Goal: Task Accomplishment & Management: Manage account settings

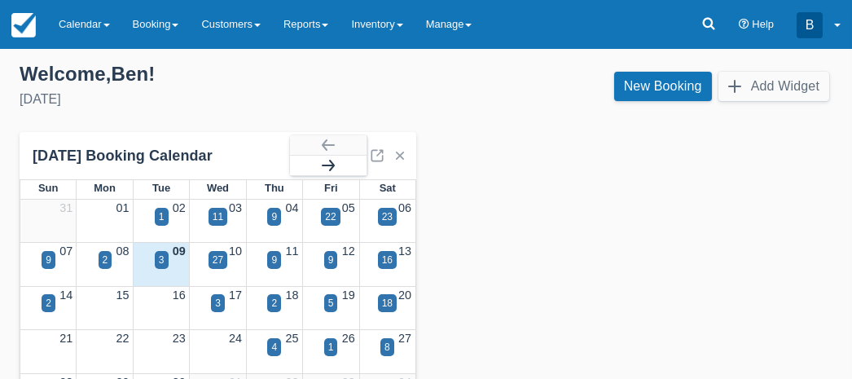
click at [353, 169] on button "button" at bounding box center [328, 166] width 77 height 20
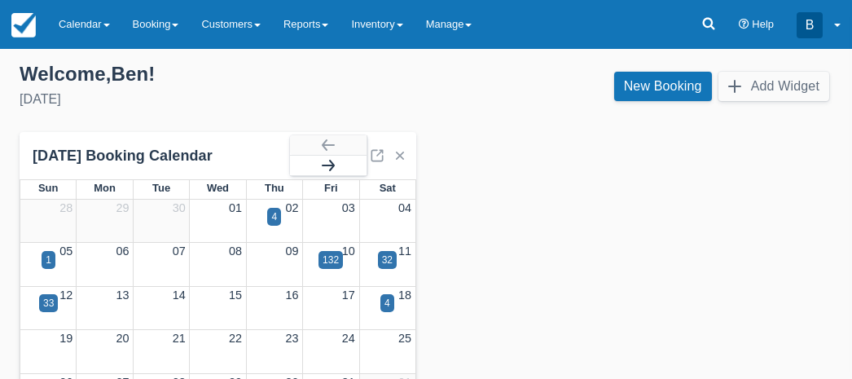
click at [353, 169] on button "button" at bounding box center [328, 166] width 77 height 20
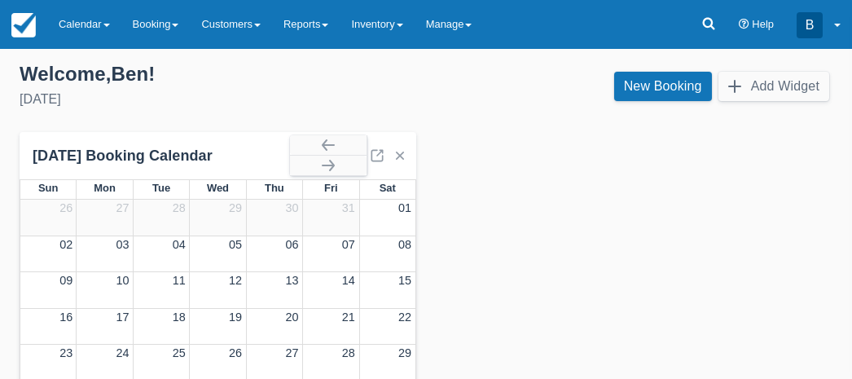
click at [45, 253] on div at bounding box center [47, 254] width 55 height 36
click at [623, 93] on link "New Booking" at bounding box center [663, 86] width 98 height 29
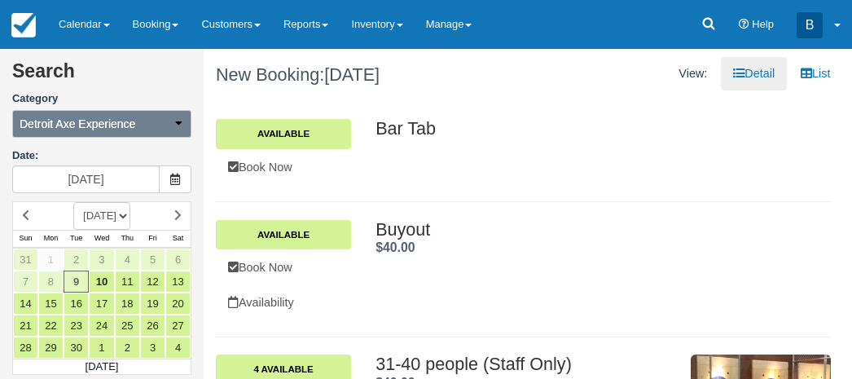
click at [179, 127] on icon "button" at bounding box center [178, 122] width 11 height 11
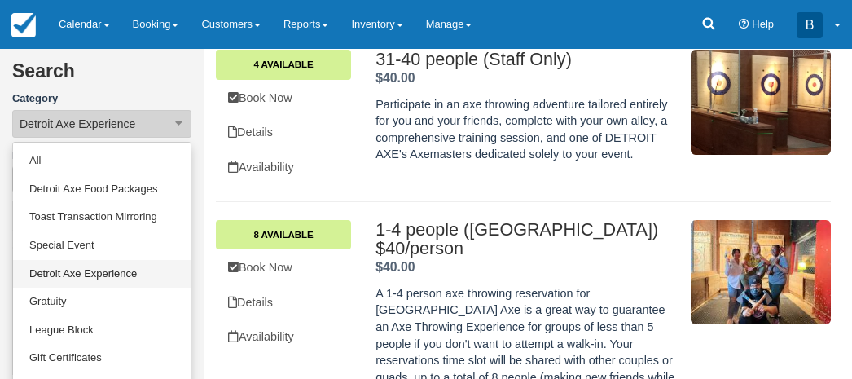
scroll to position [4, 0]
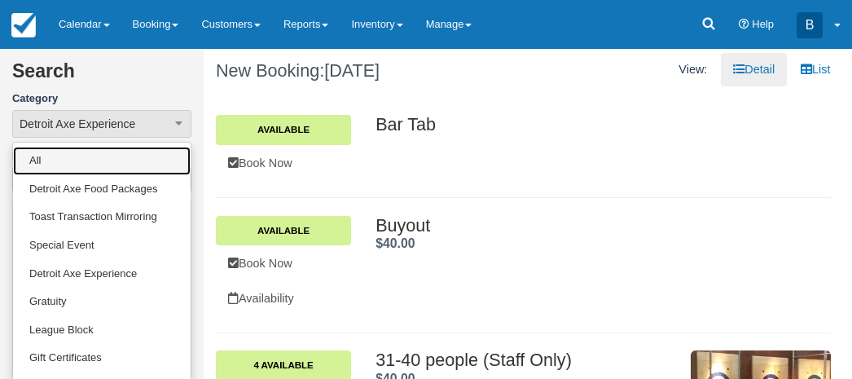
click at [72, 165] on link "All" at bounding box center [102, 161] width 178 height 29
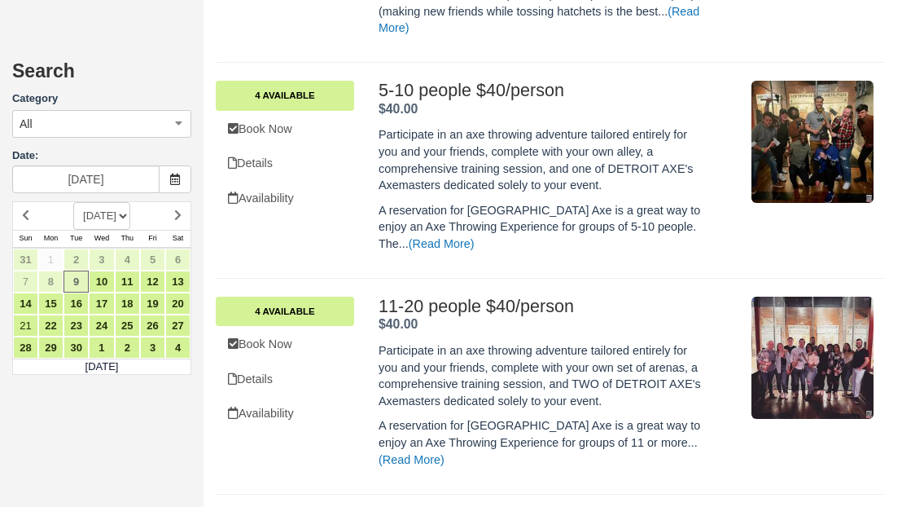
scroll to position [7416, 0]
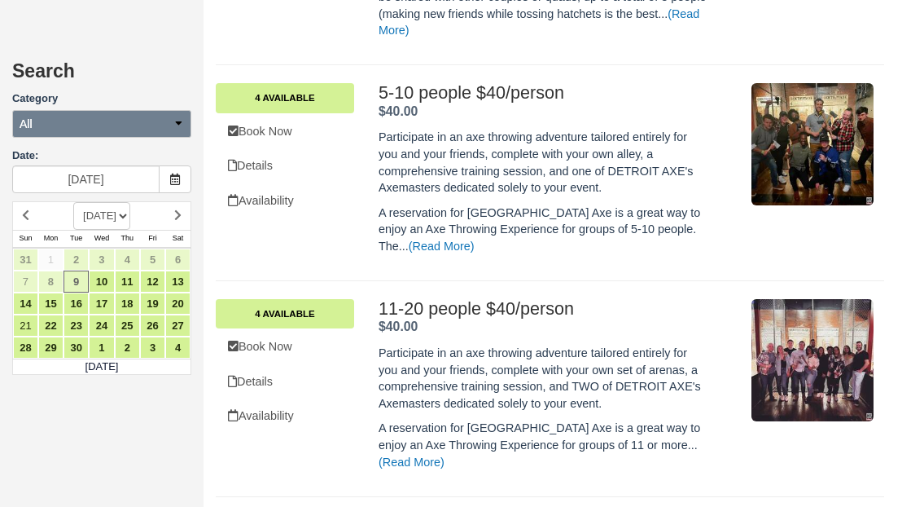
click at [165, 121] on button "All" at bounding box center [101, 124] width 179 height 28
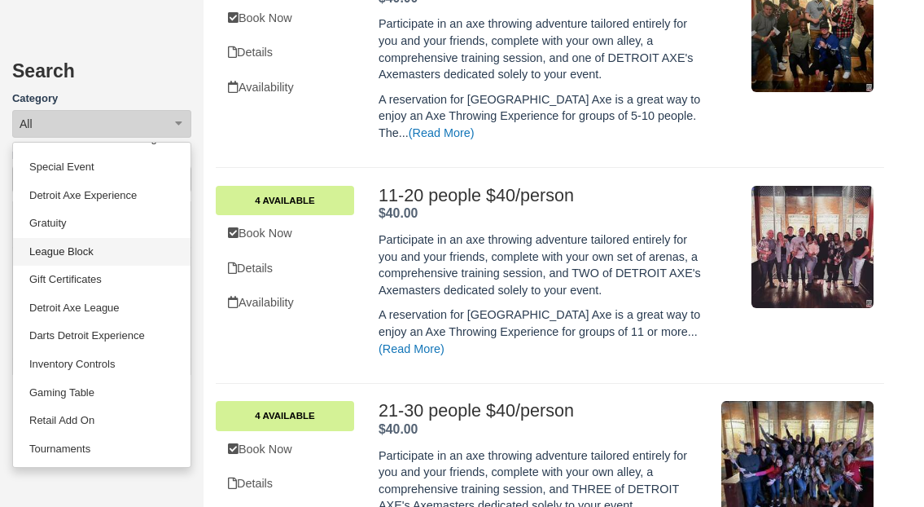
scroll to position [7536, 0]
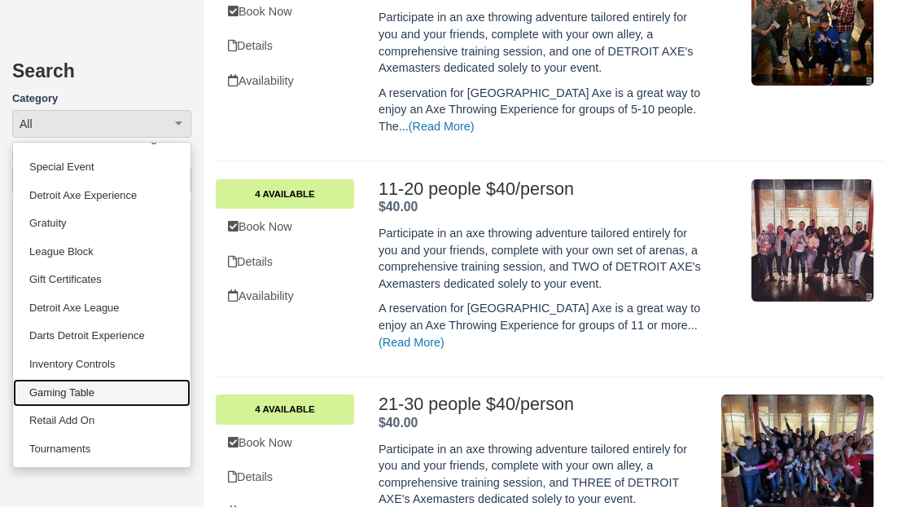
click at [98, 378] on link "Gaming Table" at bounding box center [102, 393] width 178 height 29
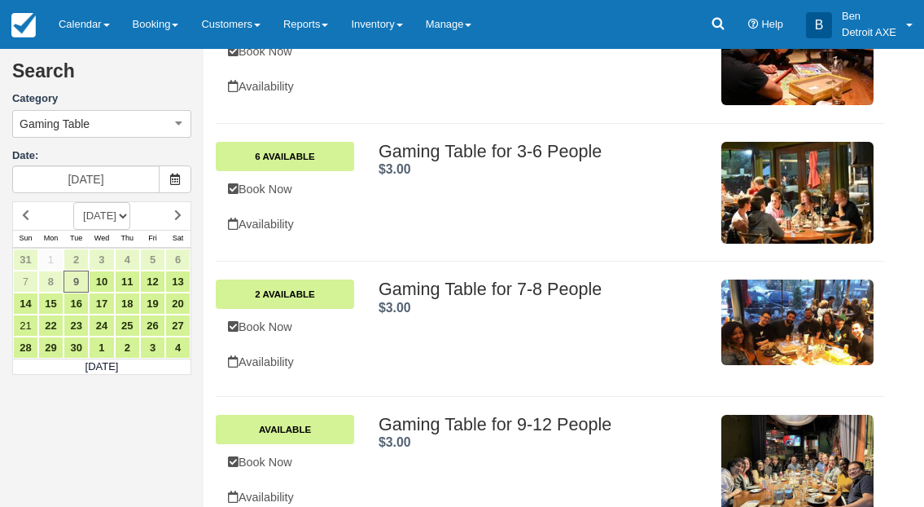
scroll to position [734, 0]
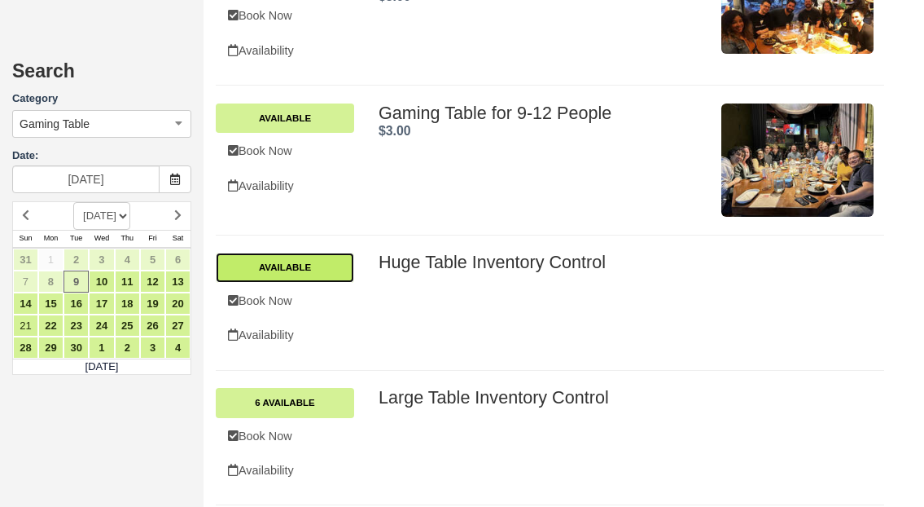
click at [310, 269] on link "Available" at bounding box center [285, 267] width 138 height 29
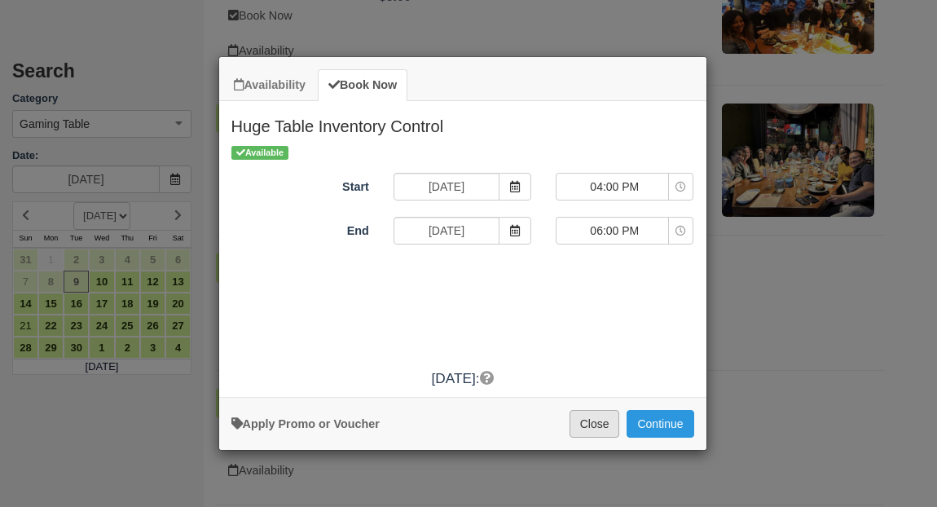
click at [595, 378] on button "Close" at bounding box center [594, 424] width 51 height 28
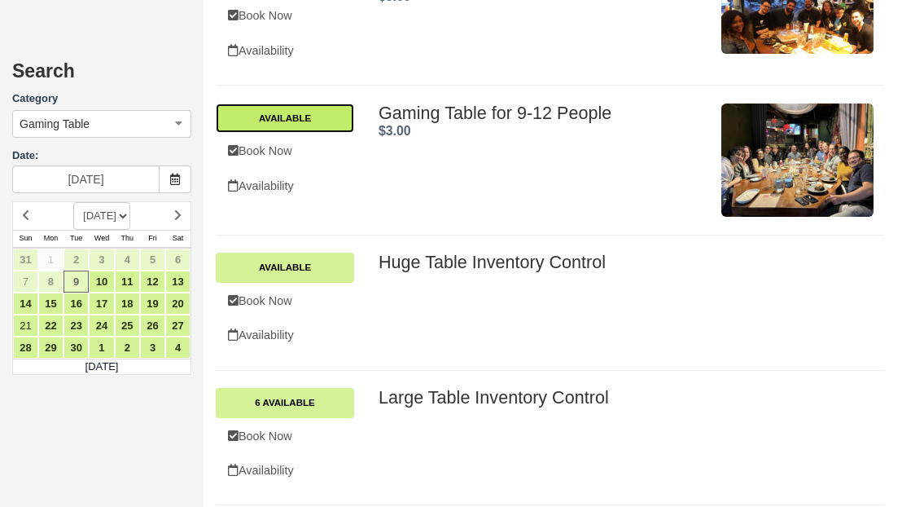
click at [289, 112] on link "Available" at bounding box center [285, 117] width 138 height 29
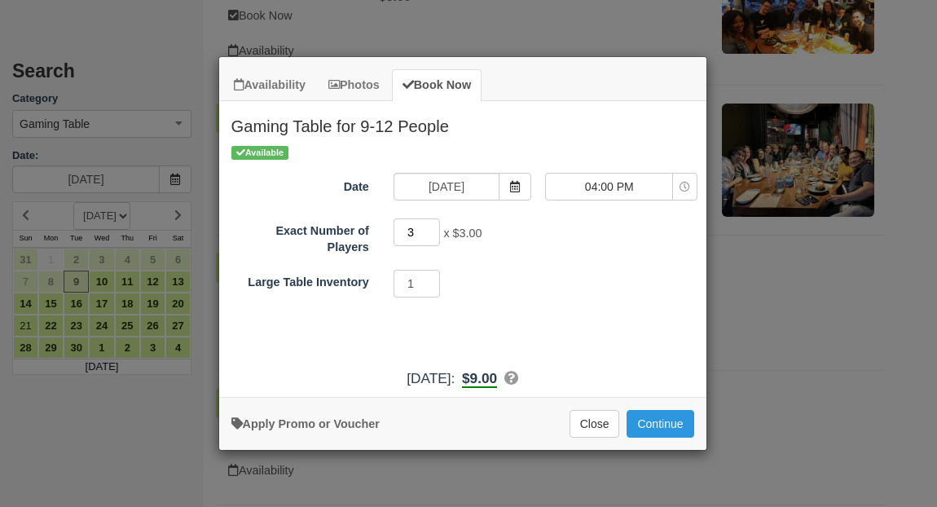
drag, startPoint x: 413, startPoint y: 233, endPoint x: 393, endPoint y: 234, distance: 20.4
click at [393, 234] on input "3" at bounding box center [416, 232] width 47 height 28
type input "1"
click at [582, 378] on button "Close" at bounding box center [594, 424] width 51 height 28
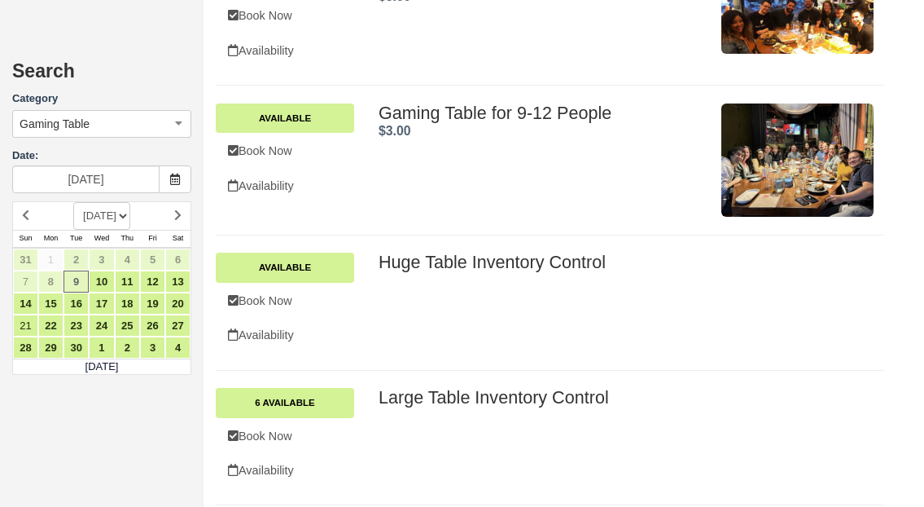
scroll to position [715, 0]
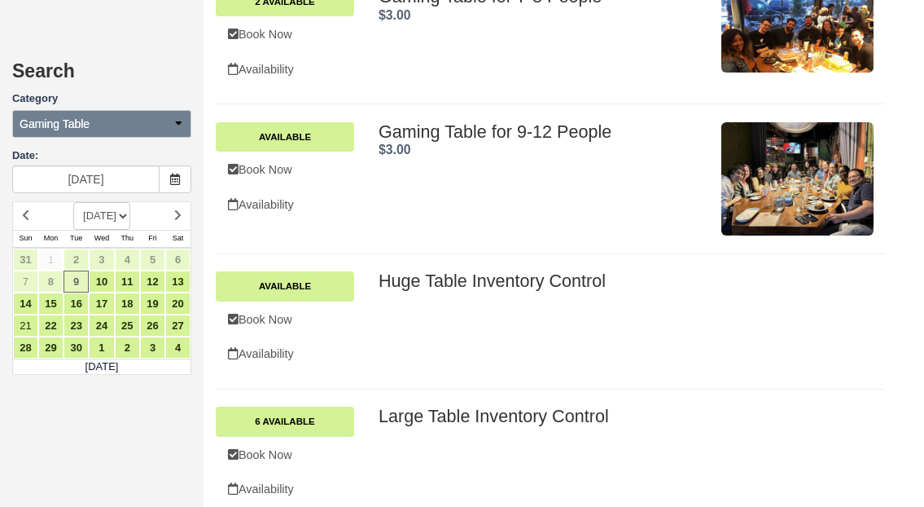
click at [188, 124] on button "Gaming Table" at bounding box center [101, 124] width 179 height 28
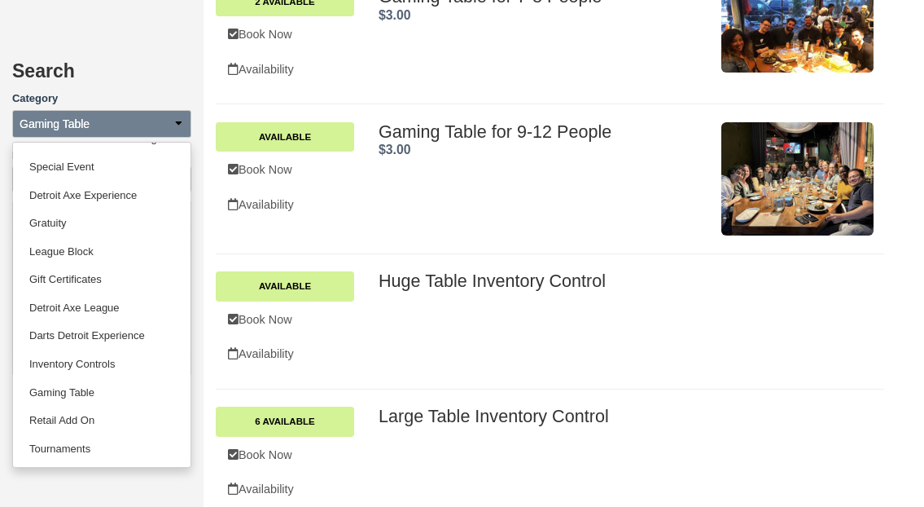
click at [188, 124] on button "Gaming Table" at bounding box center [101, 124] width 179 height 28
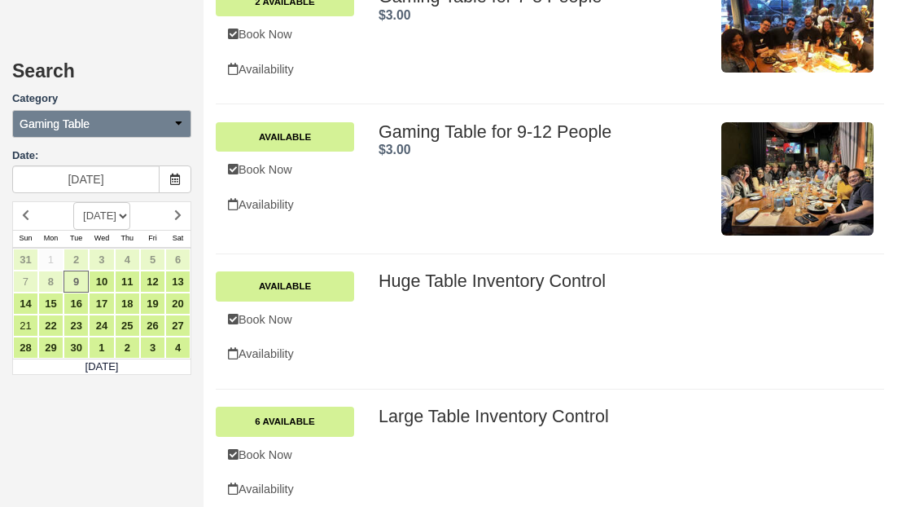
click at [187, 122] on button "Gaming Table" at bounding box center [101, 124] width 179 height 28
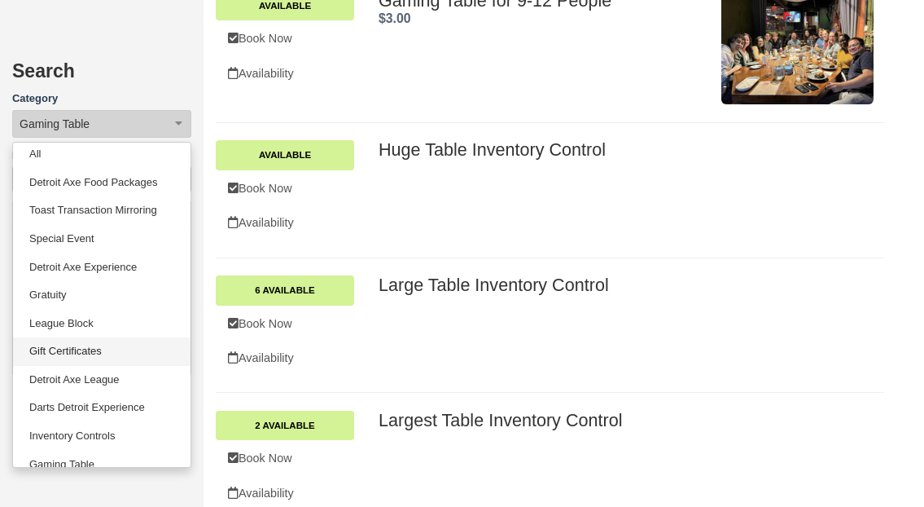
scroll to position [0, 0]
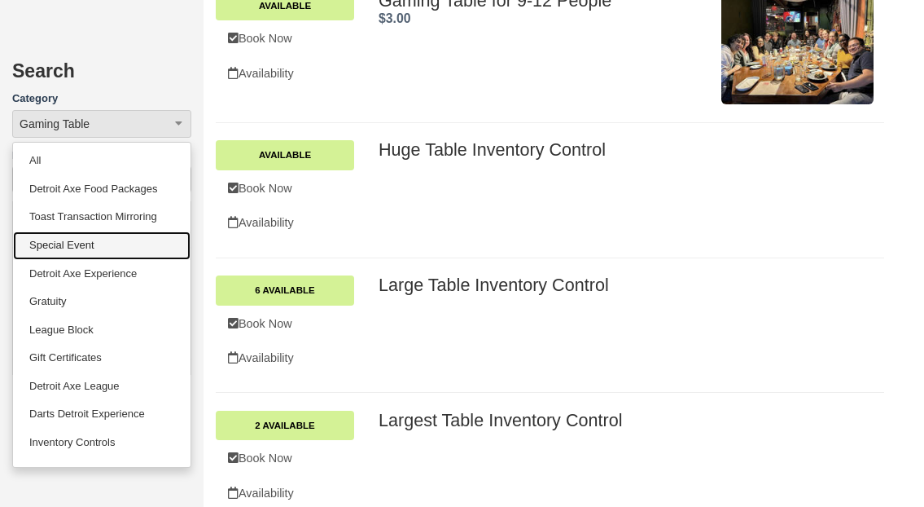
click at [108, 242] on link "Special Event" at bounding box center [102, 245] width 178 height 29
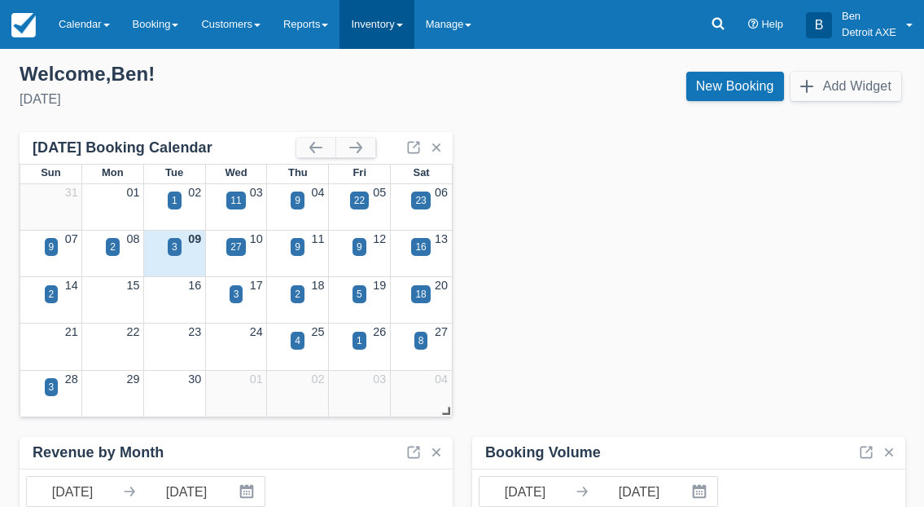
click at [399, 11] on link "Inventory" at bounding box center [377, 24] width 74 height 49
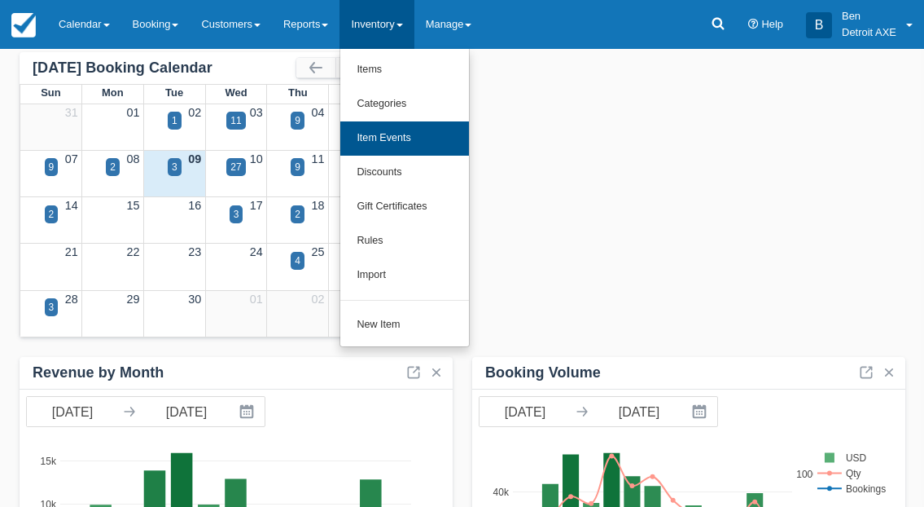
scroll to position [77, 0]
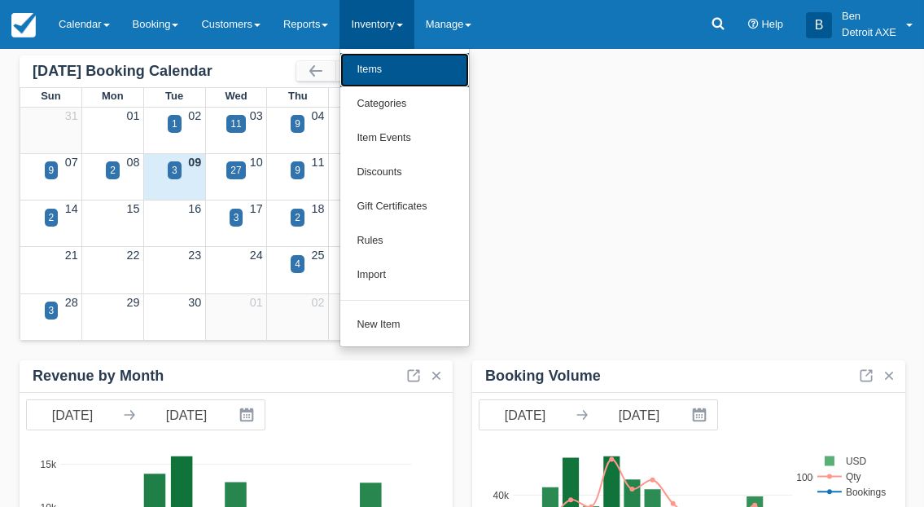
click at [386, 71] on link "Items" at bounding box center [404, 70] width 129 height 34
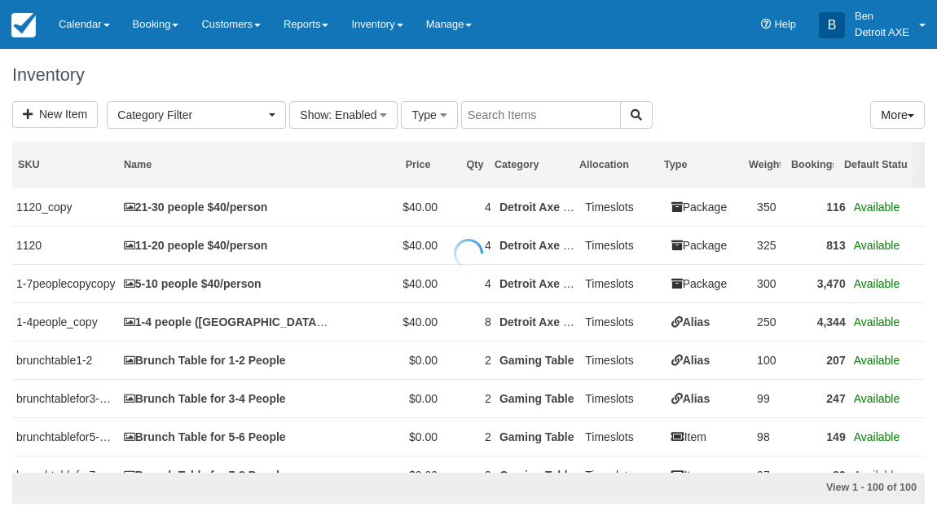
select select
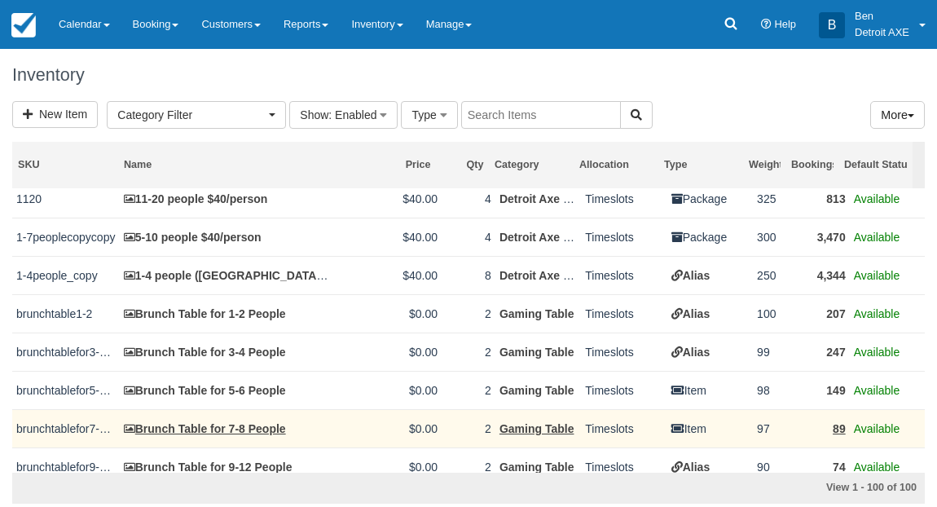
scroll to position [174, 0]
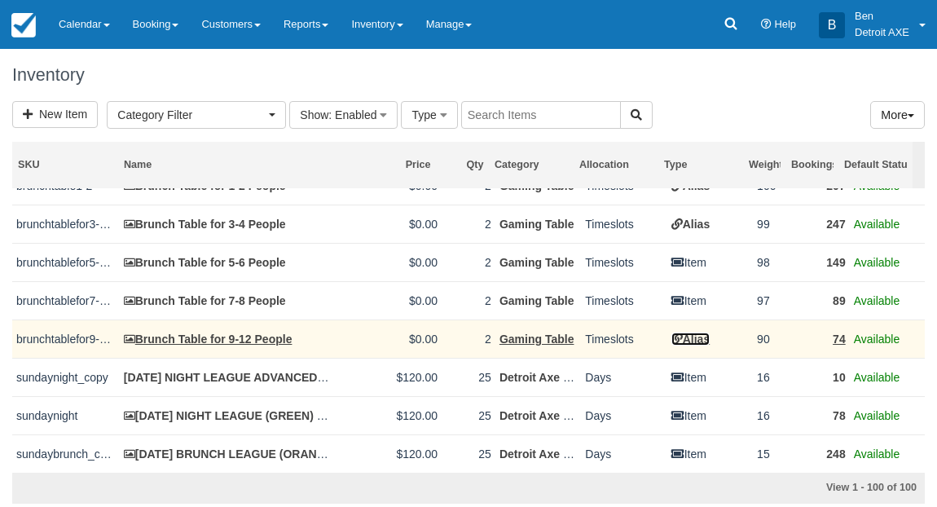
click at [699, 337] on link "Alias" at bounding box center [690, 338] width 38 height 13
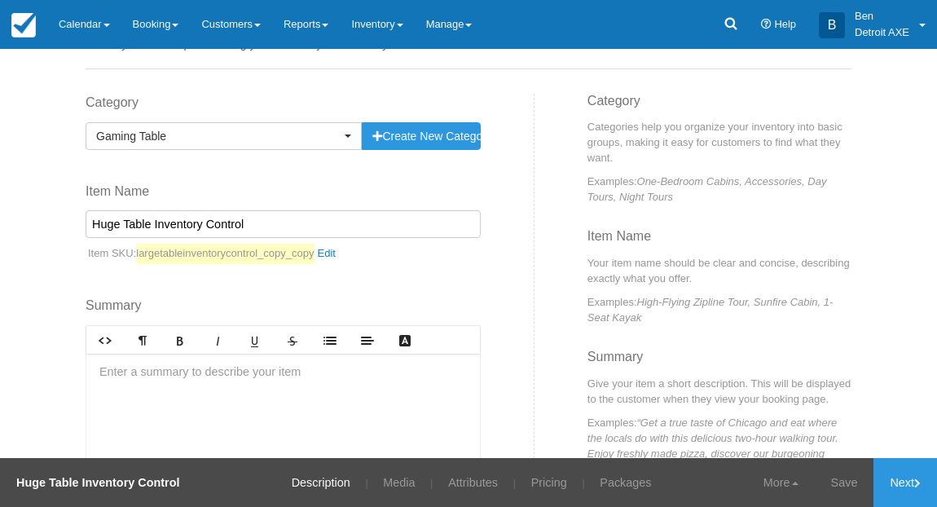
scroll to position [191, 0]
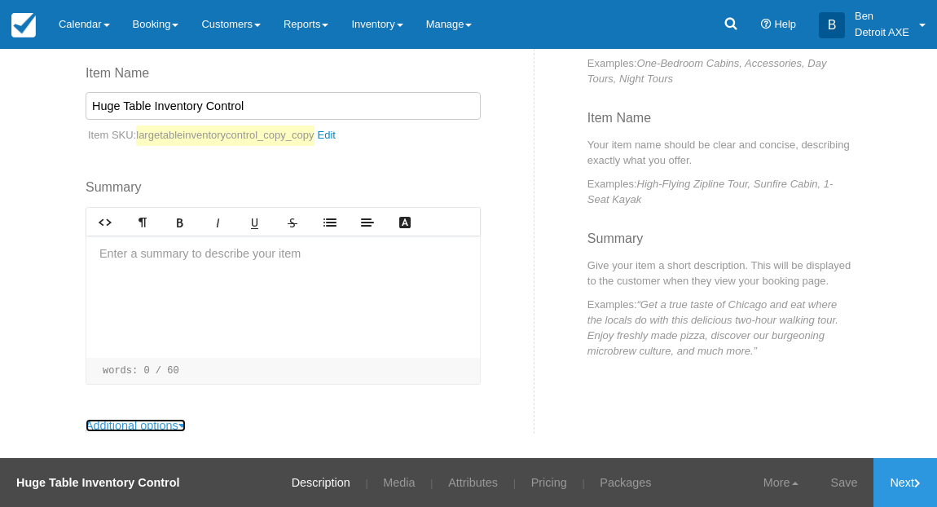
click at [176, 424] on link "Additional options" at bounding box center [136, 425] width 100 height 13
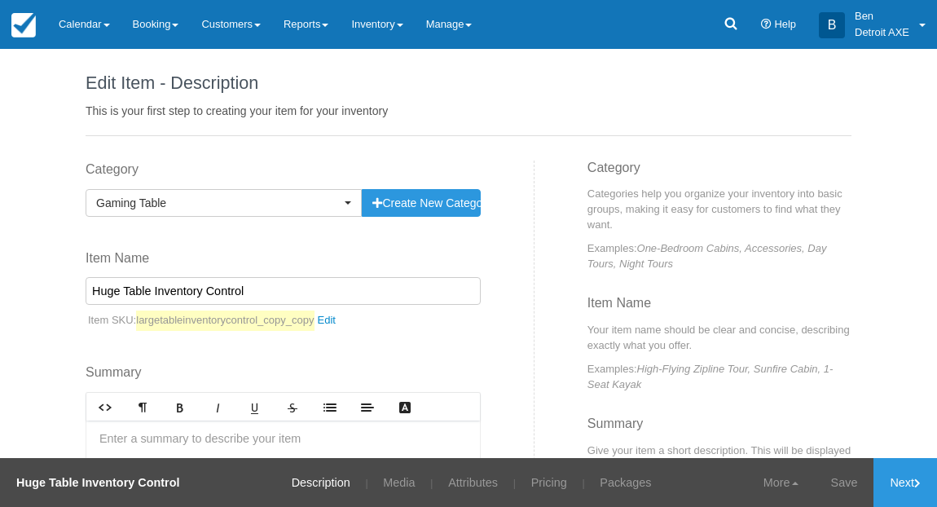
scroll to position [0, 0]
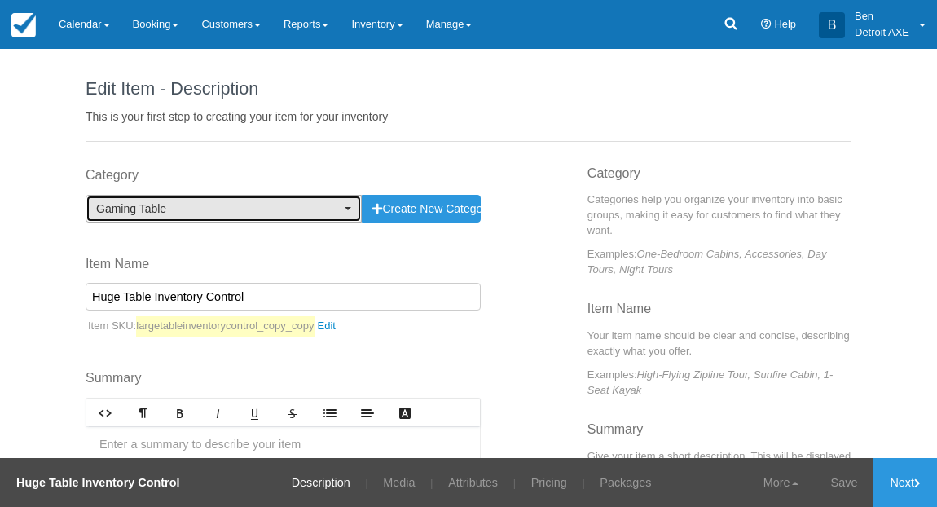
click at [345, 205] on button "Gaming Table" at bounding box center [224, 209] width 276 height 28
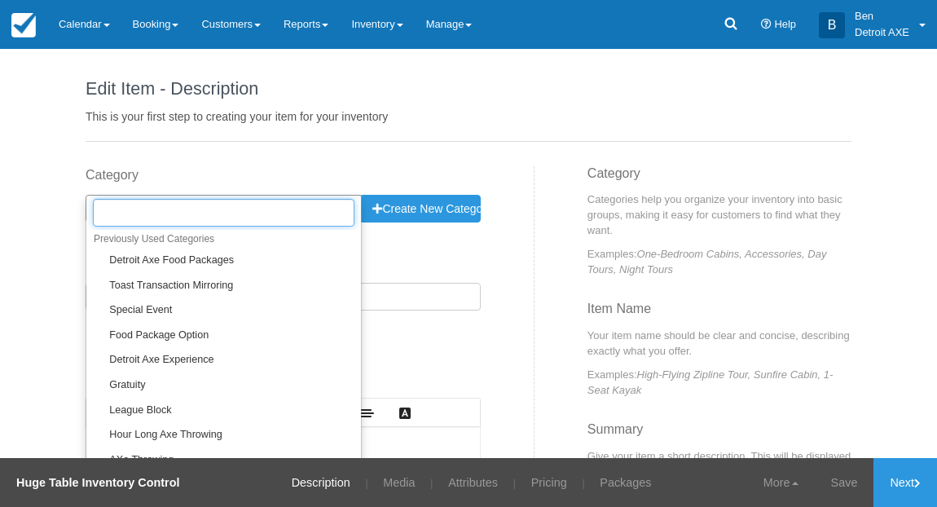
scroll to position [248, 0]
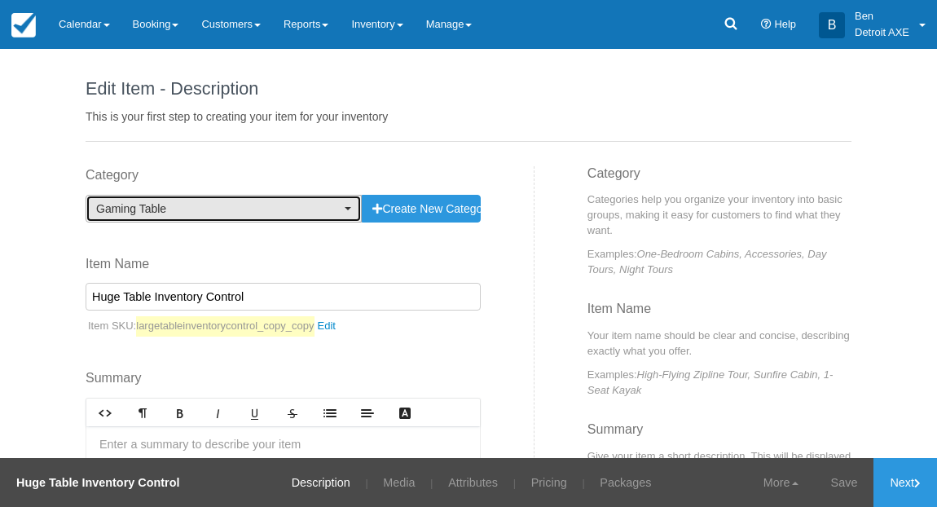
click at [256, 215] on span "Gaming Table" at bounding box center [218, 208] width 244 height 16
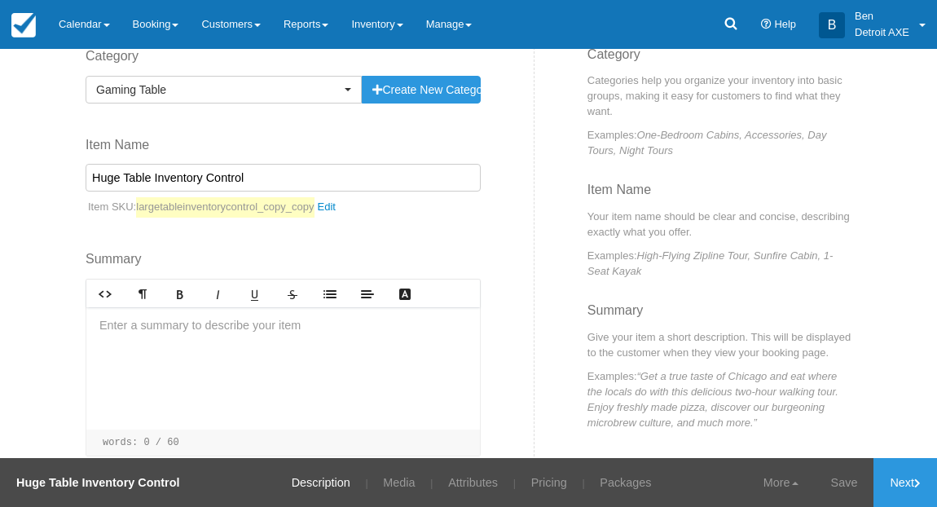
scroll to position [138, 0]
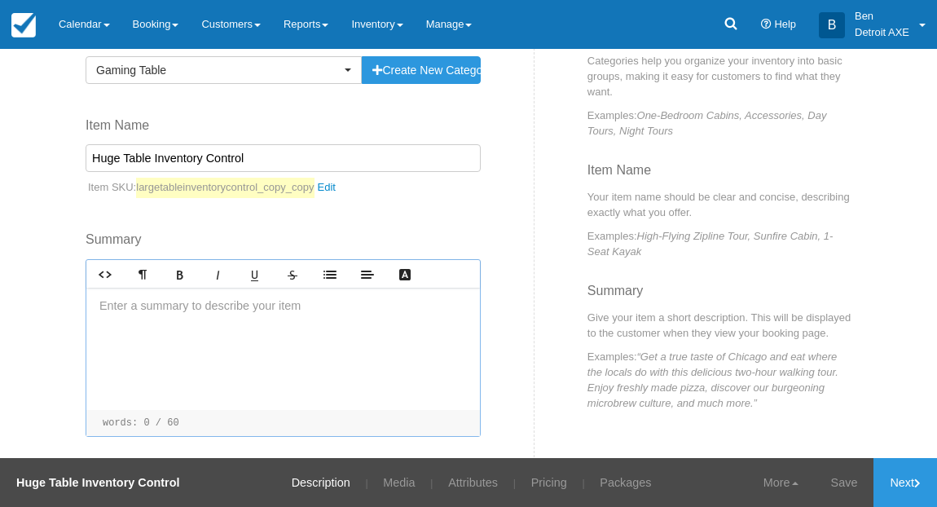
click at [281, 310] on div at bounding box center [282, 349] width 393 height 122
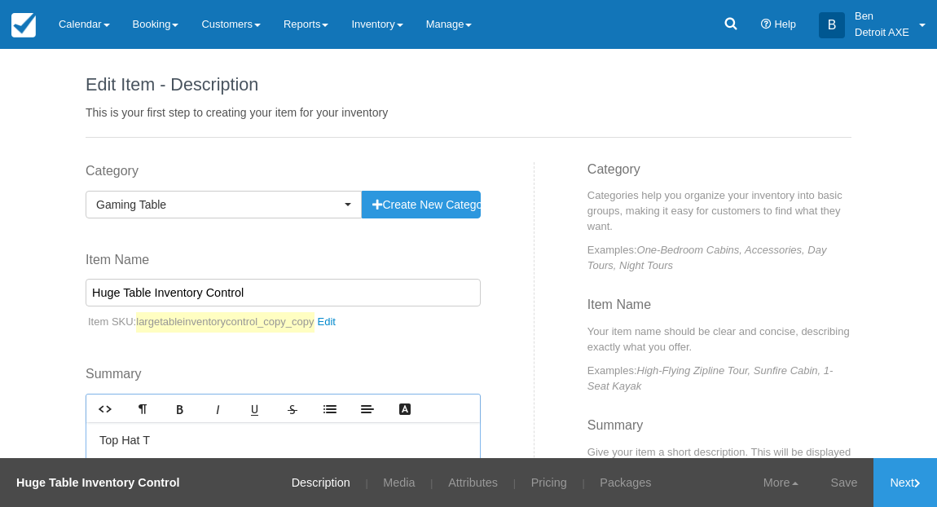
scroll to position [0, 0]
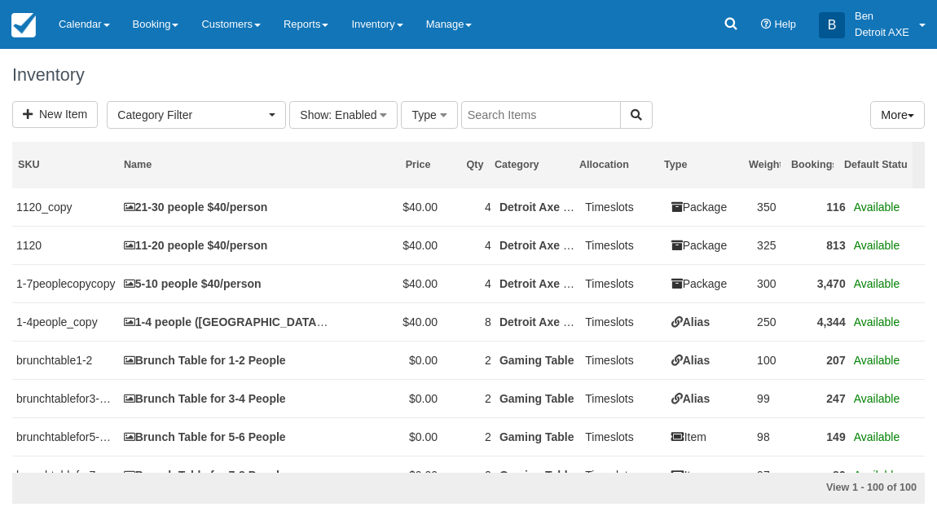
select select
click at [15, 20] on img at bounding box center [23, 25] width 24 height 24
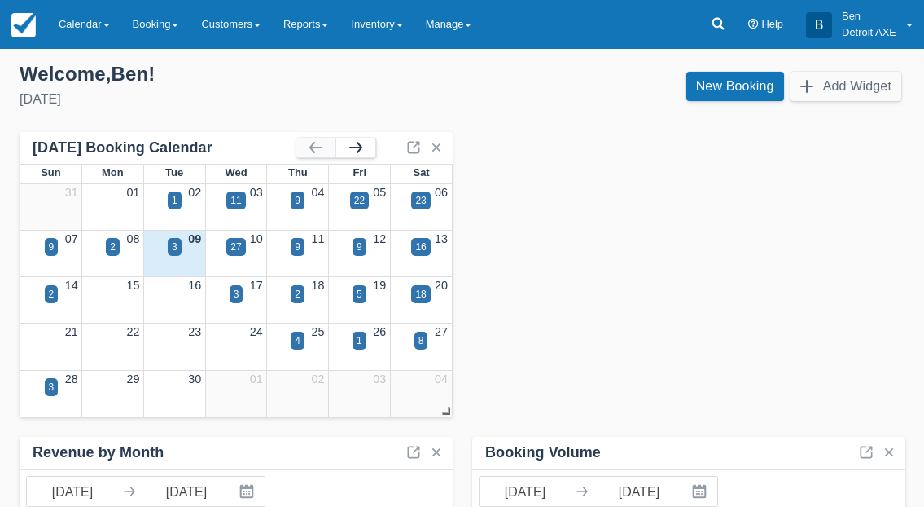
click at [362, 139] on button "button" at bounding box center [355, 148] width 39 height 20
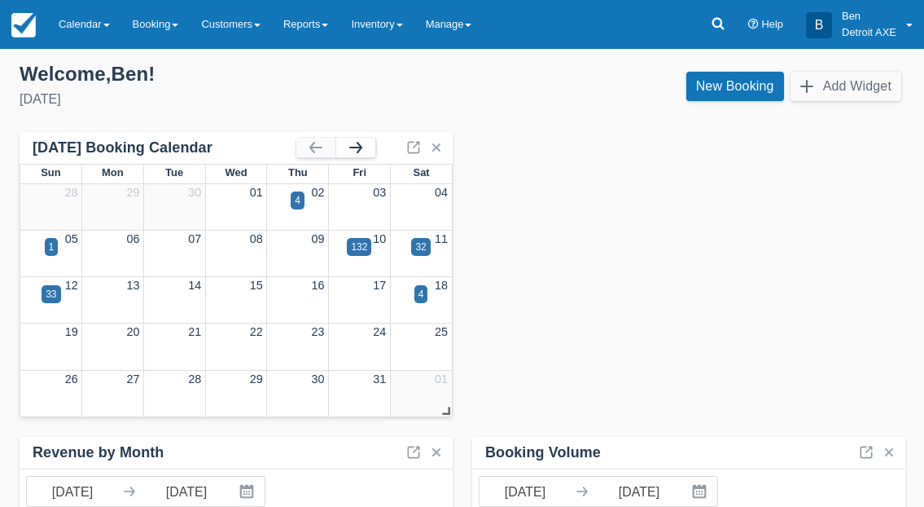
click at [362, 143] on button "button" at bounding box center [355, 148] width 39 height 20
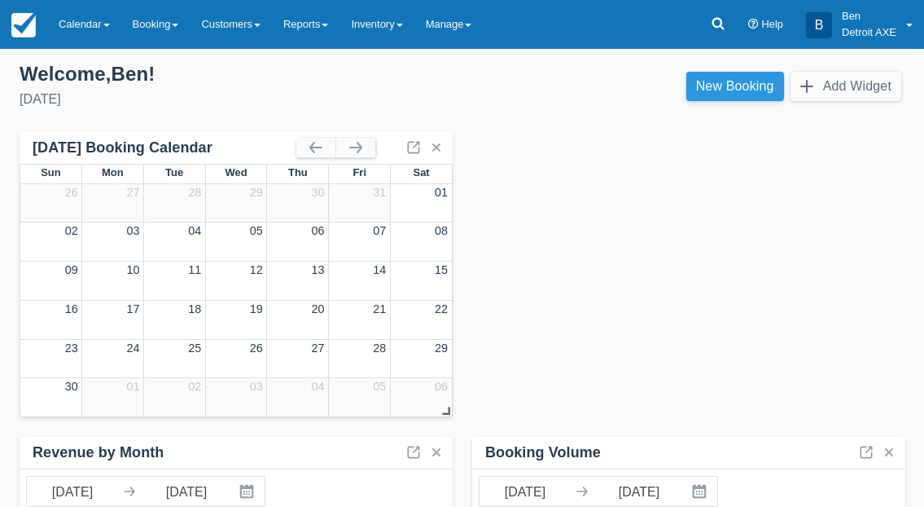
click at [725, 94] on link "New Booking" at bounding box center [736, 86] width 98 height 29
click at [24, 239] on div "02" at bounding box center [51, 231] width 62 height 18
click at [763, 93] on link "New Booking" at bounding box center [736, 86] width 98 height 29
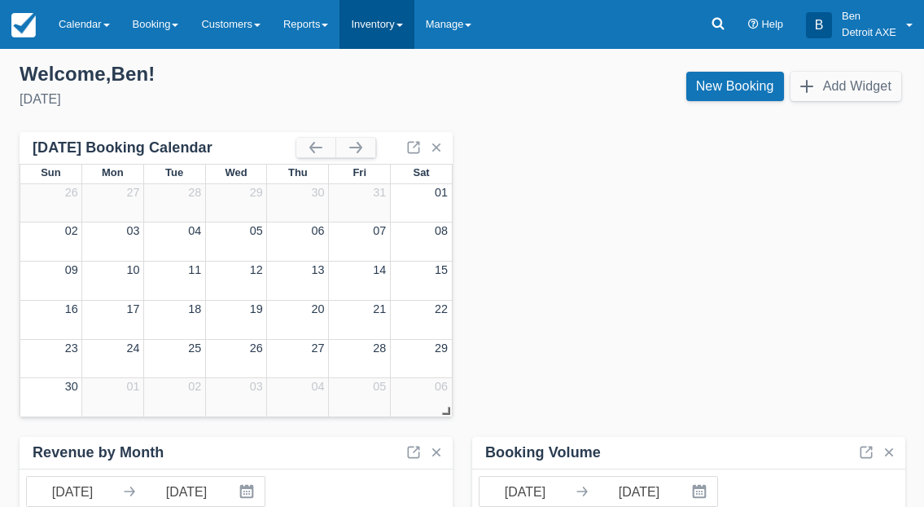
click at [414, 20] on link "Inventory" at bounding box center [377, 24] width 74 height 49
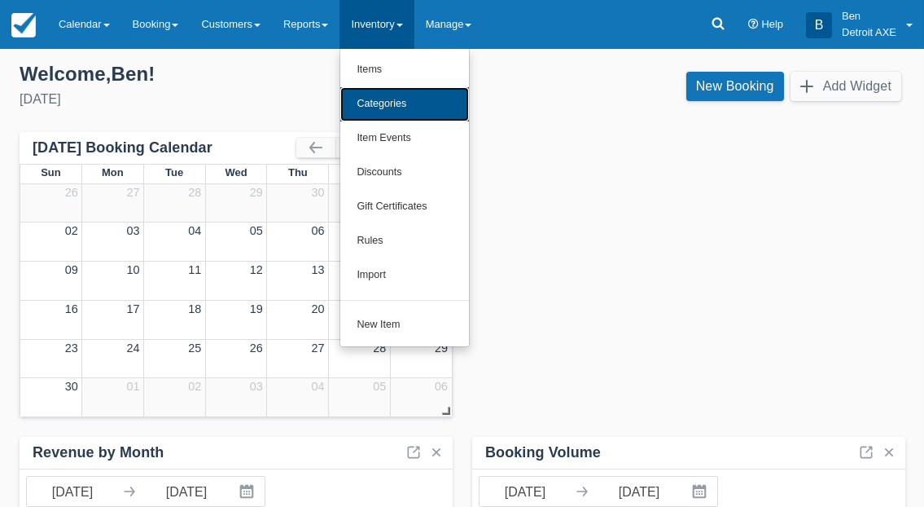
click at [419, 90] on link "Categories" at bounding box center [404, 104] width 129 height 34
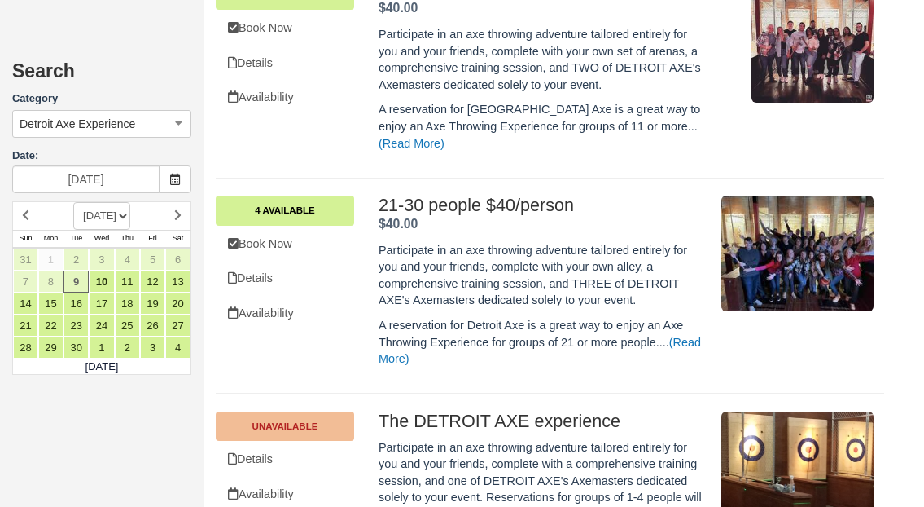
scroll to position [993, 0]
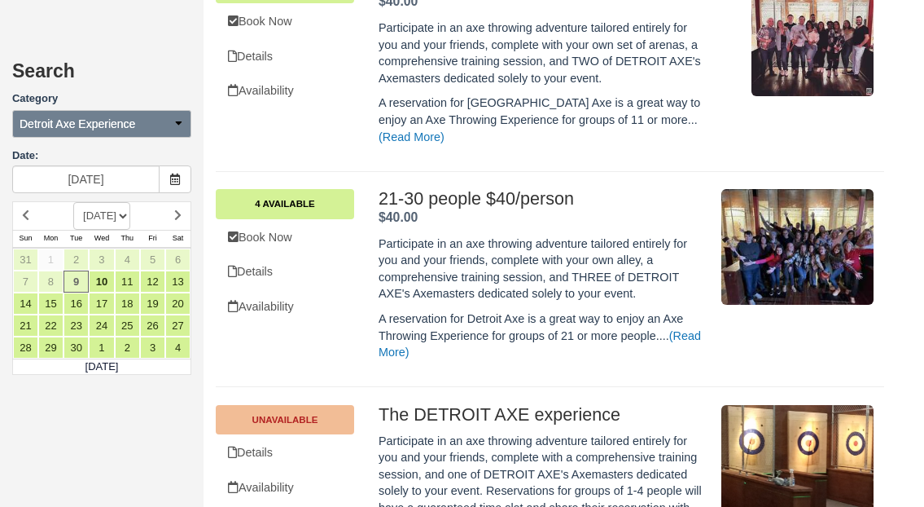
click at [182, 131] on button "Detroit Axe Experience" at bounding box center [101, 124] width 179 height 28
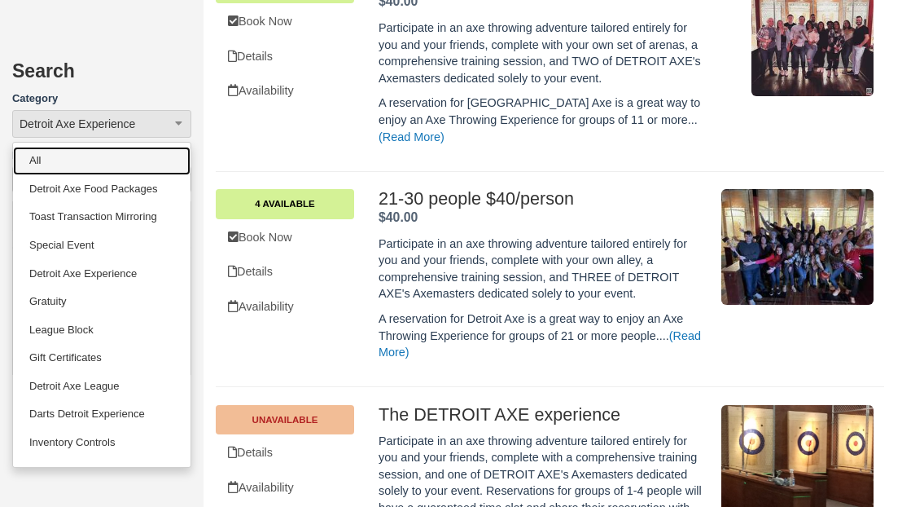
click at [157, 171] on link "All" at bounding box center [102, 161] width 178 height 29
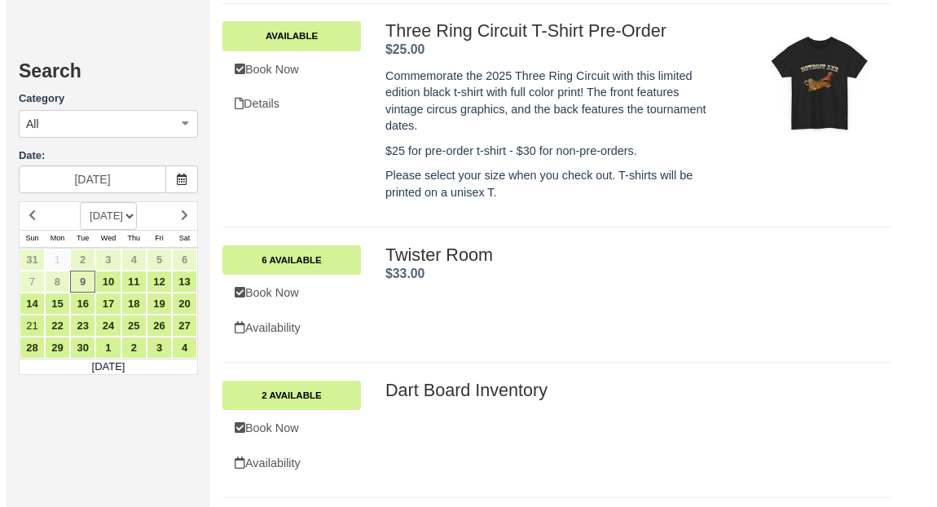
scroll to position [2422, 0]
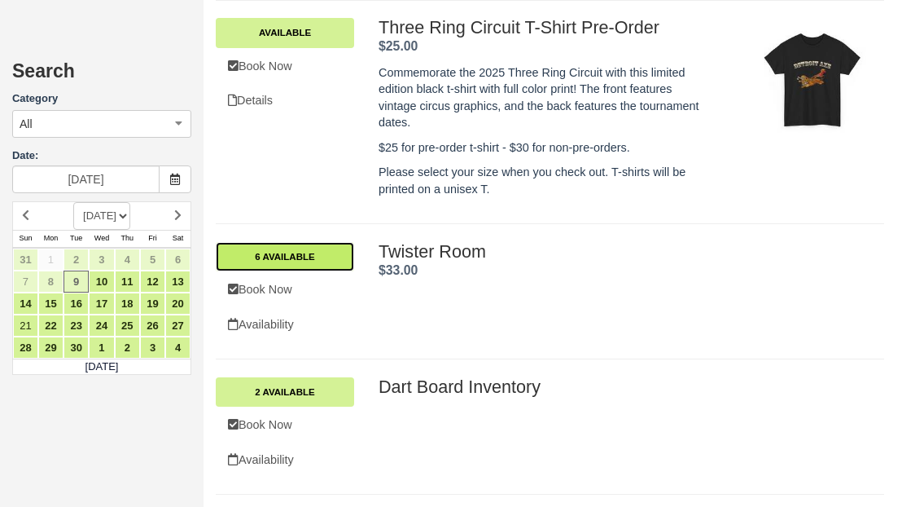
click at [307, 250] on link "6 Available" at bounding box center [285, 256] width 138 height 29
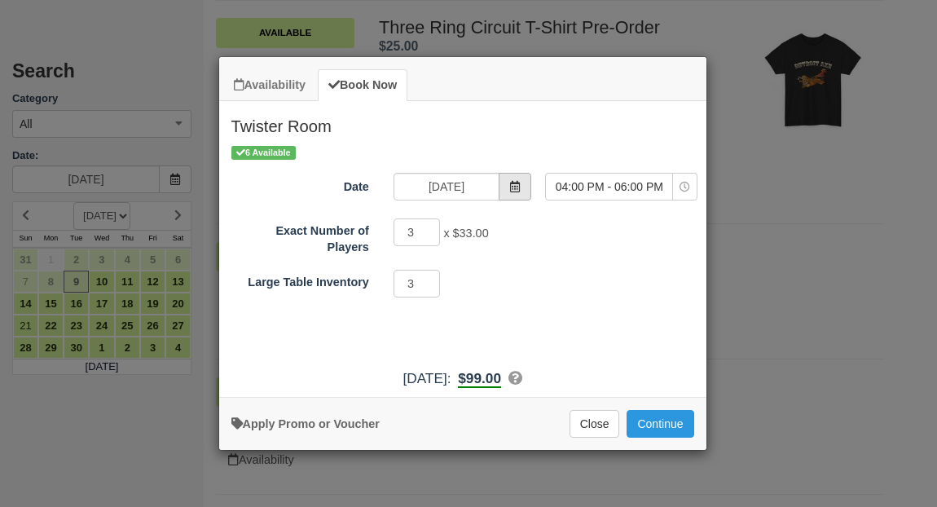
click at [523, 184] on span "Item Modal" at bounding box center [514, 187] width 33 height 28
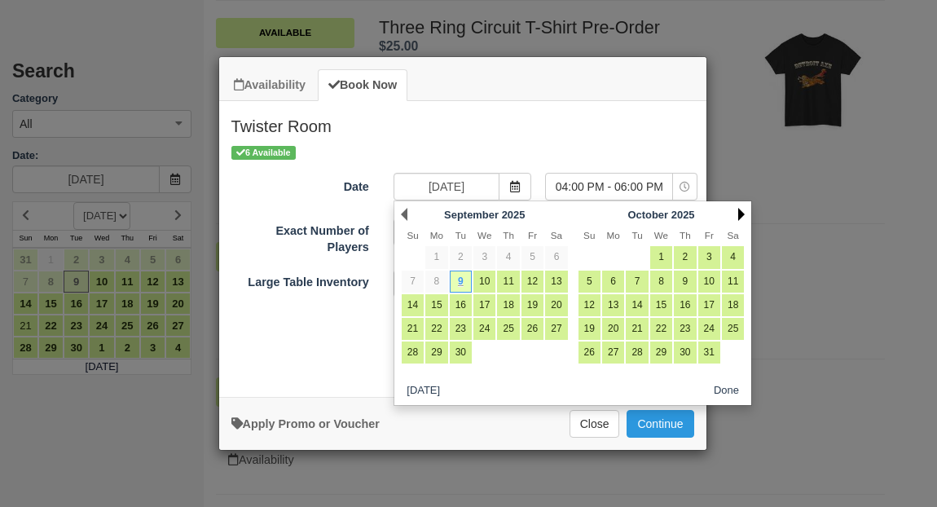
click at [740, 216] on link "Next" at bounding box center [741, 214] width 7 height 13
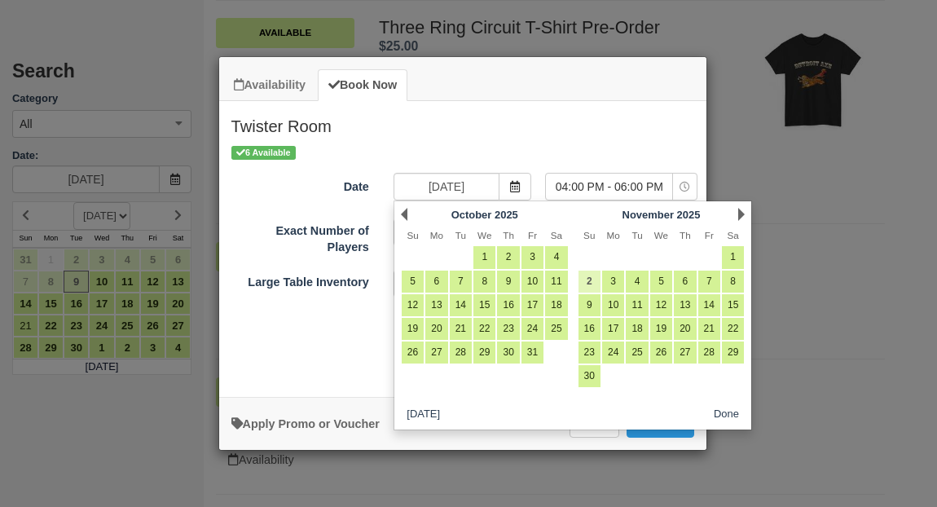
click at [589, 280] on link "2" at bounding box center [589, 281] width 22 height 22
type input "11/02/25"
select select "0"
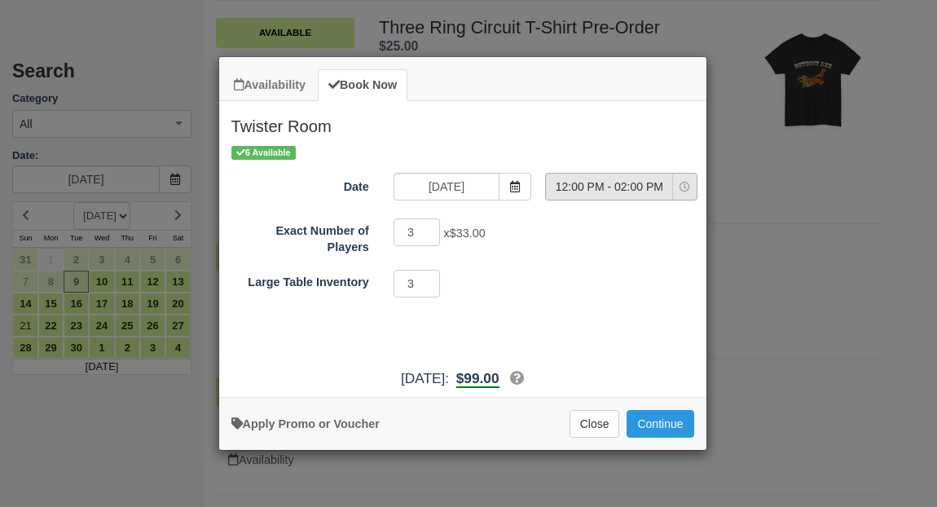
click at [686, 186] on icon "Item Modal" at bounding box center [684, 187] width 11 height 11
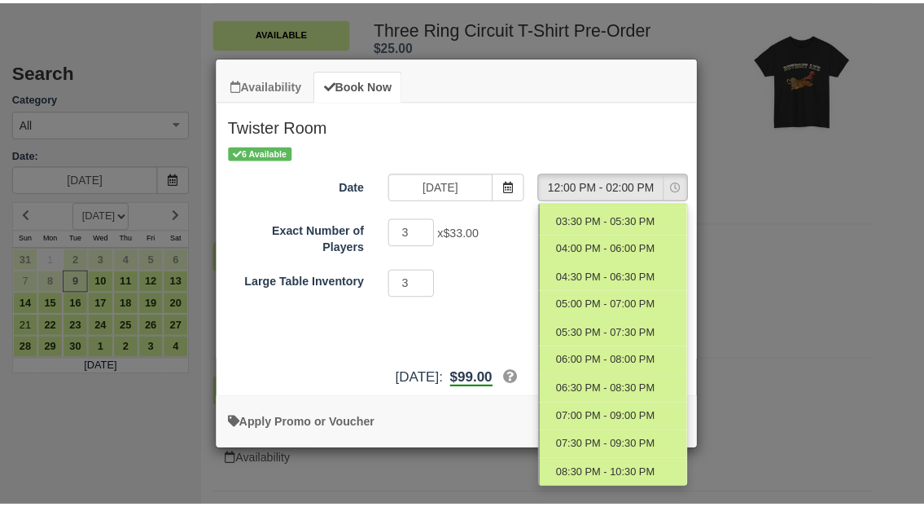
scroll to position [0, 0]
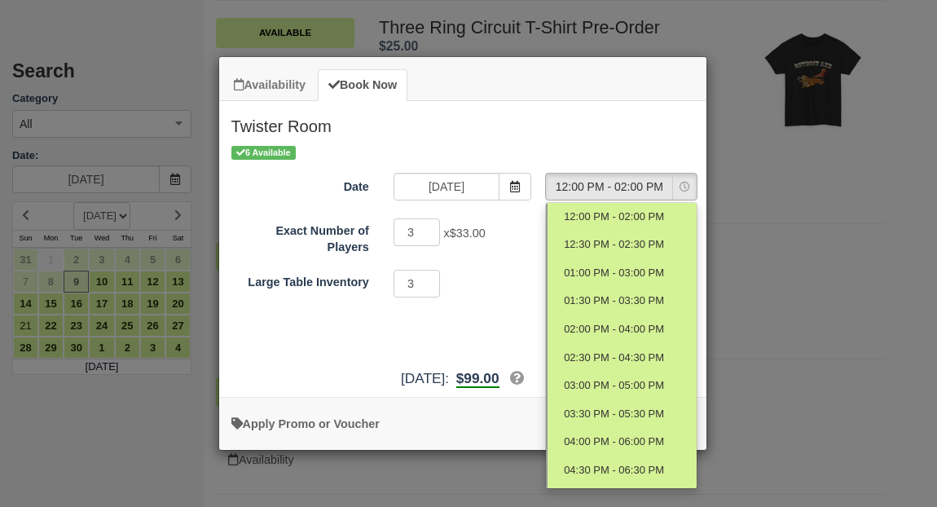
click at [591, 135] on h2 "Twister Room" at bounding box center [462, 122] width 487 height 42
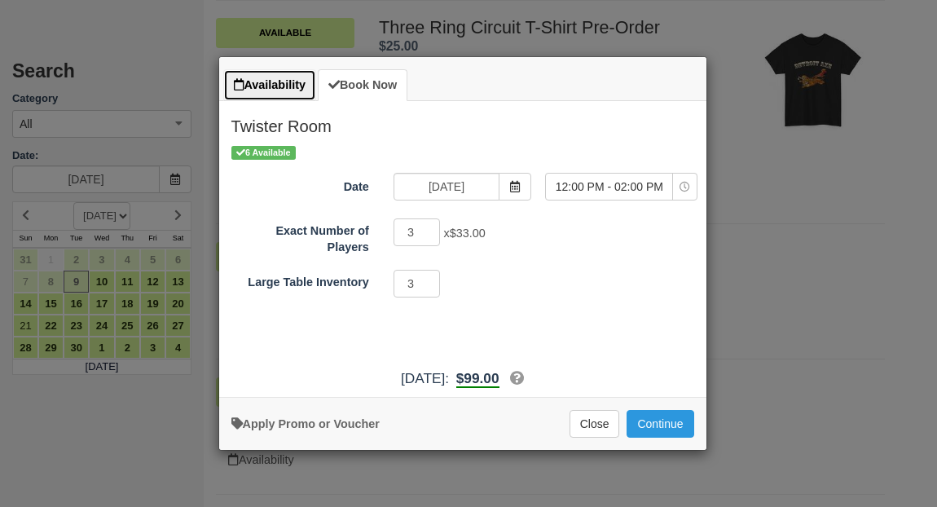
click at [305, 94] on link "Availability" at bounding box center [269, 85] width 93 height 32
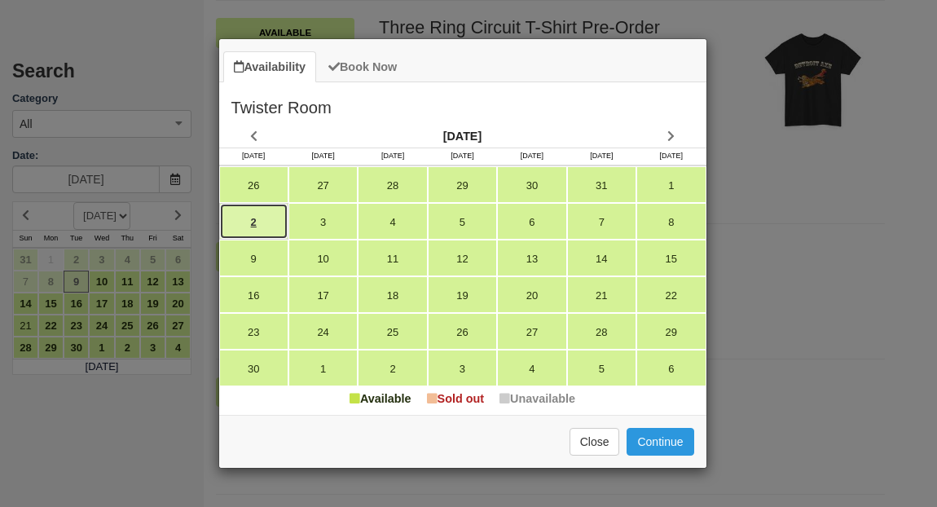
click at [268, 227] on link "2" at bounding box center [253, 221] width 69 height 37
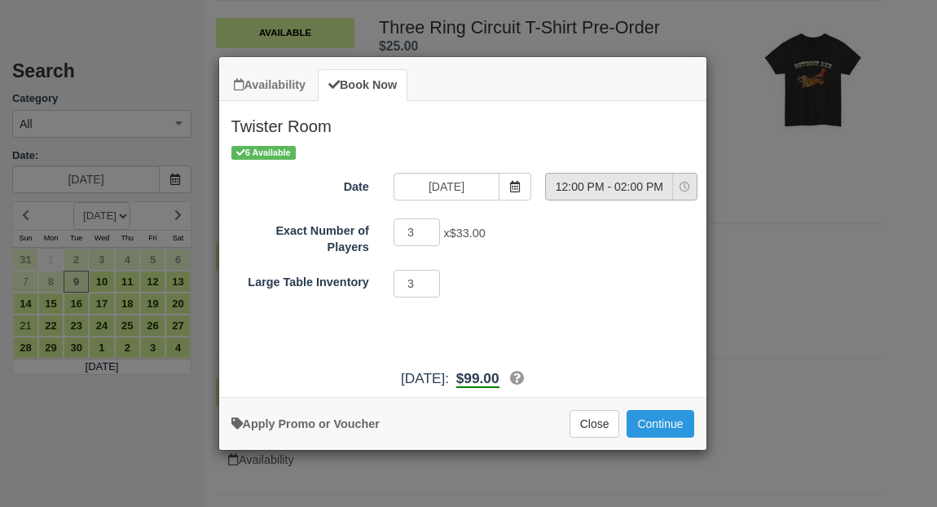
click at [665, 187] on span "12:00 PM - 02:00 PM" at bounding box center [609, 186] width 126 height 16
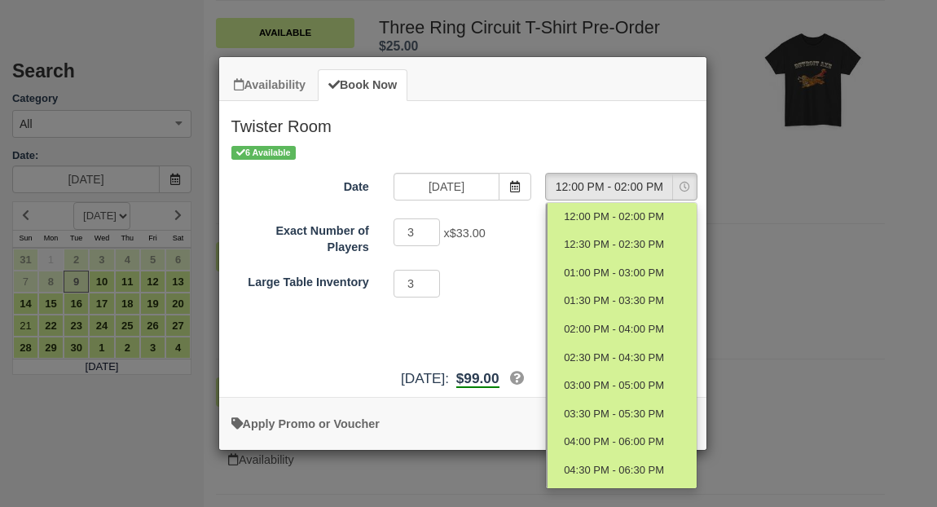
click at [334, 490] on div "Availability Book Now Twister Room November 2025 Sun Sunday Mon Monday Tue Tues…" at bounding box center [468, 253] width 937 height 507
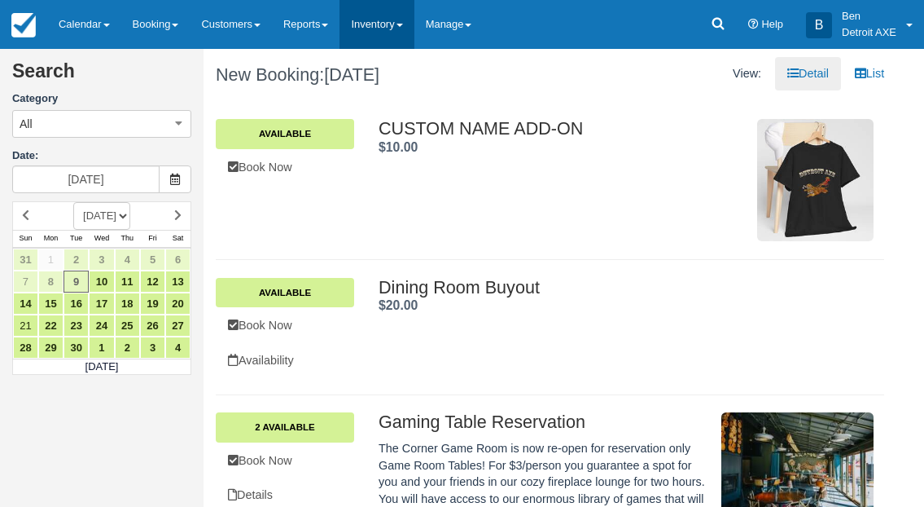
click at [414, 29] on link "Inventory" at bounding box center [377, 24] width 74 height 49
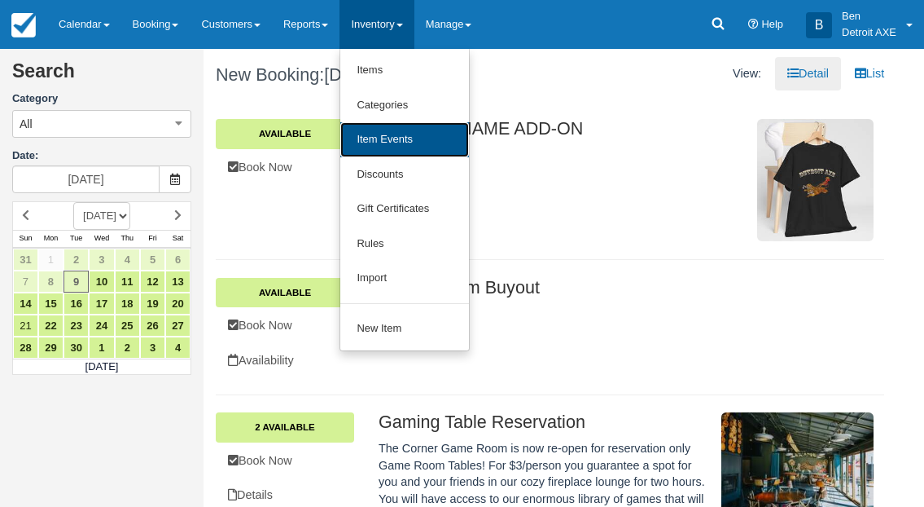
click at [401, 127] on link "Item Events" at bounding box center [404, 139] width 129 height 35
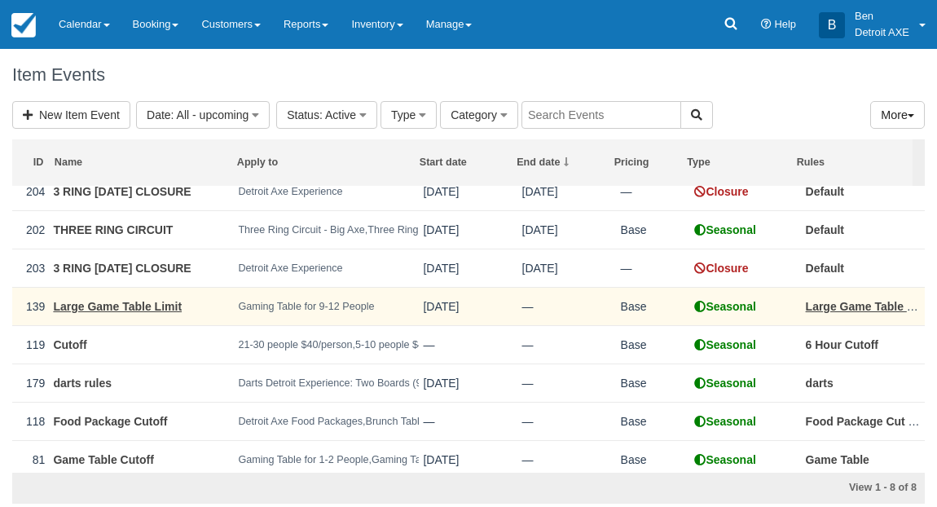
scroll to position [15, 0]
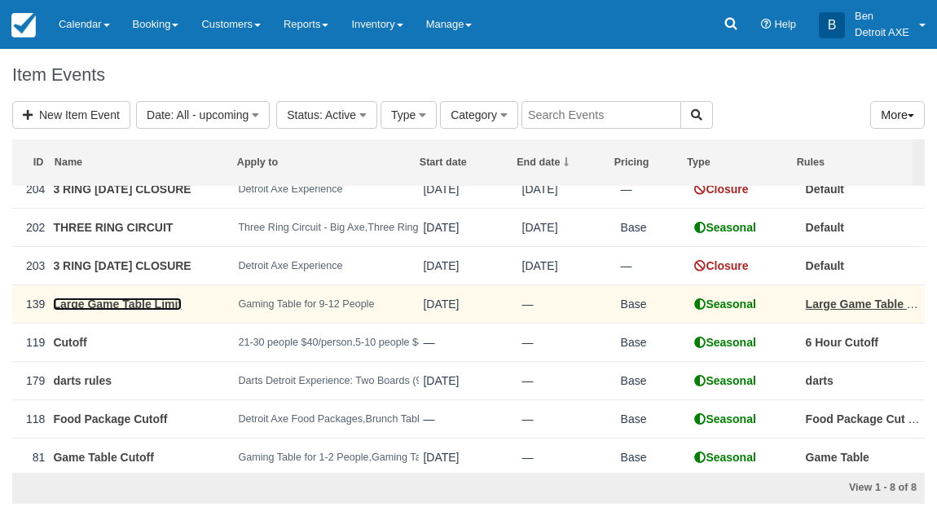
click at [125, 310] on link "Large Game Table Limit" at bounding box center [117, 303] width 129 height 13
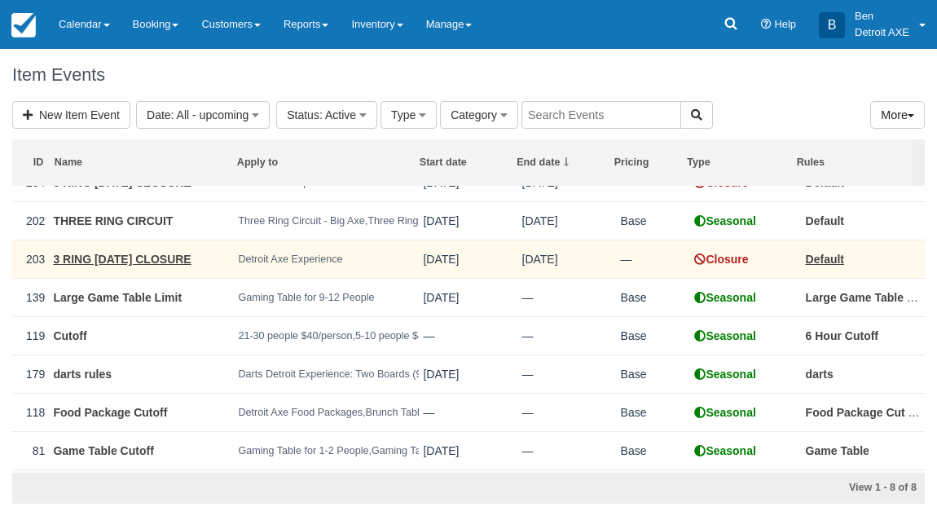
scroll to position [26, 0]
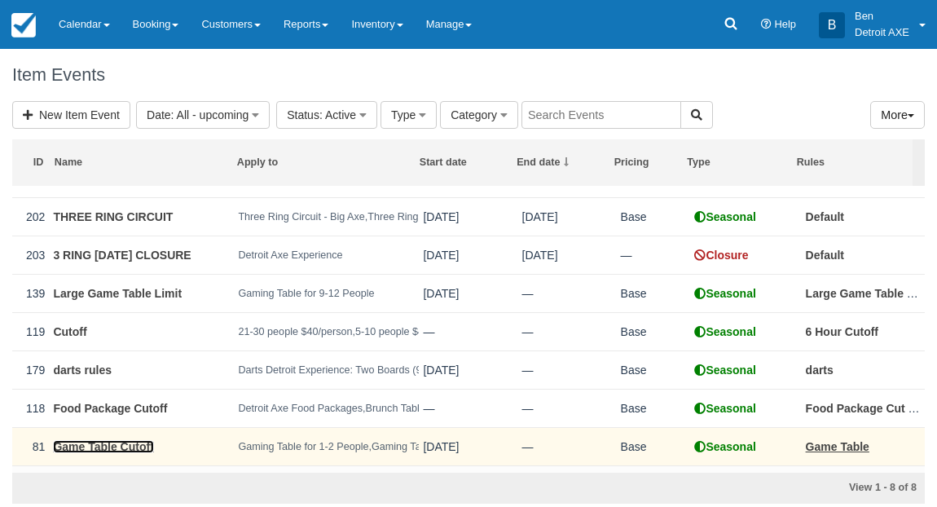
click at [87, 453] on link "Game Table Cutoff" at bounding box center [103, 446] width 100 height 13
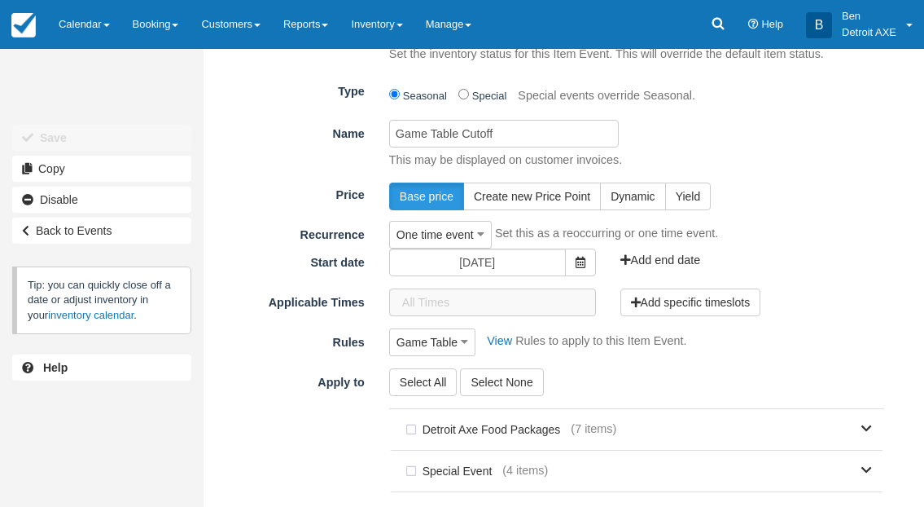
scroll to position [24, 0]
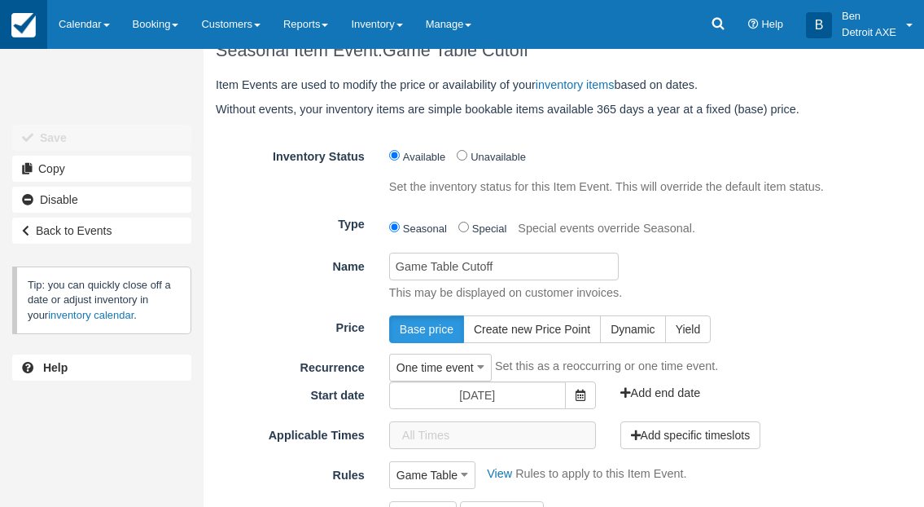
click at [35, 28] on img at bounding box center [23, 25] width 24 height 24
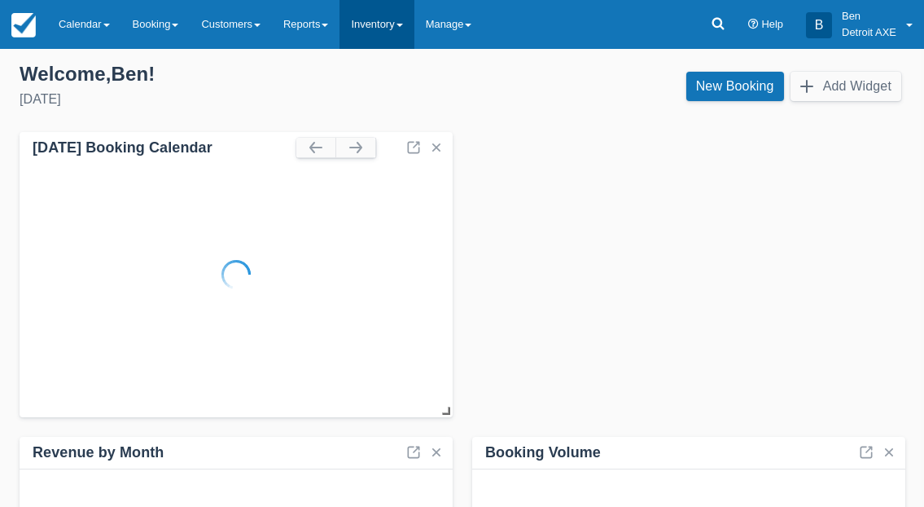
click at [409, 30] on link "Inventory" at bounding box center [377, 24] width 74 height 49
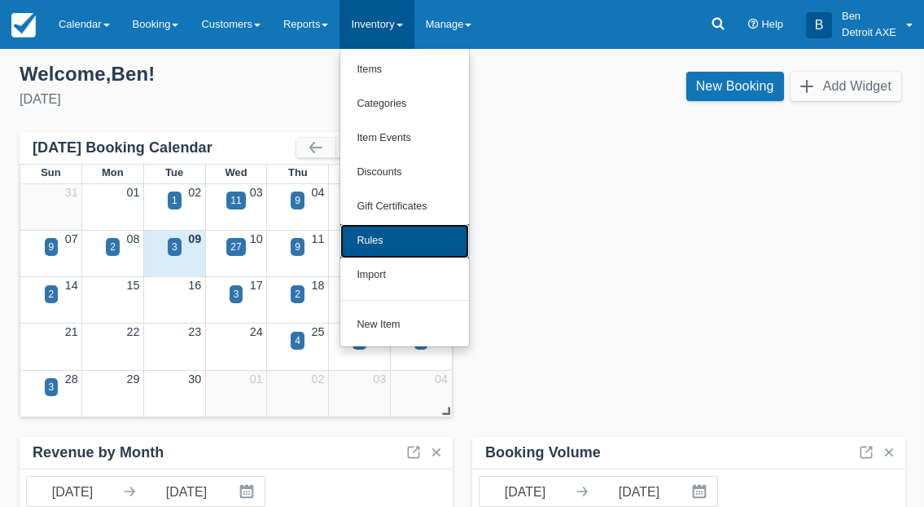
click at [403, 236] on link "Rules" at bounding box center [404, 241] width 129 height 34
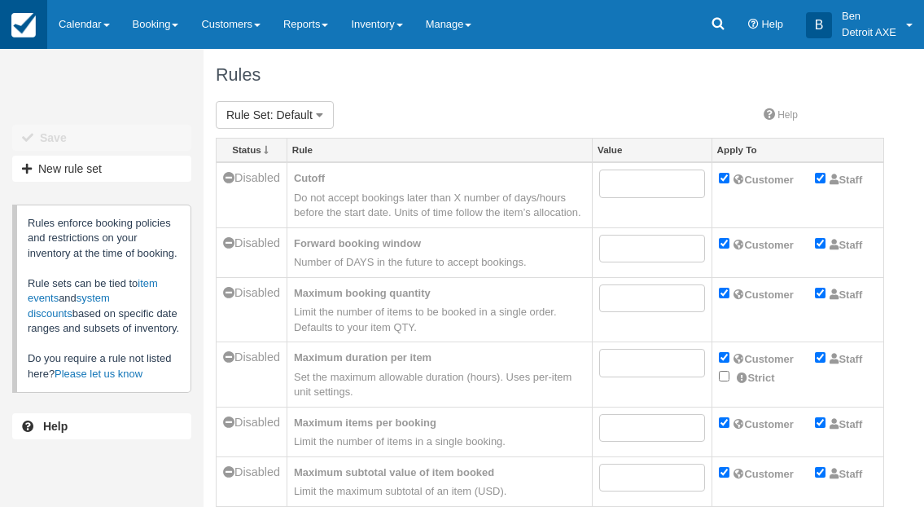
click at [20, 29] on img at bounding box center [23, 25] width 24 height 24
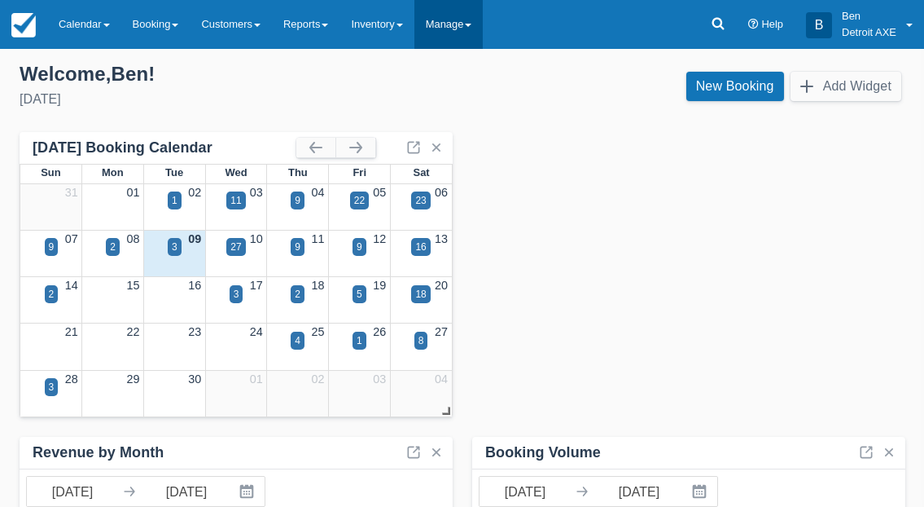
click at [461, 26] on link "Manage" at bounding box center [449, 24] width 69 height 49
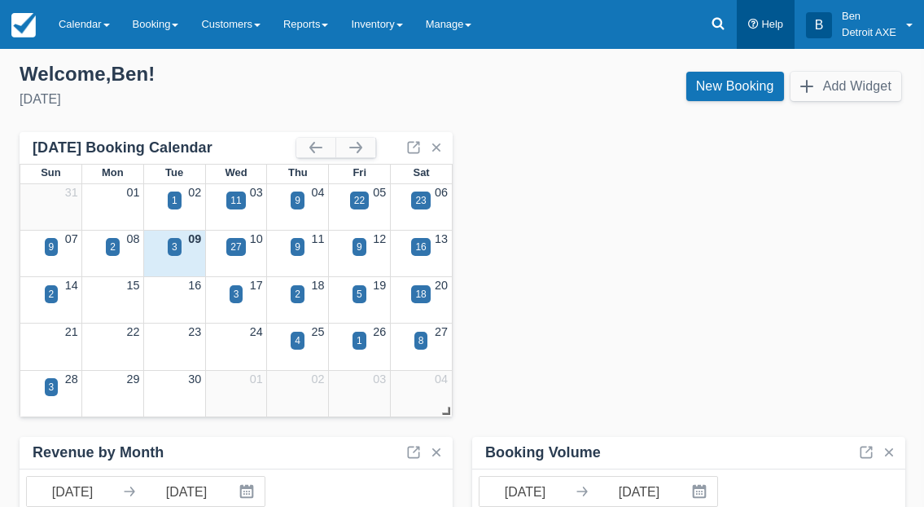
click at [772, 16] on link "Help" at bounding box center [766, 24] width 58 height 49
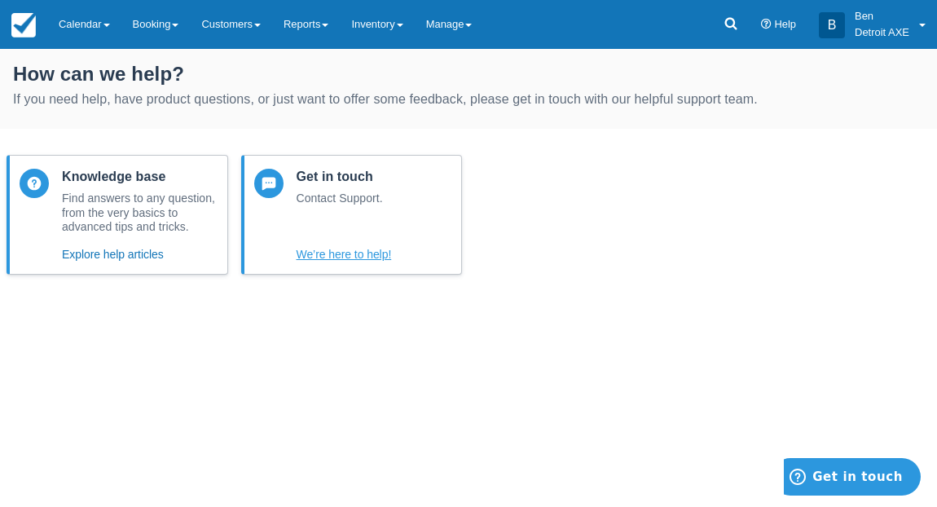
click at [369, 264] on button "We’re here to help!" at bounding box center [343, 254] width 95 height 20
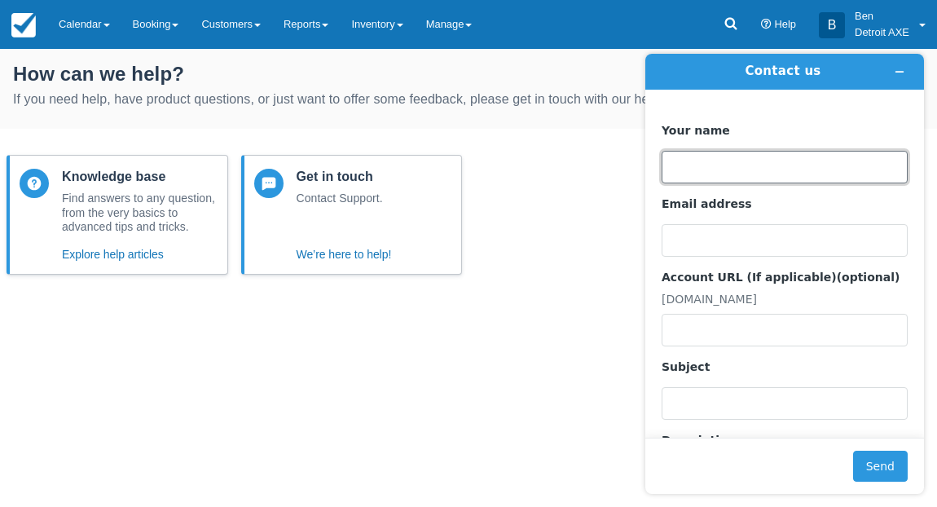
click at [722, 175] on input "Your name" at bounding box center [784, 167] width 246 height 33
type input "Danielle S Gordon"
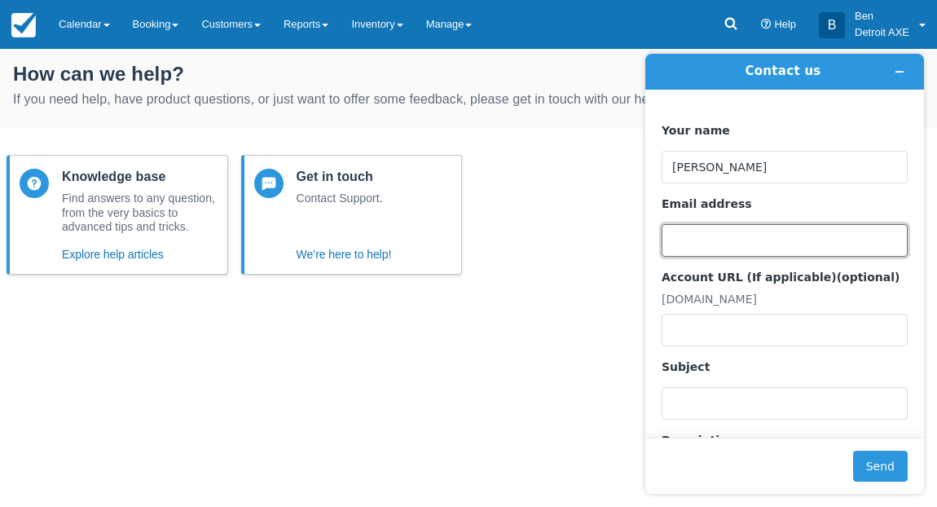
click at [767, 239] on input "Email address" at bounding box center [784, 240] width 246 height 33
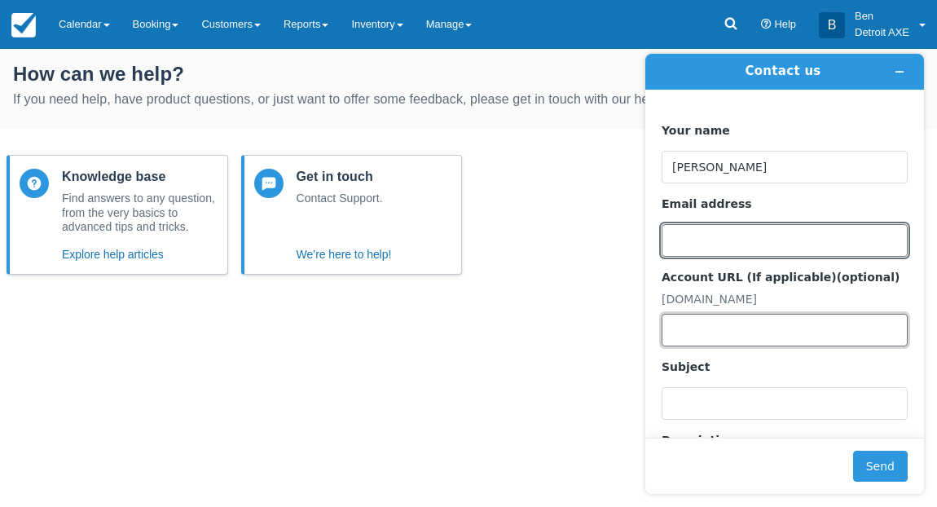
click at [702, 342] on input "Account URL (If applicable) (optional)" at bounding box center [784, 330] width 246 height 33
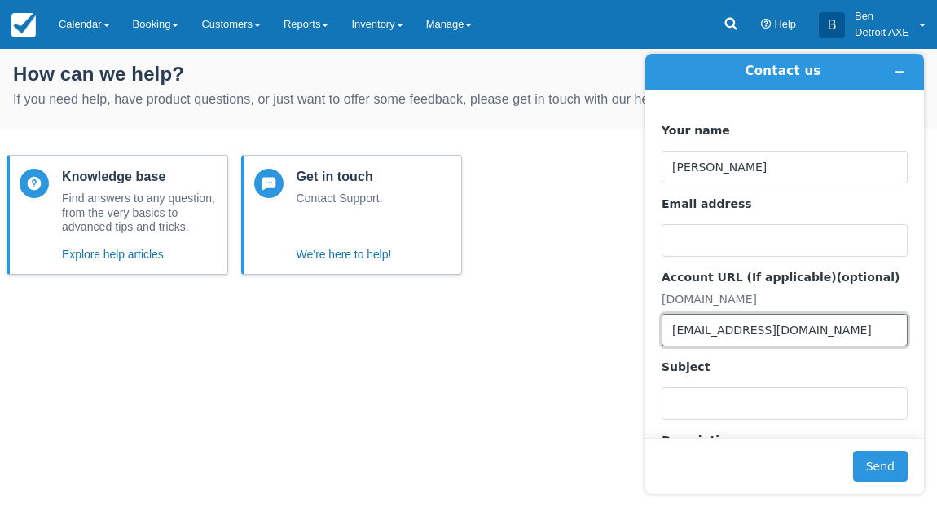
type input "party@detroitaxe.com"
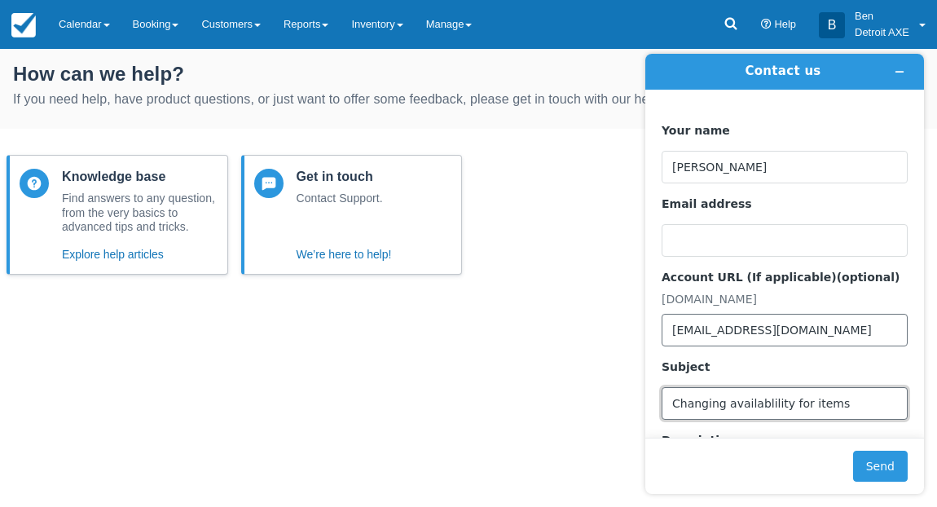
type input "Changing availablility for items"
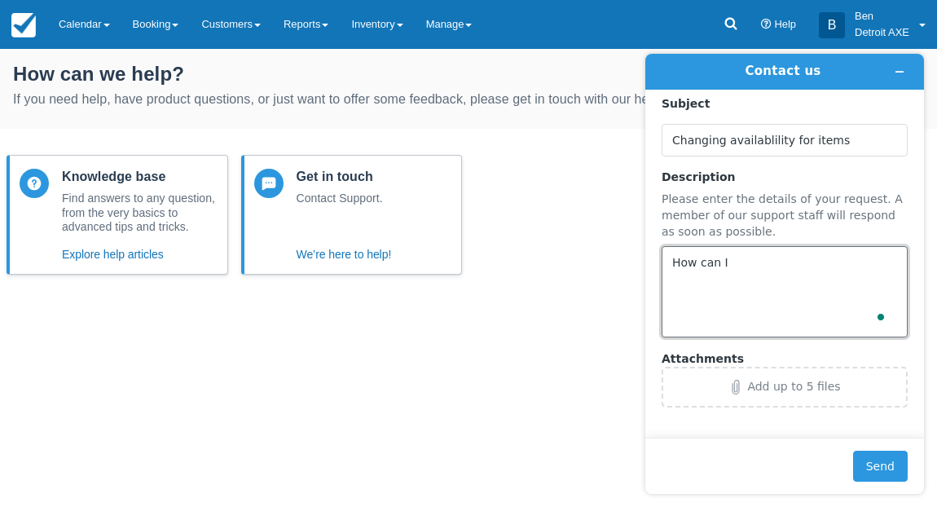
scroll to position [263, 0]
type textarea "How can I change the time availability for things in my inventory?"
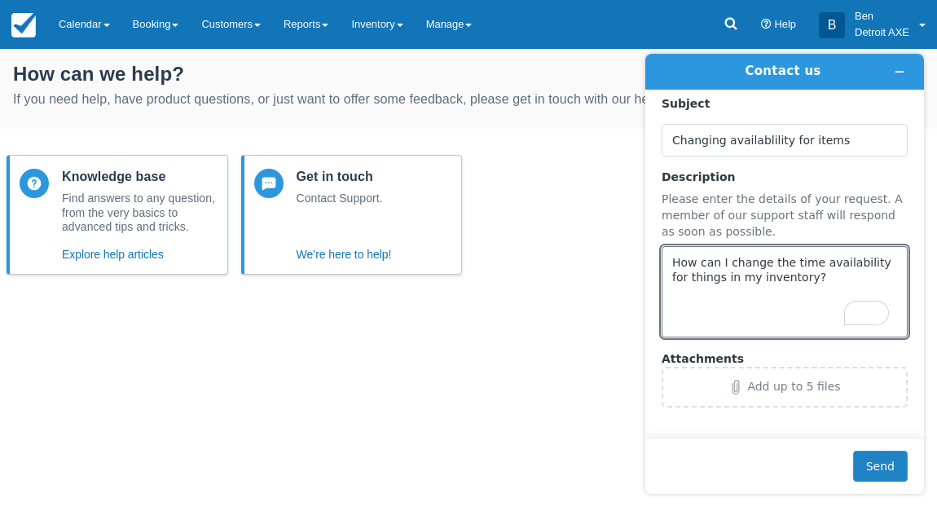
click at [867, 457] on button "Send" at bounding box center [880, 465] width 55 height 31
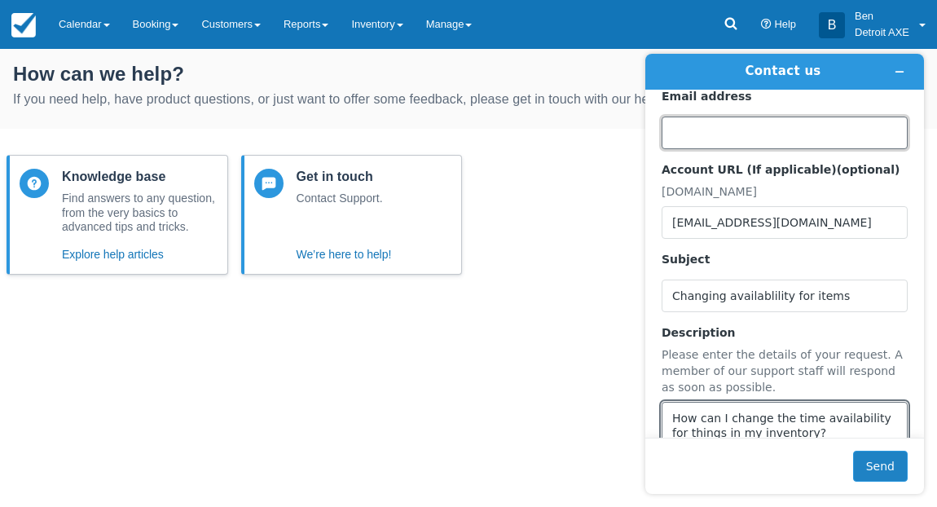
scroll to position [108, 0]
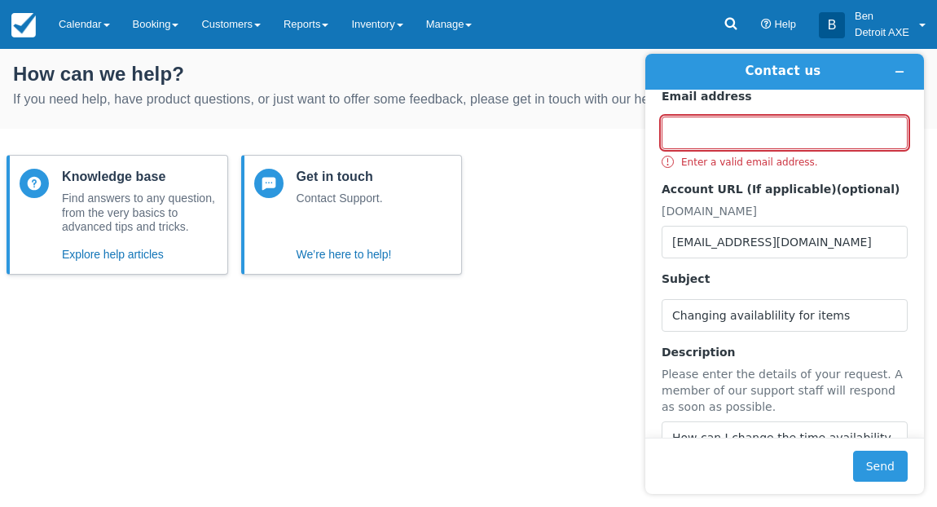
click at [712, 141] on input "Email address" at bounding box center [784, 132] width 246 height 33
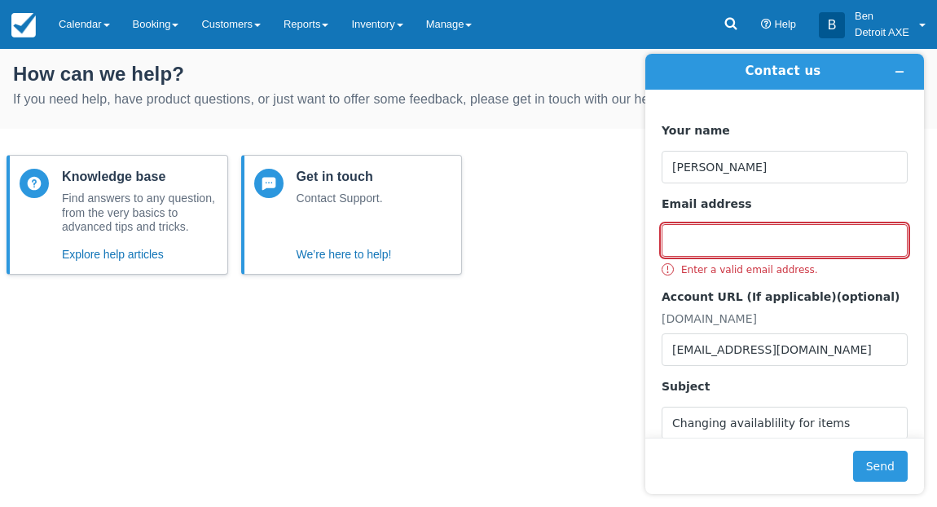
scroll to position [0, 0]
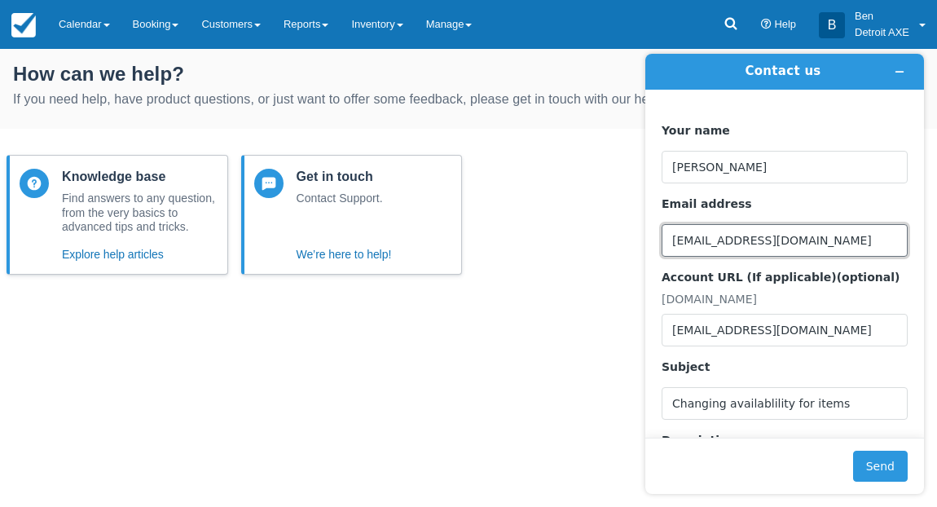
type input "party@detroitaxe.com"
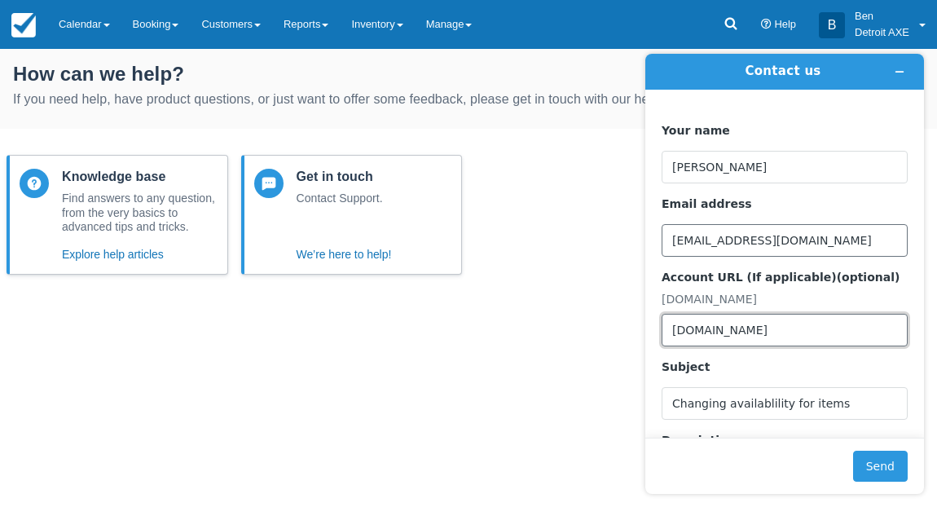
type input "detroitaxe.checkfront.com"
click at [853, 450] on button "Send" at bounding box center [880, 465] width 55 height 31
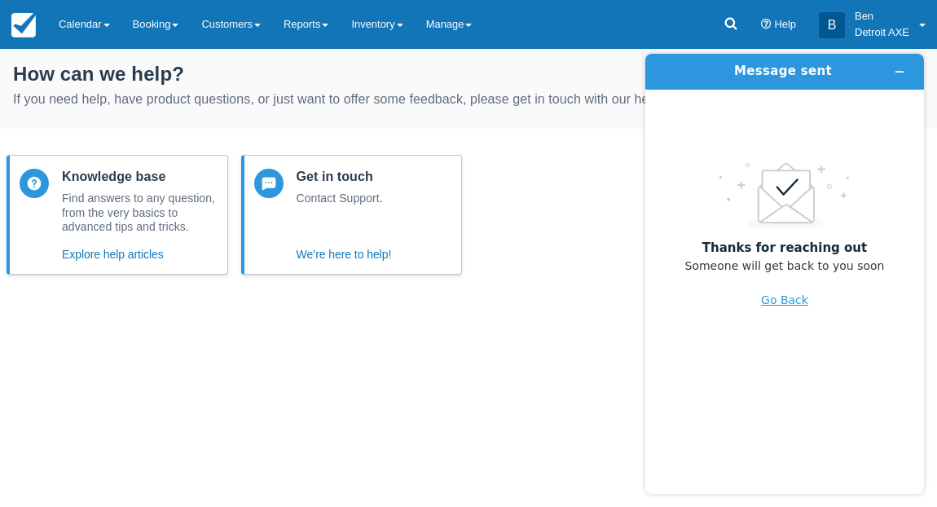
click at [778, 298] on button "Go Back" at bounding box center [784, 299] width 47 height 31
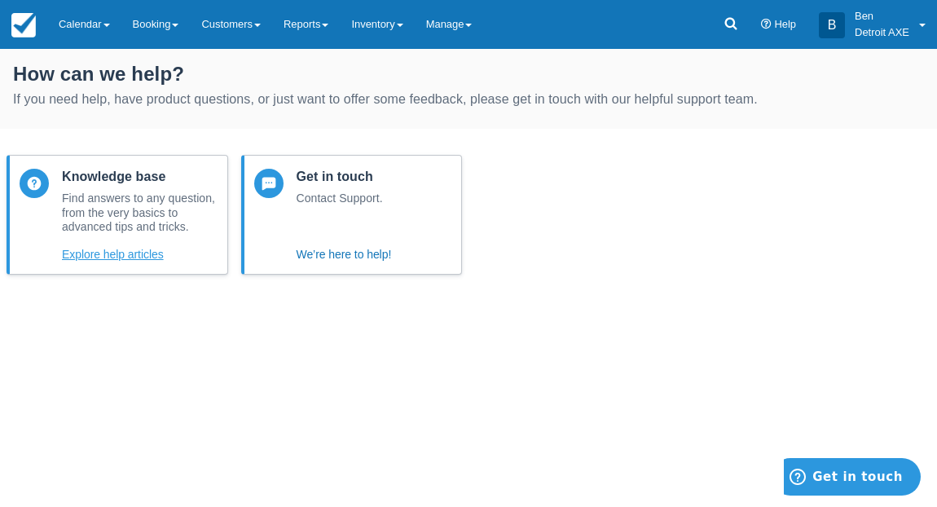
click at [132, 259] on button "Explore help articles" at bounding box center [113, 254] width 102 height 20
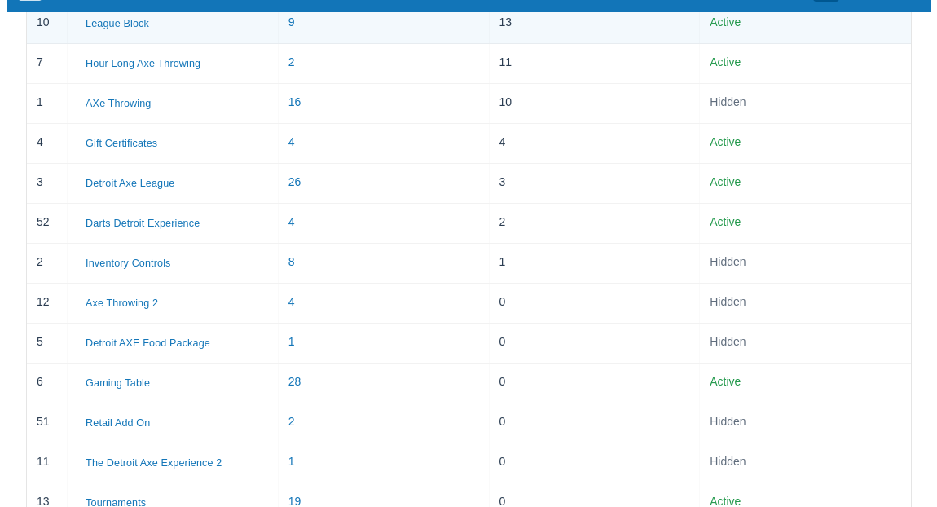
scroll to position [510, 0]
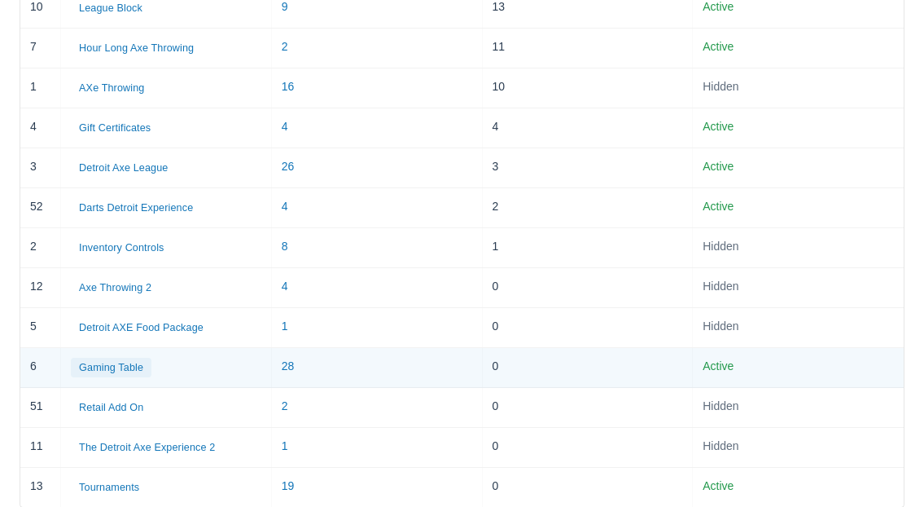
click at [98, 372] on button "Gaming Table" at bounding box center [111, 368] width 81 height 20
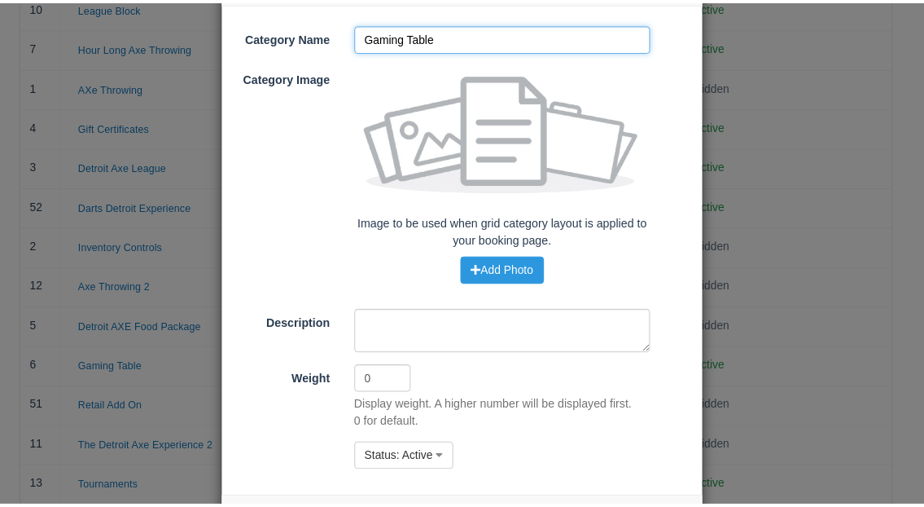
scroll to position [143, 0]
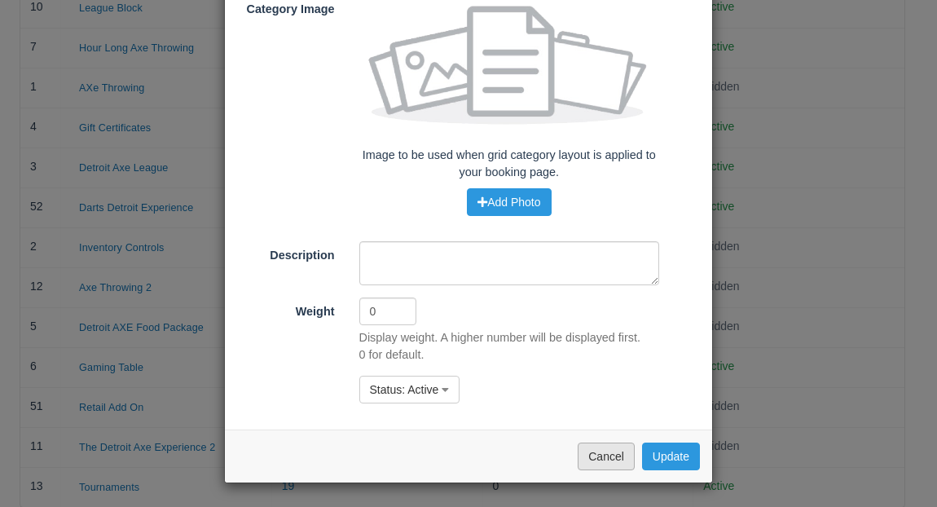
click at [618, 452] on button "Cancel" at bounding box center [606, 456] width 57 height 28
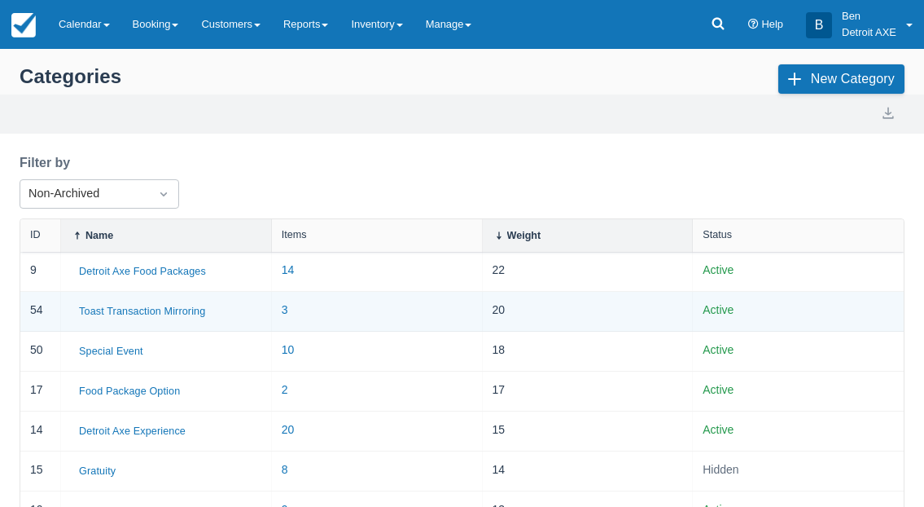
scroll to position [0, 0]
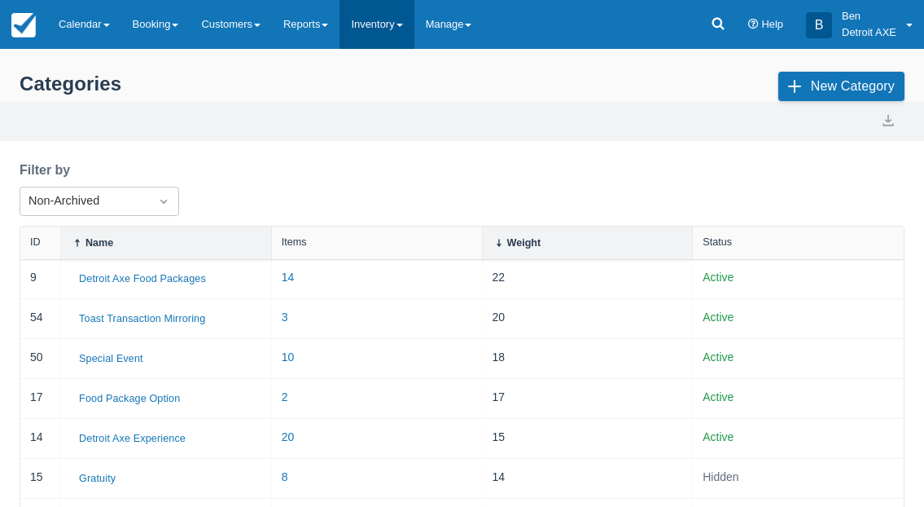
click at [385, 26] on link "Inventory" at bounding box center [377, 24] width 74 height 49
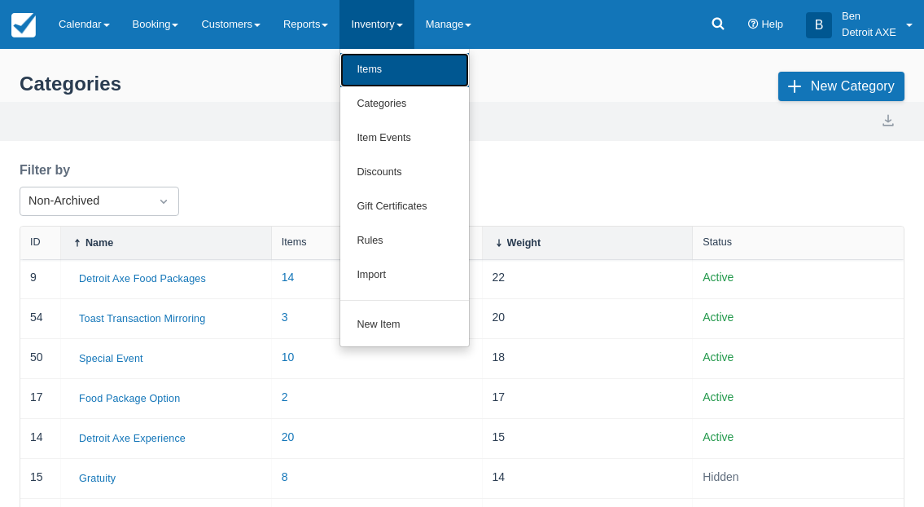
click at [385, 68] on link "Items" at bounding box center [404, 70] width 129 height 34
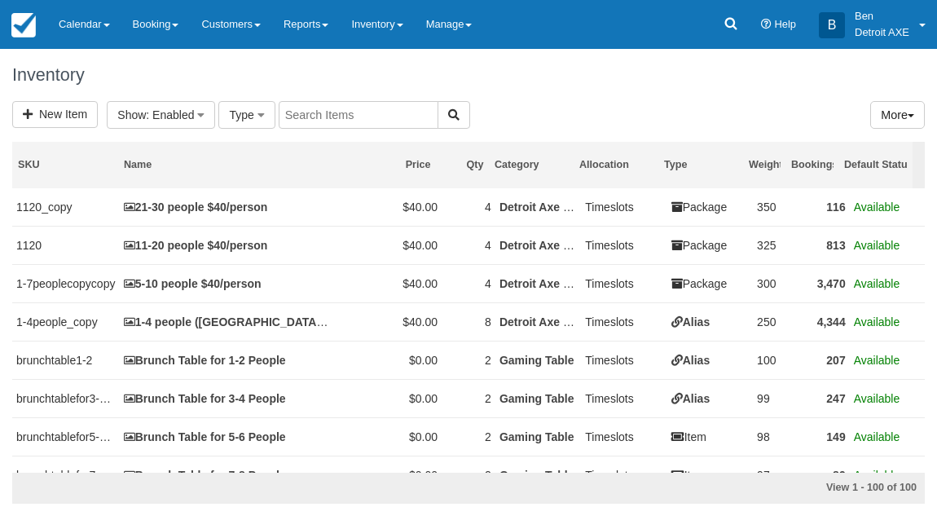
select select
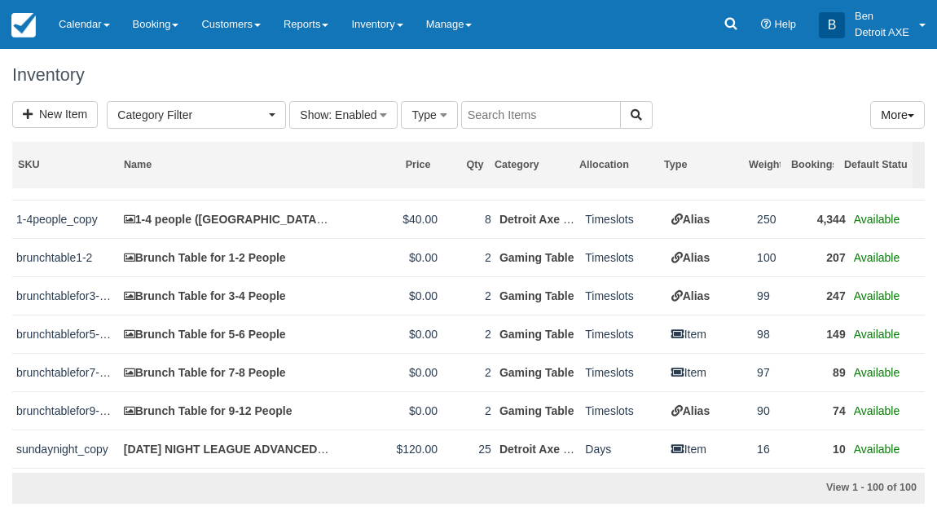
scroll to position [113, 0]
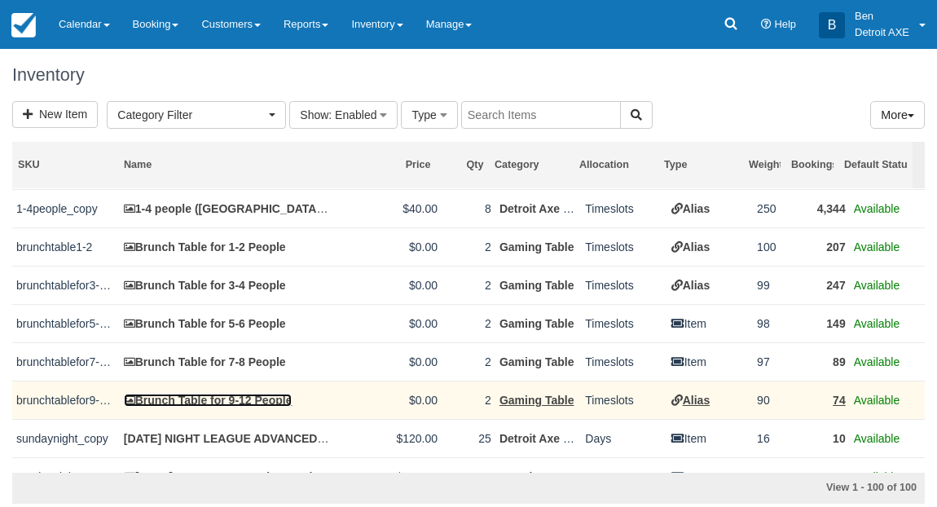
click at [267, 404] on link "Brunch Table for 9-12 People" at bounding box center [208, 399] width 169 height 13
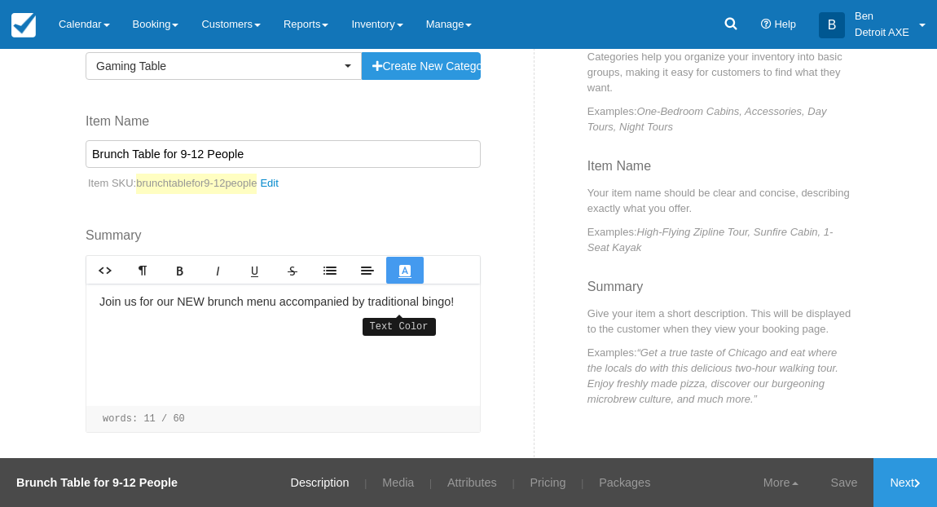
scroll to position [191, 0]
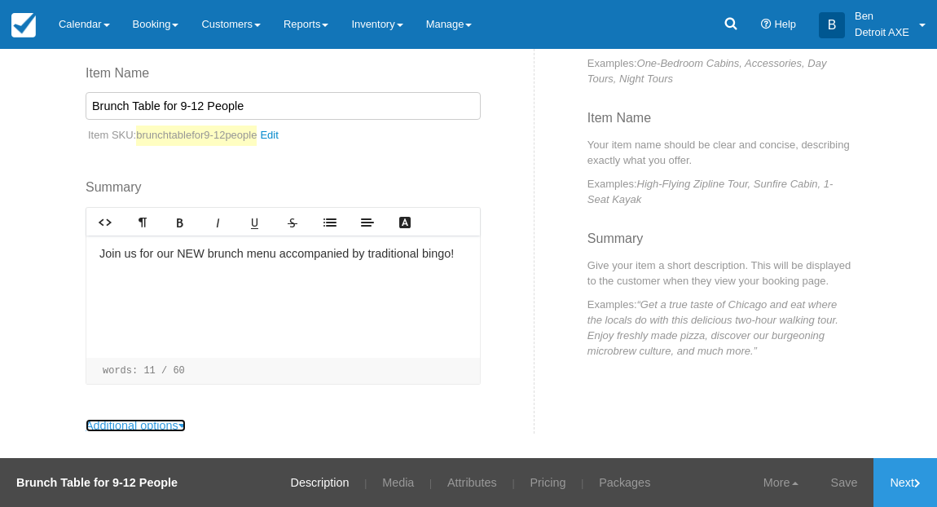
click at [163, 429] on link "Additional options" at bounding box center [136, 425] width 100 height 13
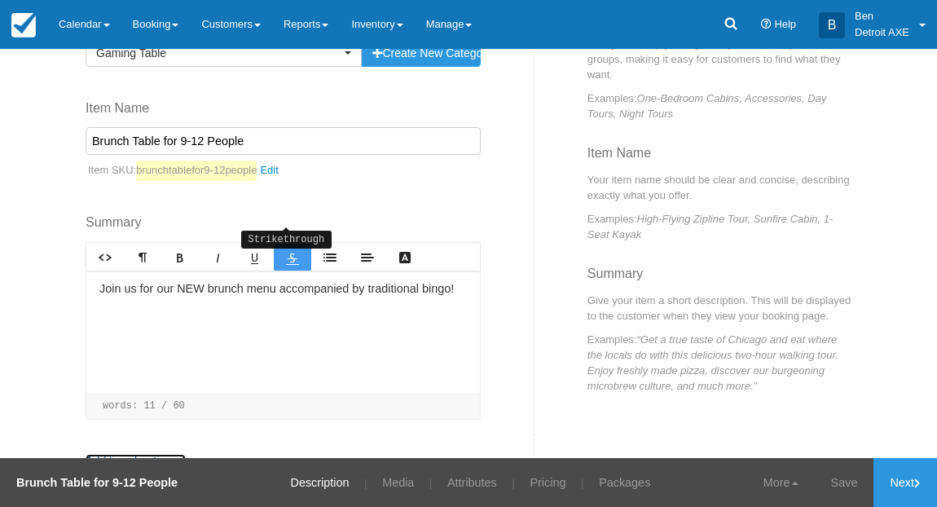
scroll to position [0, 0]
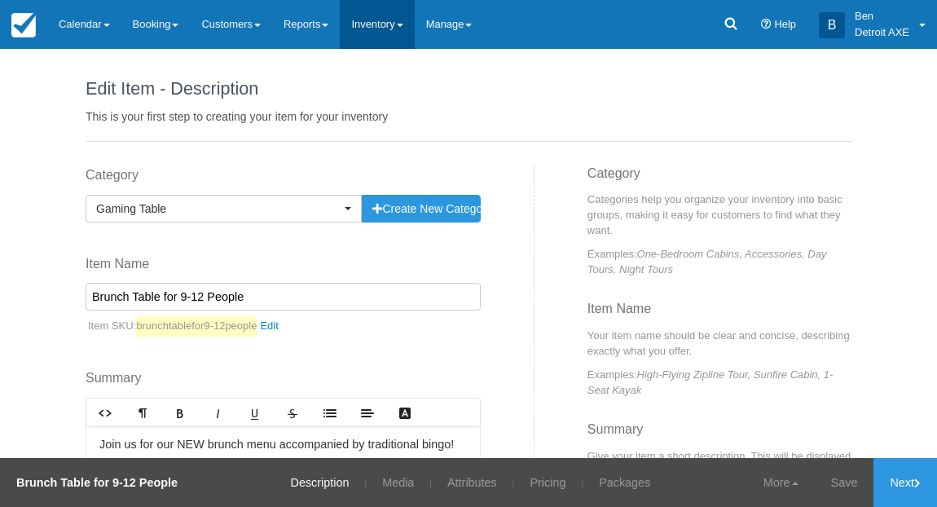
click at [380, 33] on link "Inventory" at bounding box center [377, 24] width 74 height 49
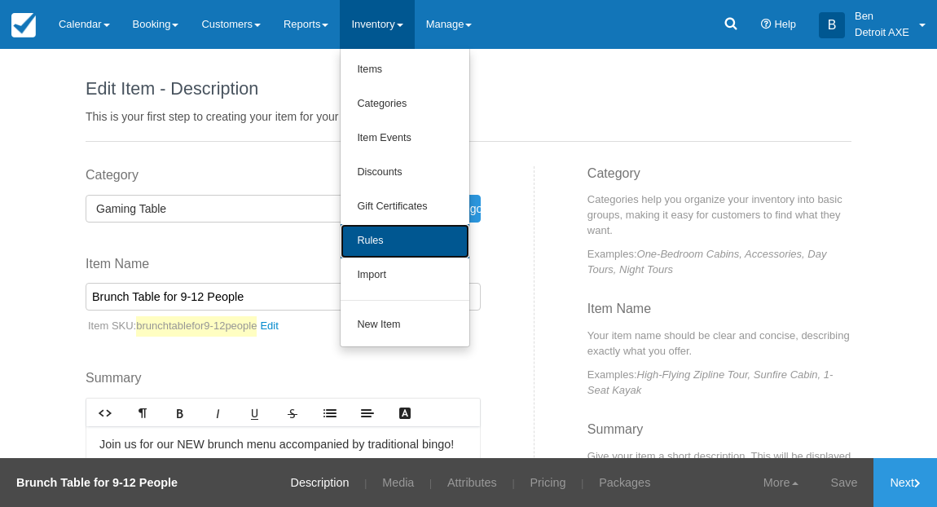
click at [390, 227] on link "Rules" at bounding box center [404, 241] width 129 height 34
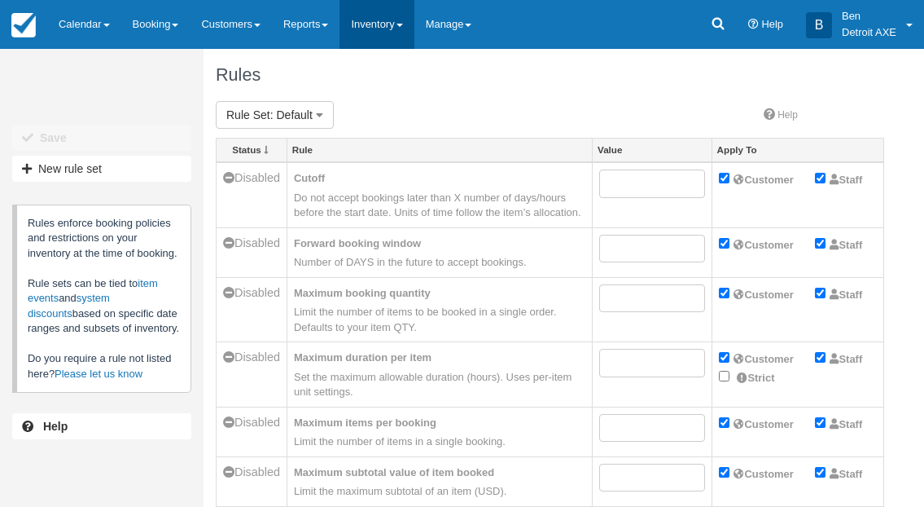
click at [397, 37] on link "Inventory" at bounding box center [377, 24] width 74 height 49
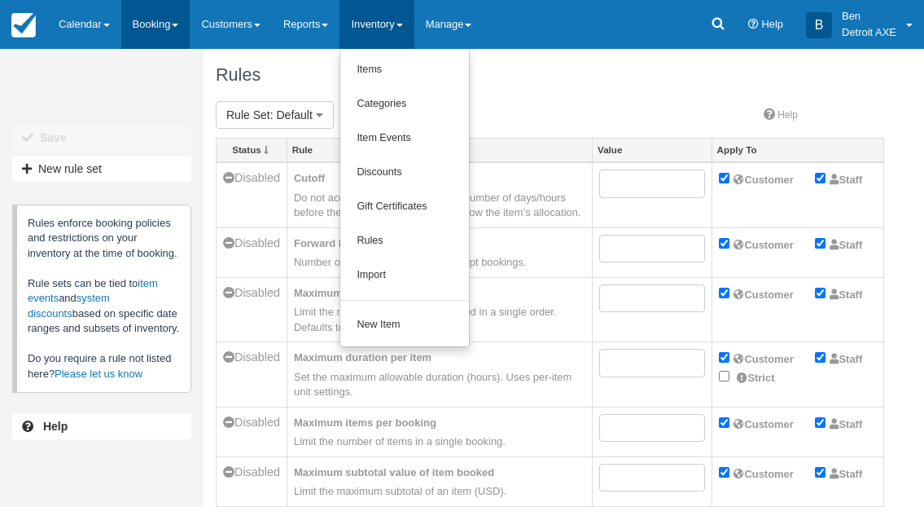
click at [138, 32] on link "Booking" at bounding box center [155, 24] width 69 height 49
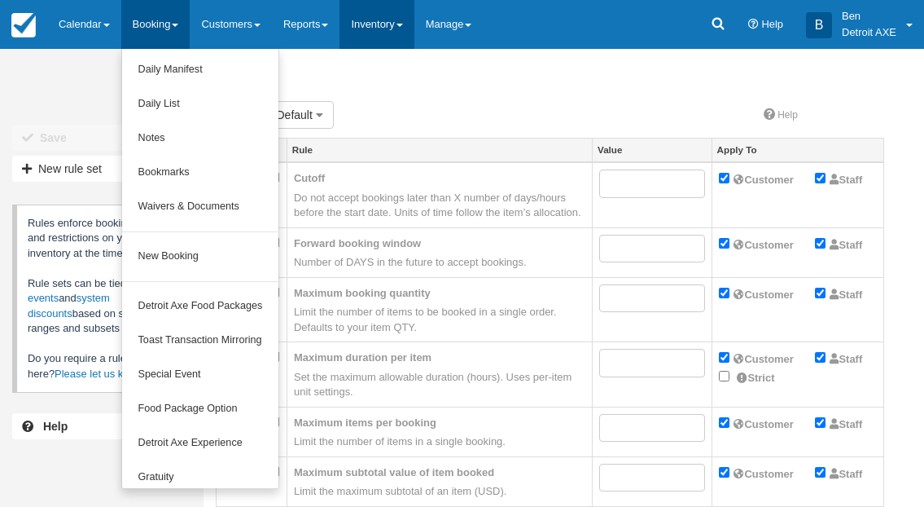
click at [397, 23] on link "Inventory" at bounding box center [377, 24] width 74 height 49
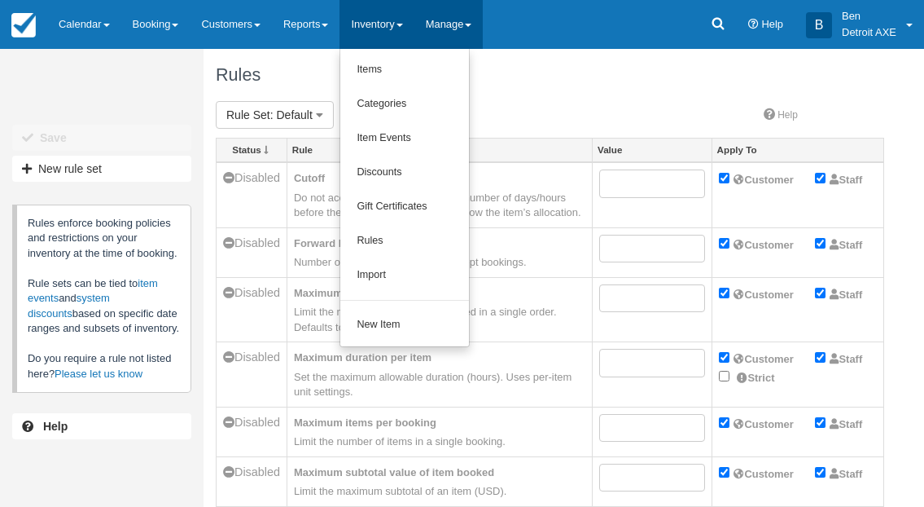
click at [474, 22] on link "Manage" at bounding box center [449, 24] width 69 height 49
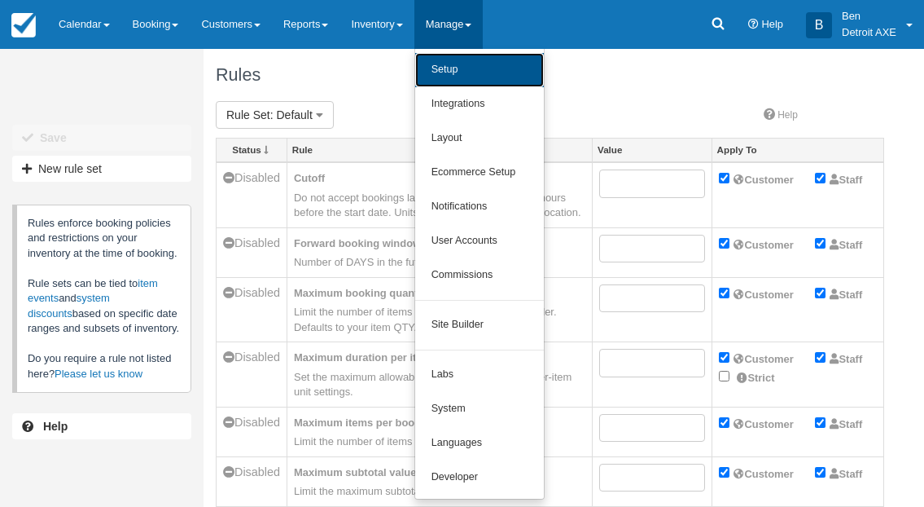
click at [474, 58] on link "Setup" at bounding box center [479, 70] width 129 height 34
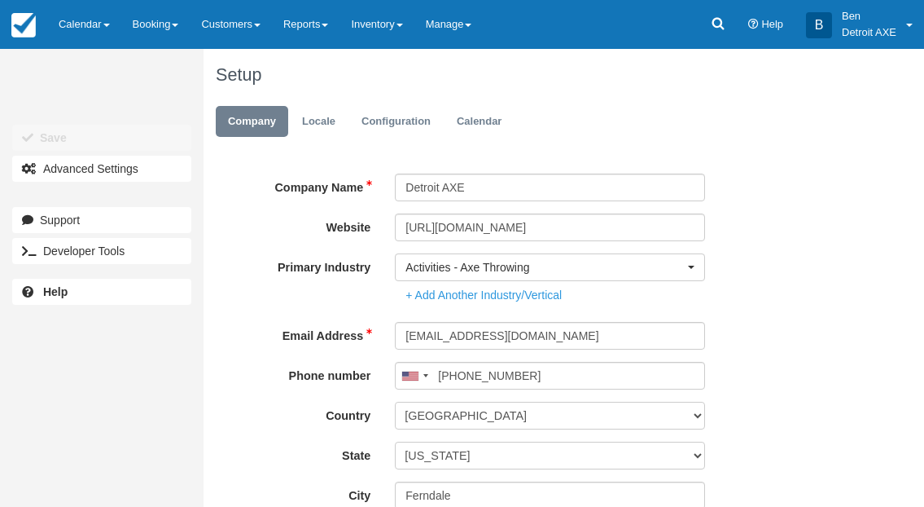
type input "[PHONE_NUMBER]"
click at [387, 123] on link "Configuration" at bounding box center [396, 122] width 94 height 32
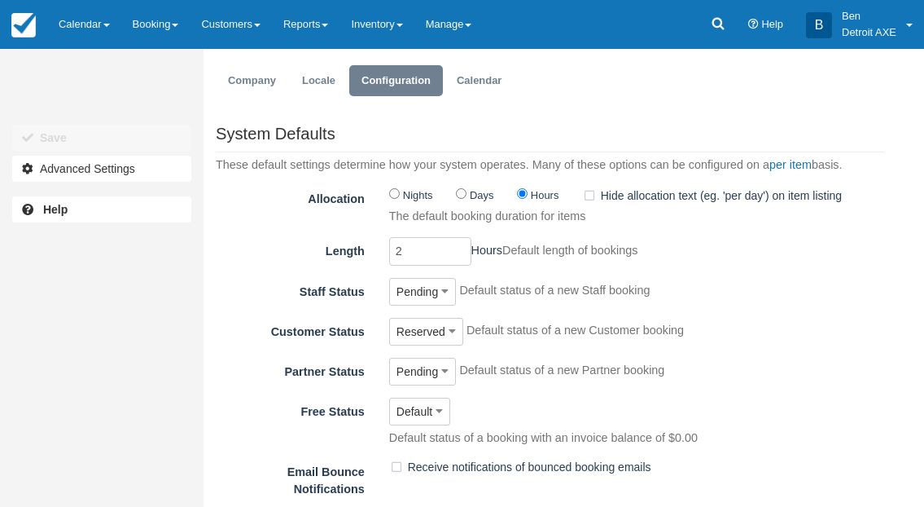
scroll to position [39, 0]
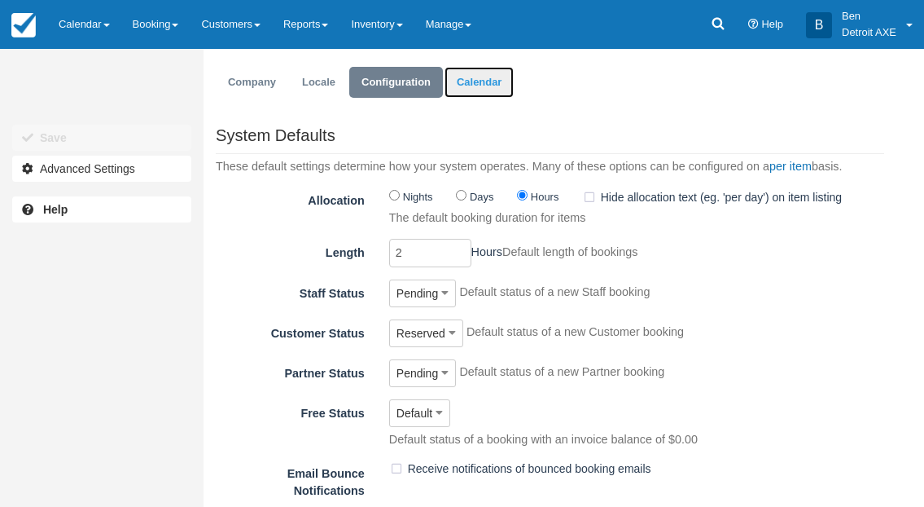
click at [473, 79] on link "Calendar" at bounding box center [479, 83] width 69 height 32
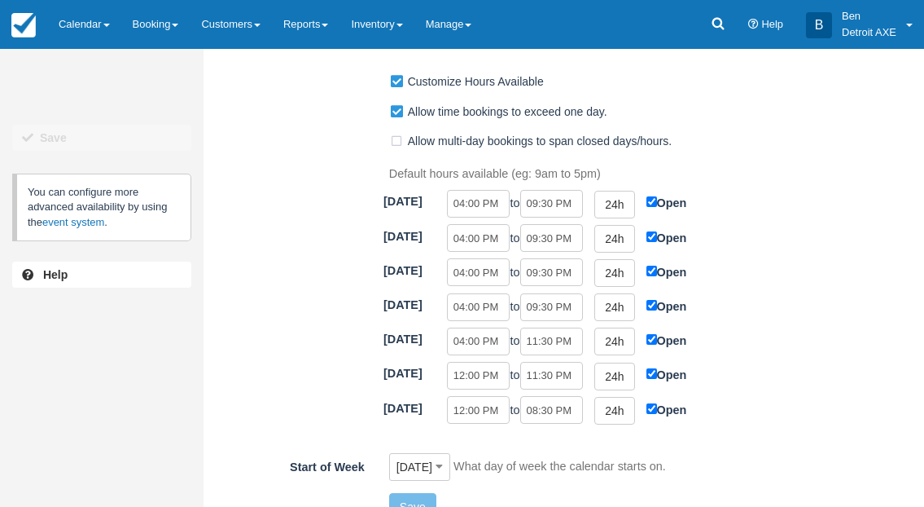
scroll to position [105, 0]
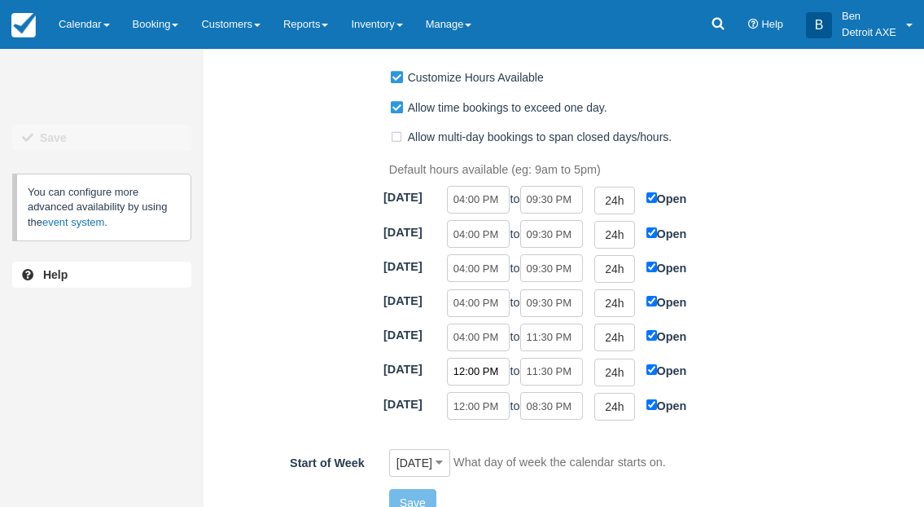
click at [495, 375] on input "12:00 PM" at bounding box center [479, 372] width 64 height 28
click at [462, 371] on input "12:00 PM" at bounding box center [479, 372] width 64 height 28
click at [459, 371] on input "12:00 PM" at bounding box center [479, 372] width 64 height 28
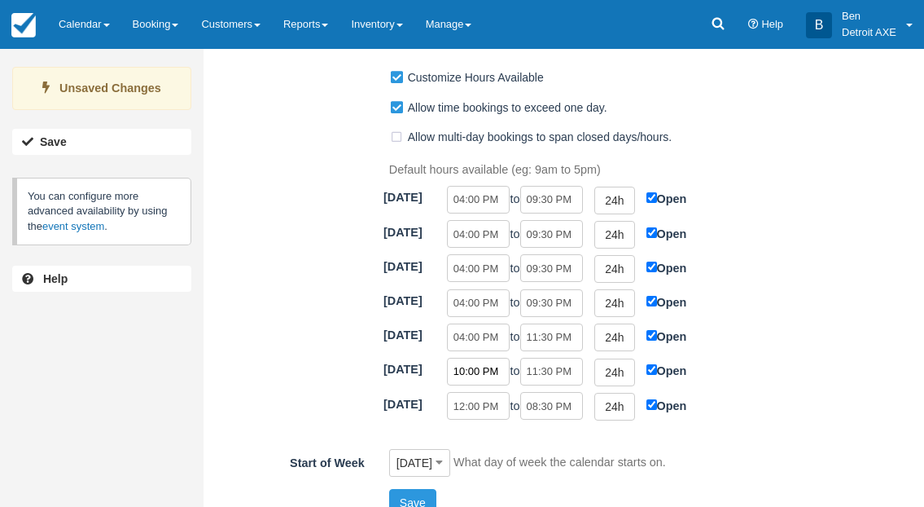
drag, startPoint x: 501, startPoint y: 375, endPoint x: 481, endPoint y: 378, distance: 20.6
click at [481, 378] on input "10:00 PM" at bounding box center [479, 372] width 64 height 28
click at [504, 375] on input "10:00 PM" at bounding box center [479, 372] width 64 height 28
type input "10:00 AM"
click at [454, 408] on input "12:00 PM" at bounding box center [479, 406] width 64 height 28
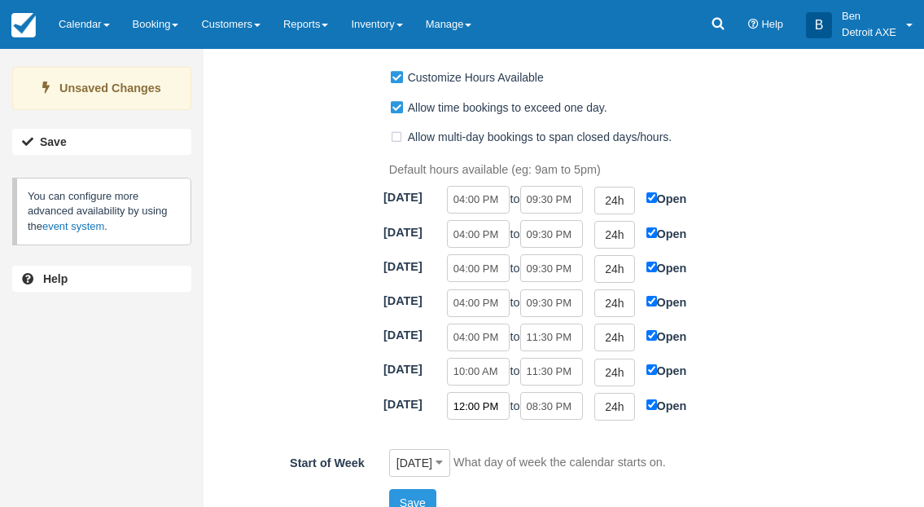
click at [466, 407] on input "12:00 PM" at bounding box center [479, 406] width 64 height 28
drag, startPoint x: 503, startPoint y: 406, endPoint x: 485, endPoint y: 406, distance: 18.8
click at [485, 406] on input "10:00 PM" at bounding box center [479, 406] width 64 height 28
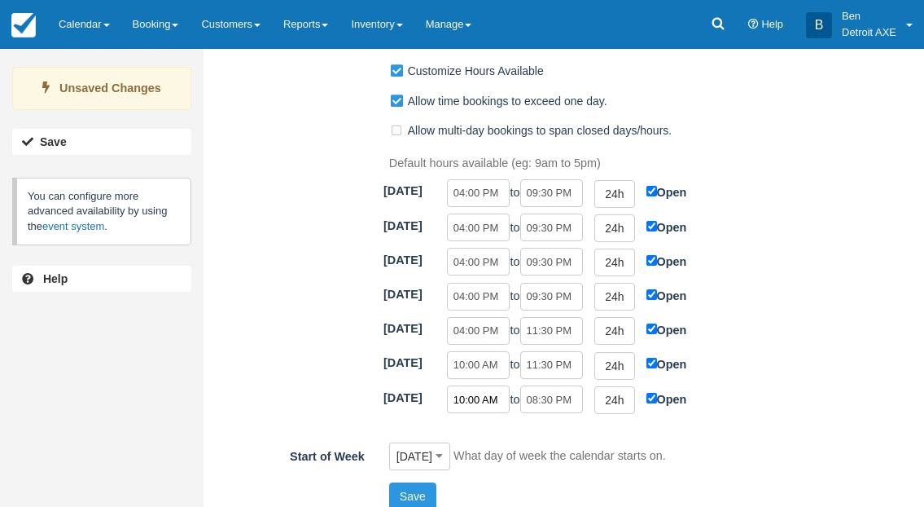
scroll to position [128, 0]
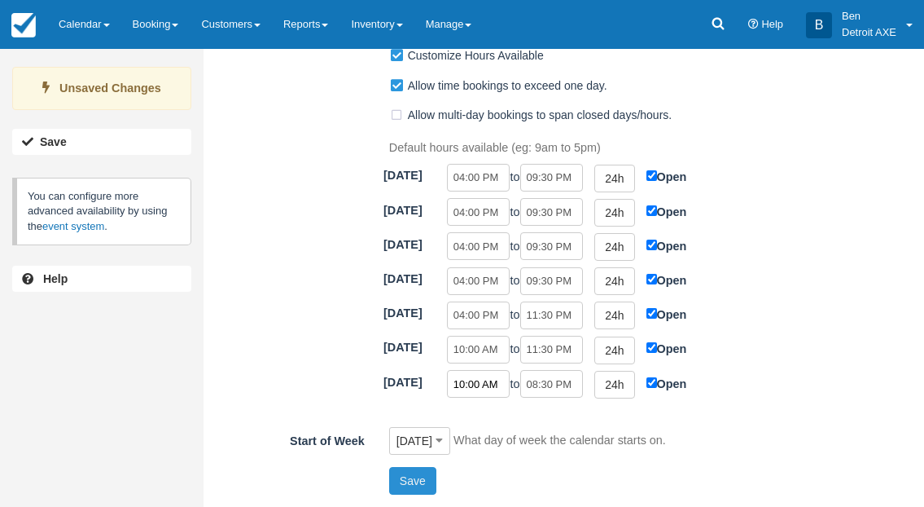
type input "10:00 AM"
click at [430, 490] on button "Save" at bounding box center [412, 481] width 47 height 28
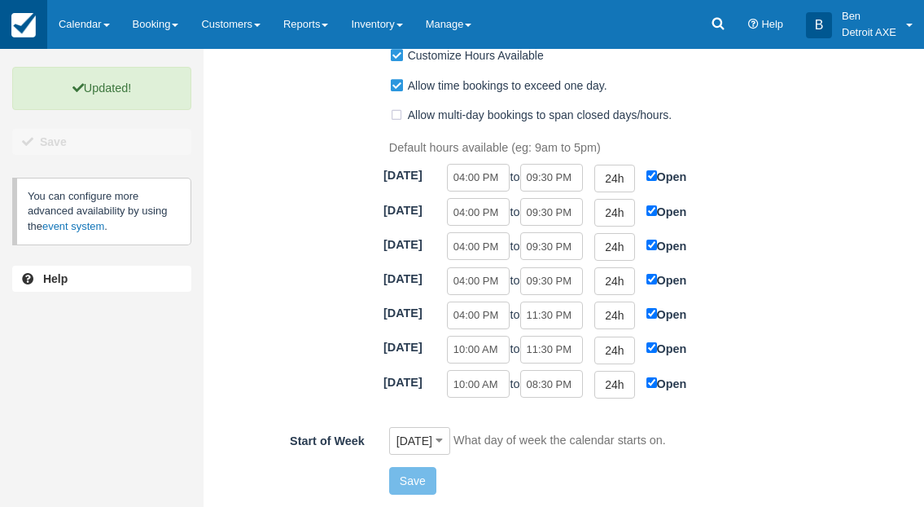
click at [37, 29] on link at bounding box center [23, 24] width 47 height 49
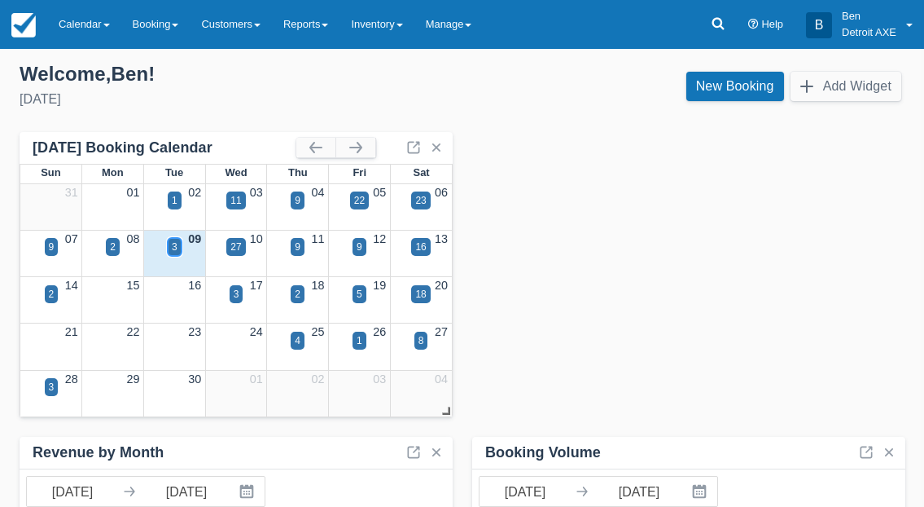
click at [173, 249] on div "3" at bounding box center [175, 246] width 6 height 15
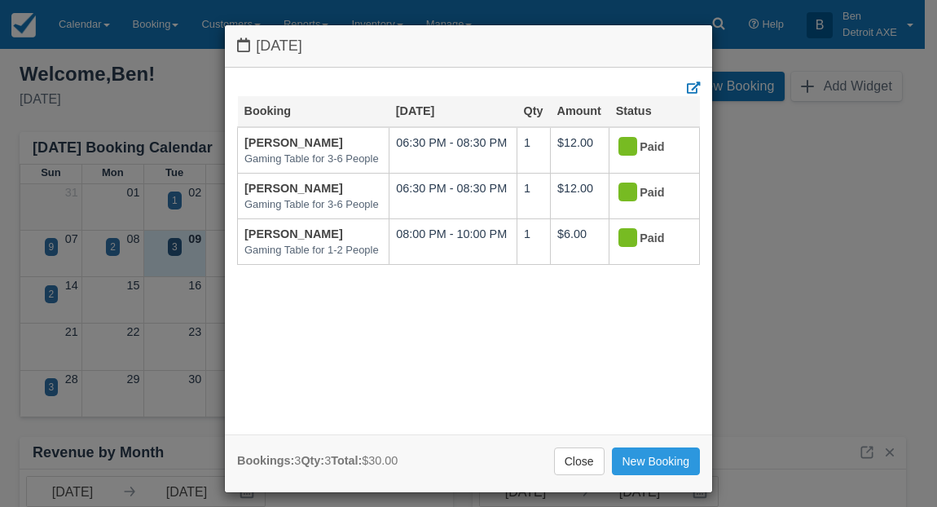
click at [562, 463] on link "Close" at bounding box center [579, 461] width 51 height 28
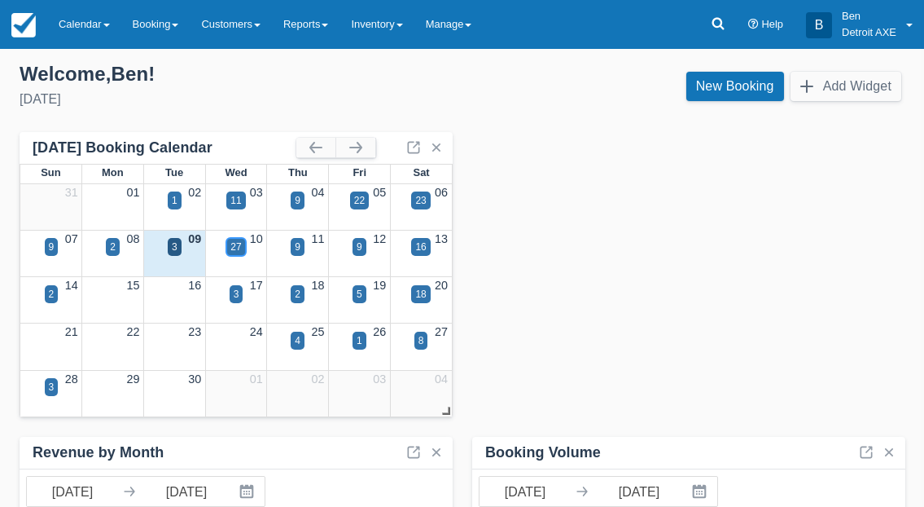
click at [231, 248] on div "27" at bounding box center [236, 246] width 11 height 15
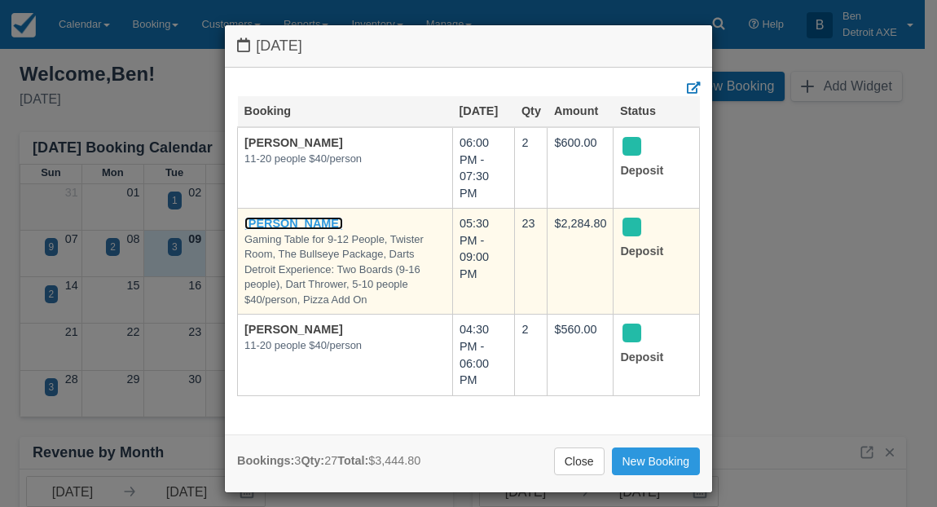
click at [274, 222] on link "Kim Szlachetka" at bounding box center [293, 223] width 99 height 13
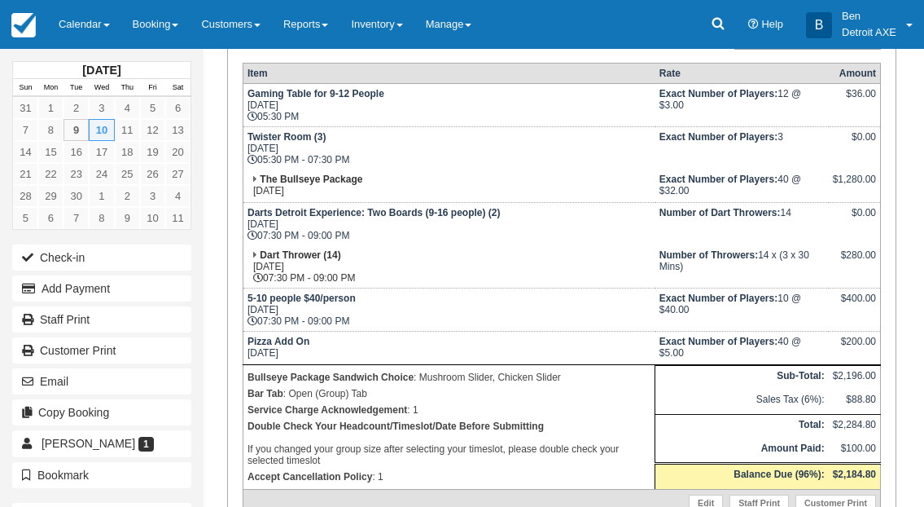
scroll to position [335, 0]
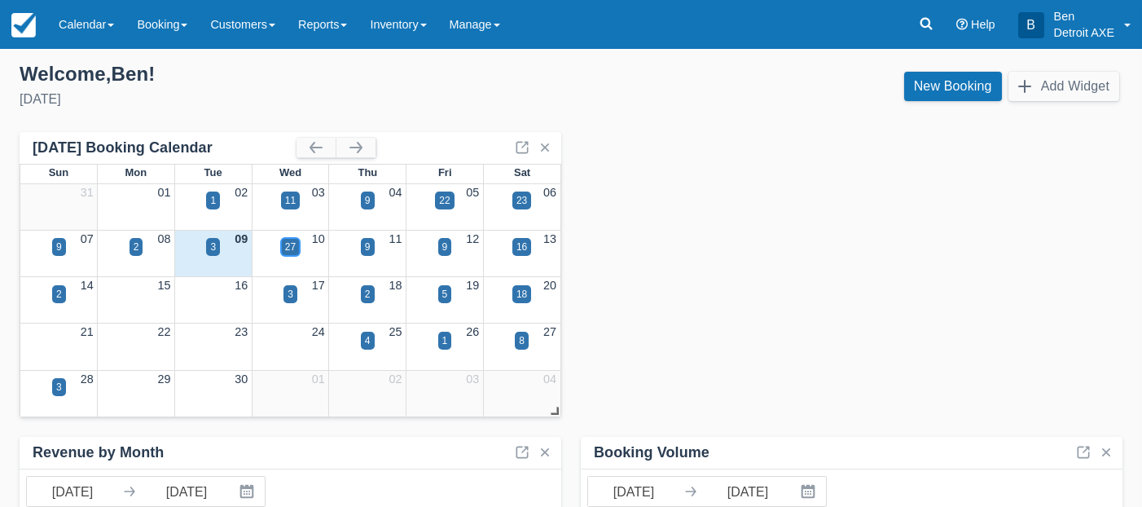
click at [295, 242] on div "27" at bounding box center [290, 246] width 11 height 15
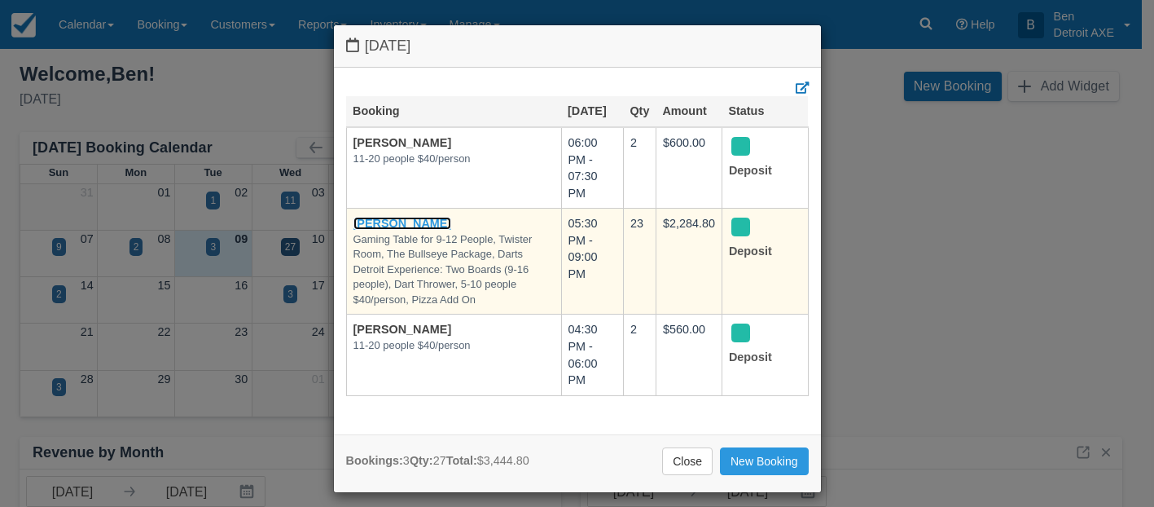
click at [400, 222] on link "[PERSON_NAME]" at bounding box center [403, 223] width 99 height 13
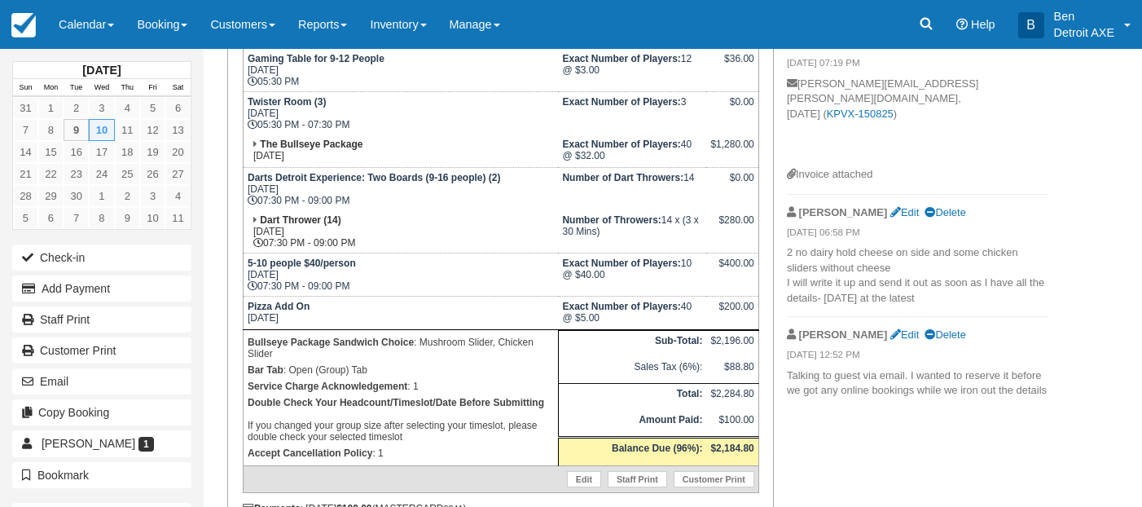
scroll to position [428, 0]
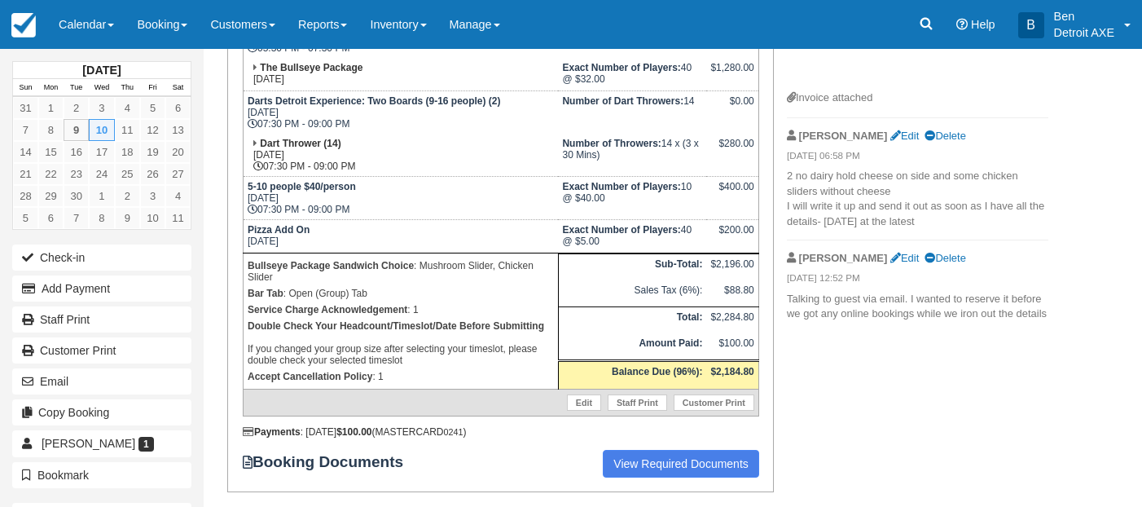
click at [393, 281] on p "Bullseye Package Sandwich Choice : Mushroom Slider, Chicken Slider" at bounding box center [401, 271] width 306 height 28
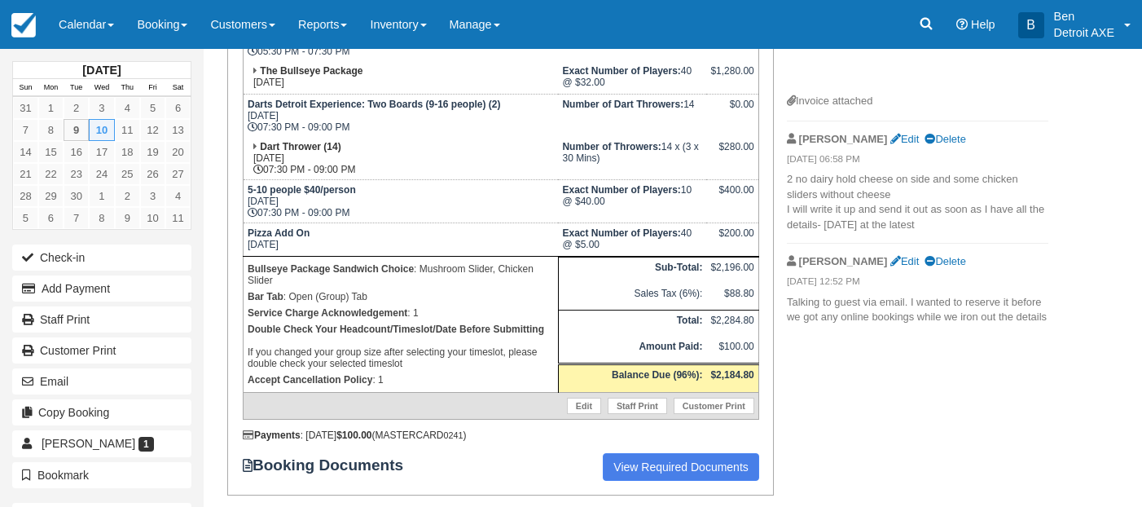
click at [257, 70] on td "The Bullseye Package [DATE]" at bounding box center [400, 77] width 315 height 33
click at [345, 80] on td "The Bullseye Package [DATE]" at bounding box center [400, 77] width 315 height 33
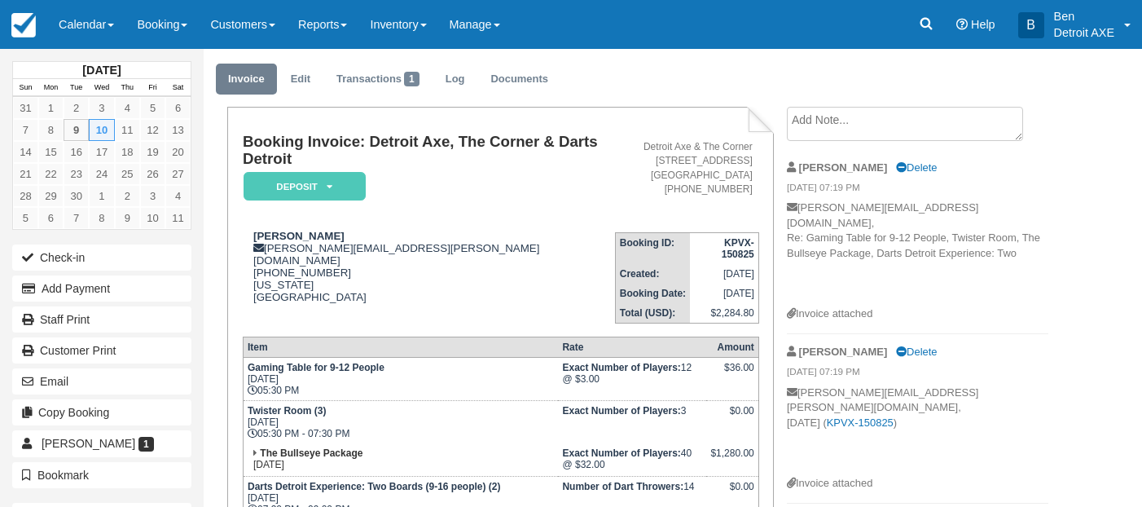
scroll to position [0, 0]
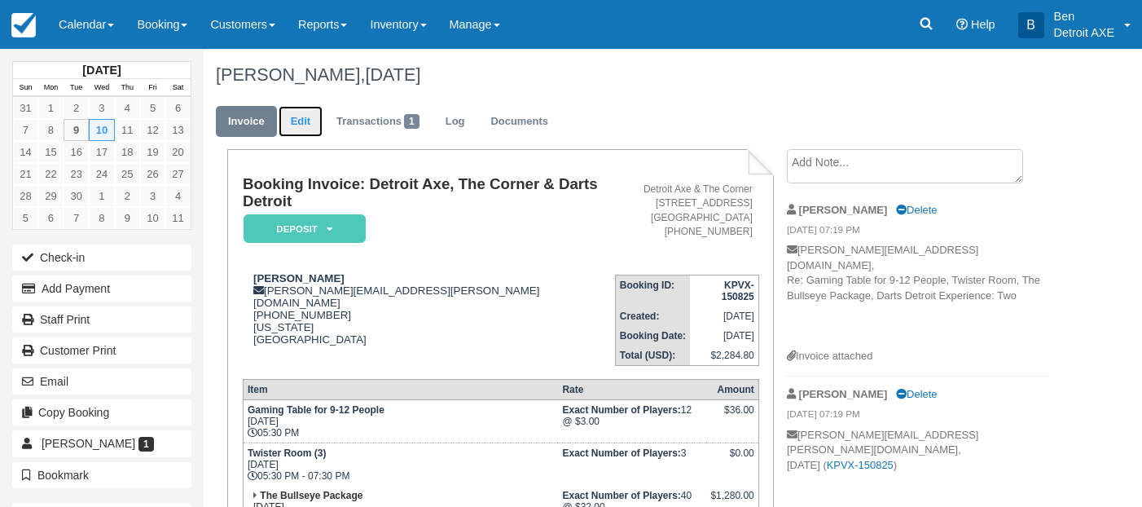
click at [314, 127] on link "Edit" at bounding box center [301, 122] width 44 height 32
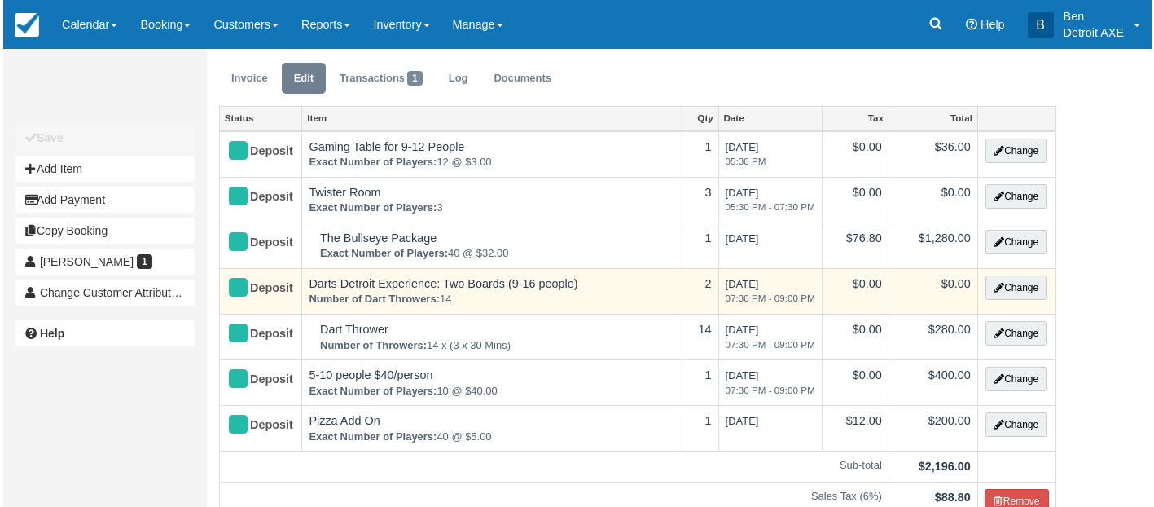
scroll to position [51, 0]
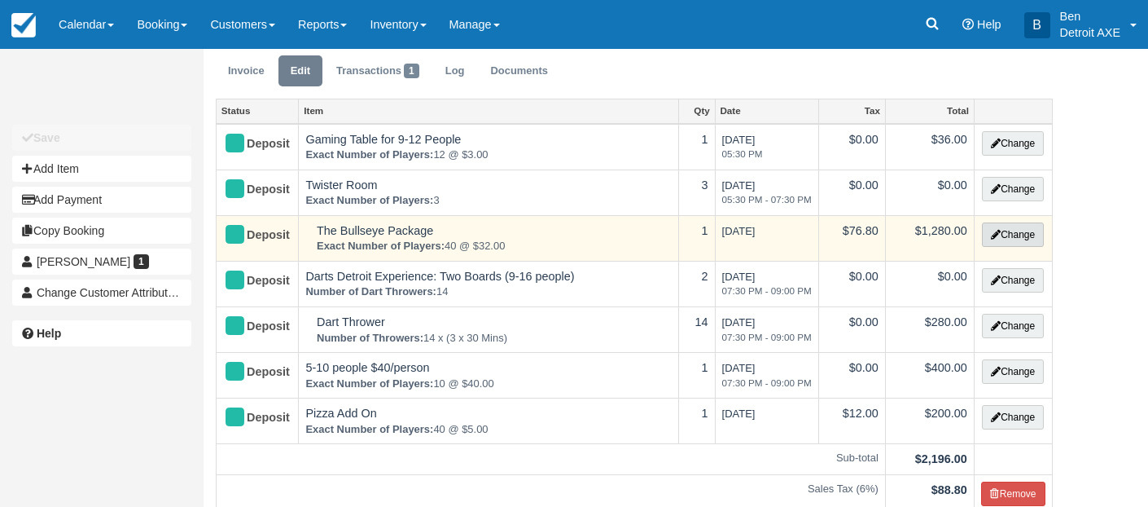
click at [1012, 228] on button "Change" at bounding box center [1013, 234] width 62 height 24
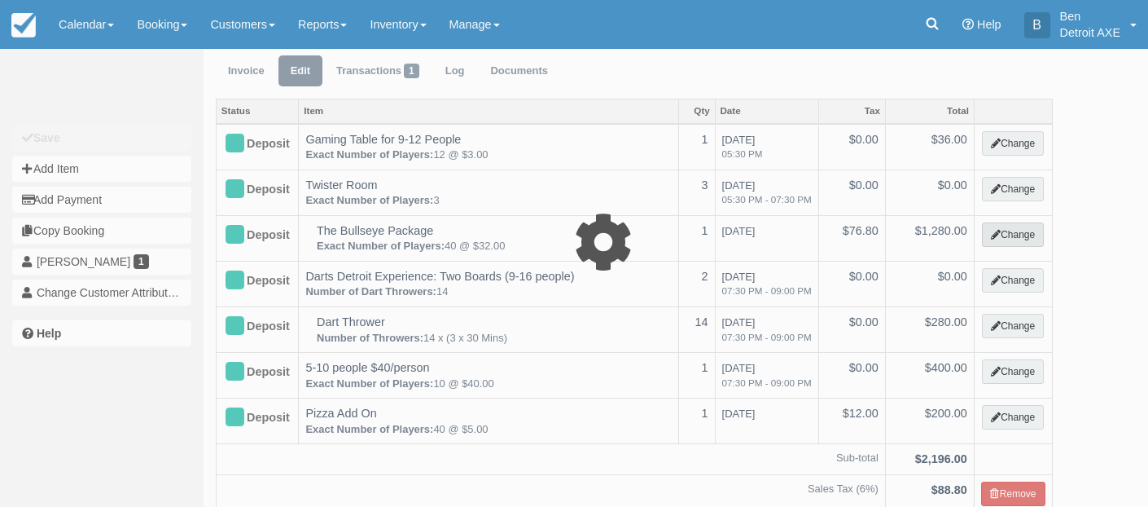
type input "1280.00"
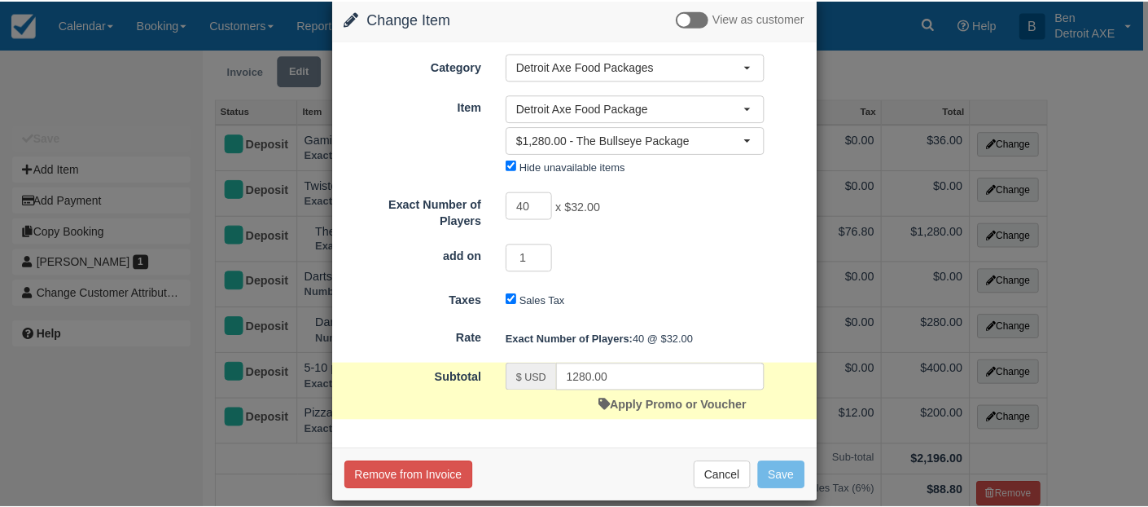
scroll to position [48, 0]
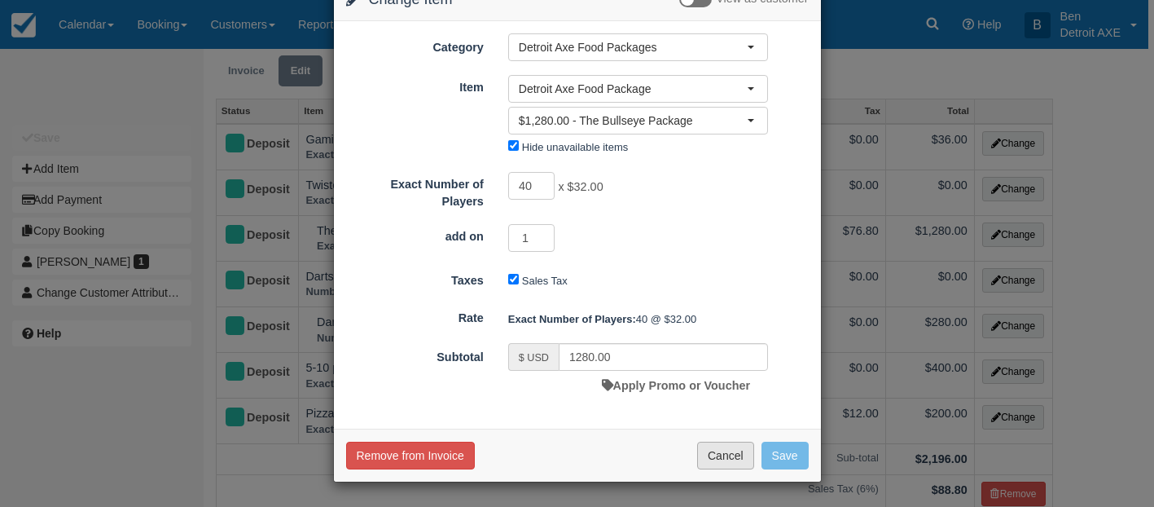
click at [700, 460] on button "Cancel" at bounding box center [725, 455] width 57 height 28
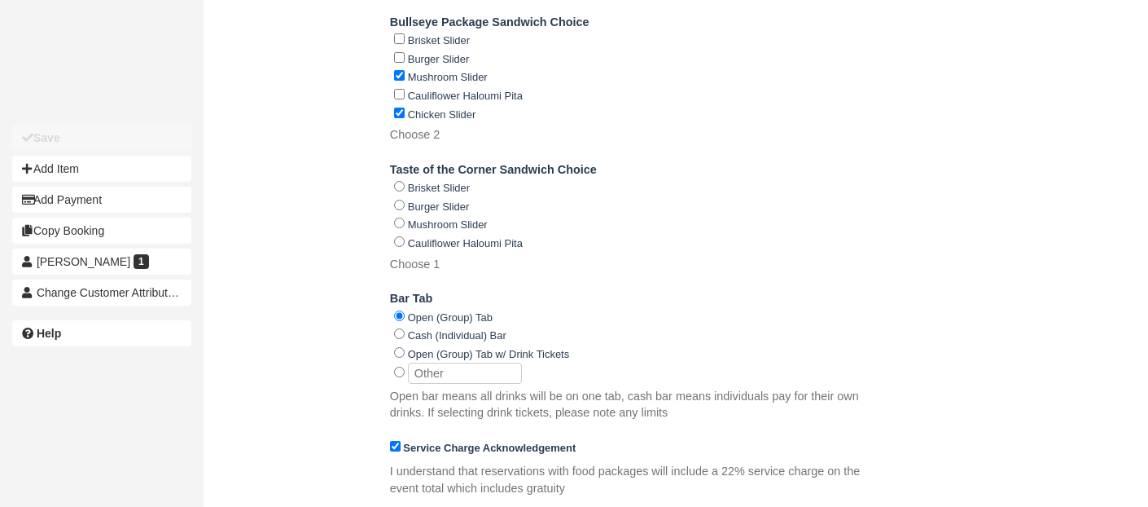
scroll to position [1136, 0]
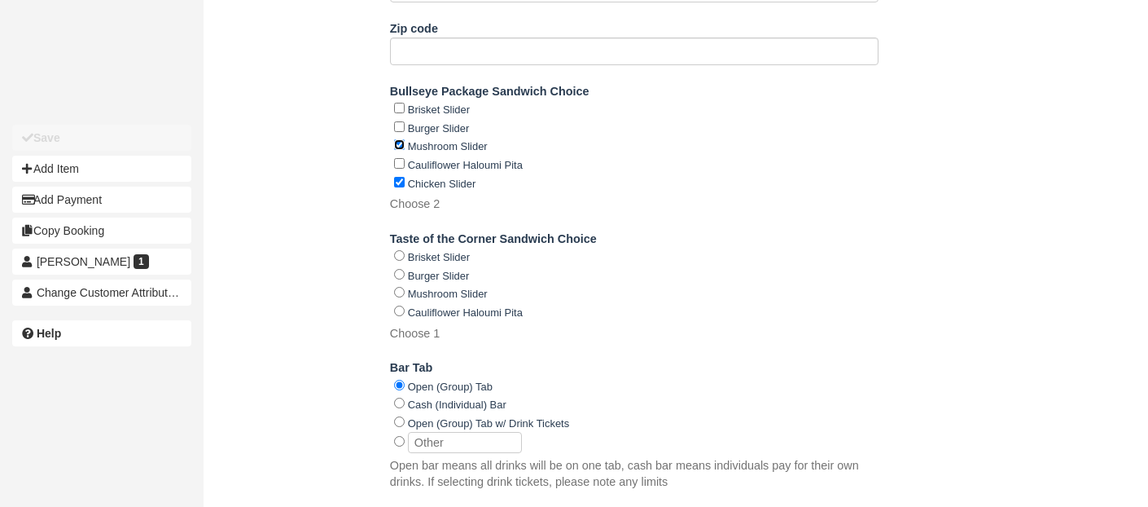
click at [396, 150] on input "Mushroom Slider" at bounding box center [399, 144] width 11 height 11
checkbox input "false"
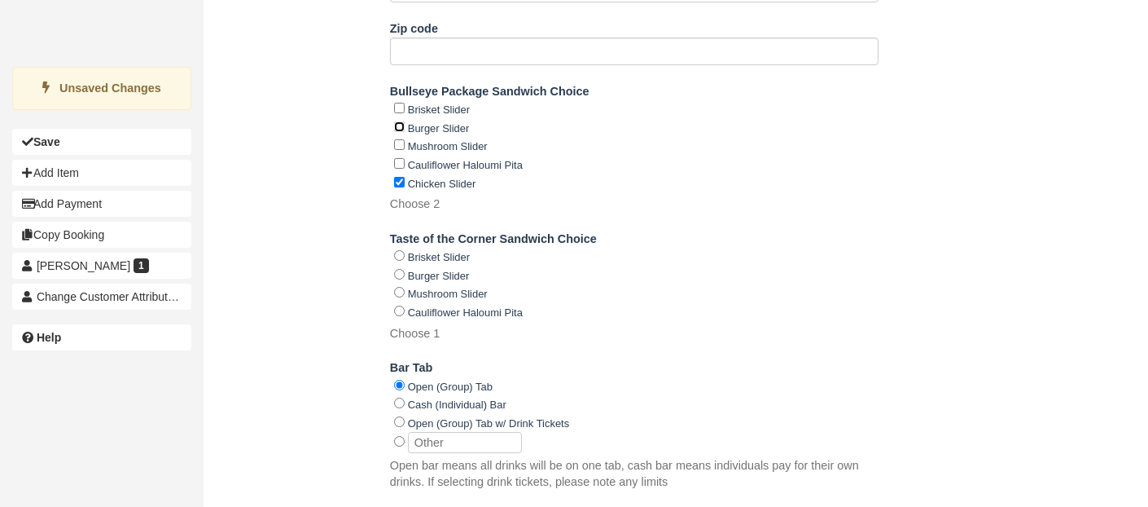
click at [400, 132] on input "Burger Slider" at bounding box center [399, 126] width 11 height 11
checkbox input "true"
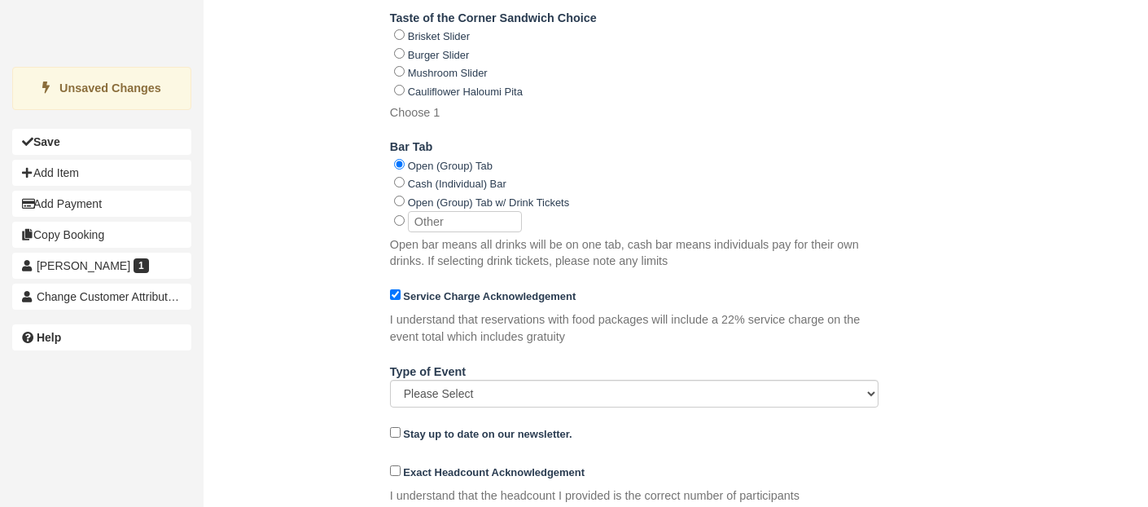
scroll to position [1563, 0]
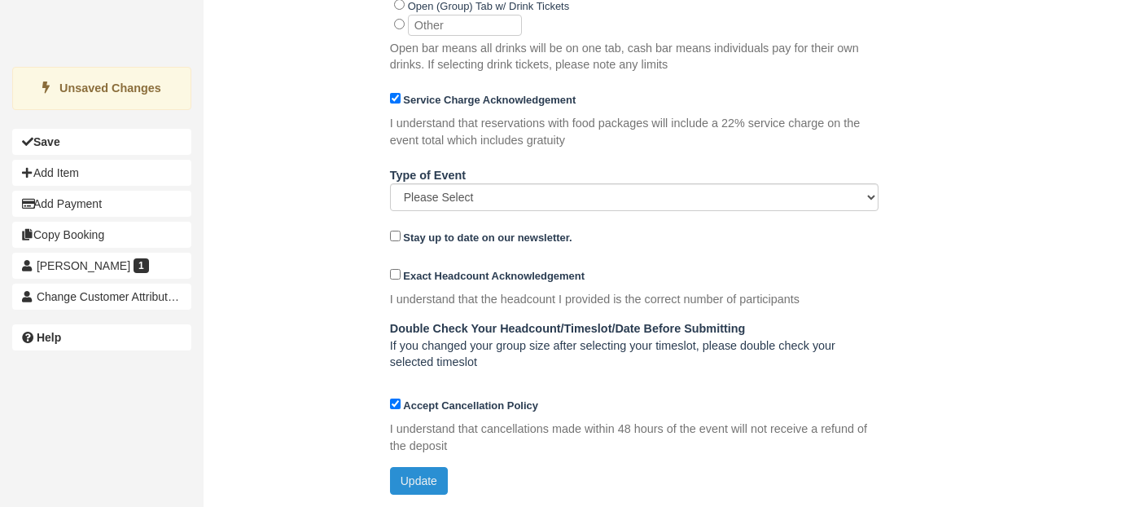
click at [441, 488] on button "Update" at bounding box center [419, 481] width 58 height 28
type input "+12482233548"
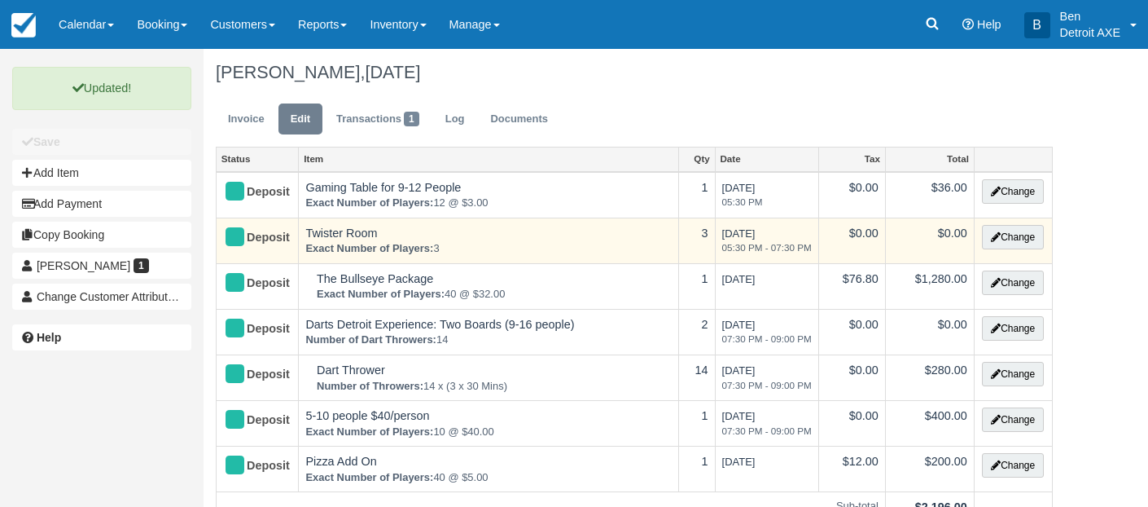
scroll to position [0, 0]
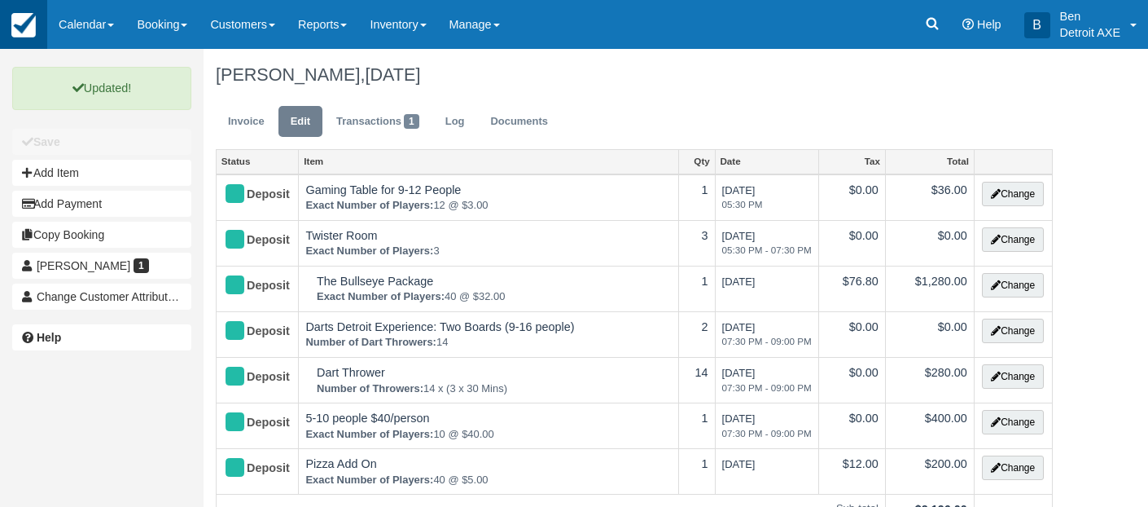
click at [42, 29] on link at bounding box center [23, 24] width 47 height 49
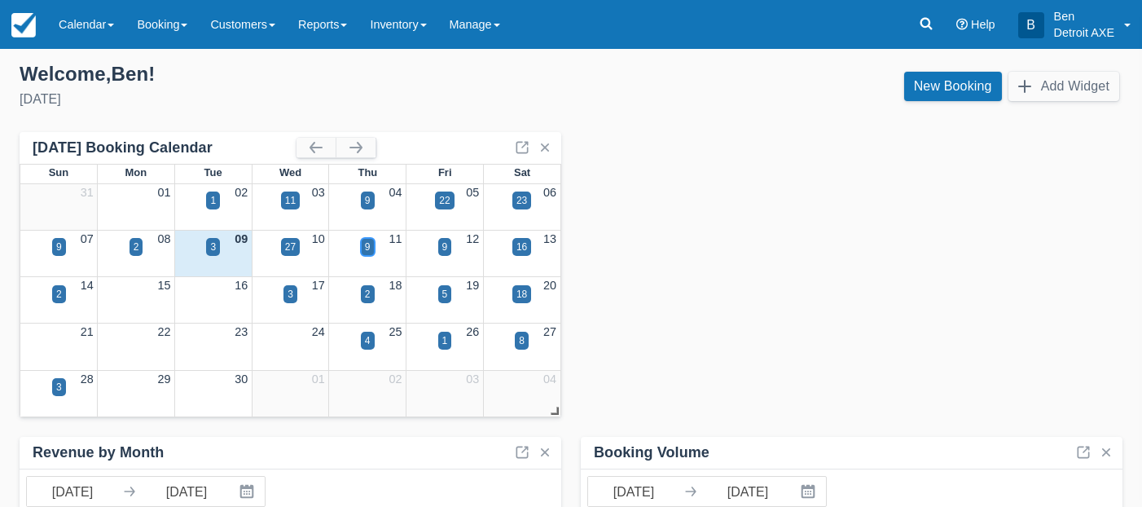
click at [365, 248] on div "9" at bounding box center [368, 246] width 6 height 15
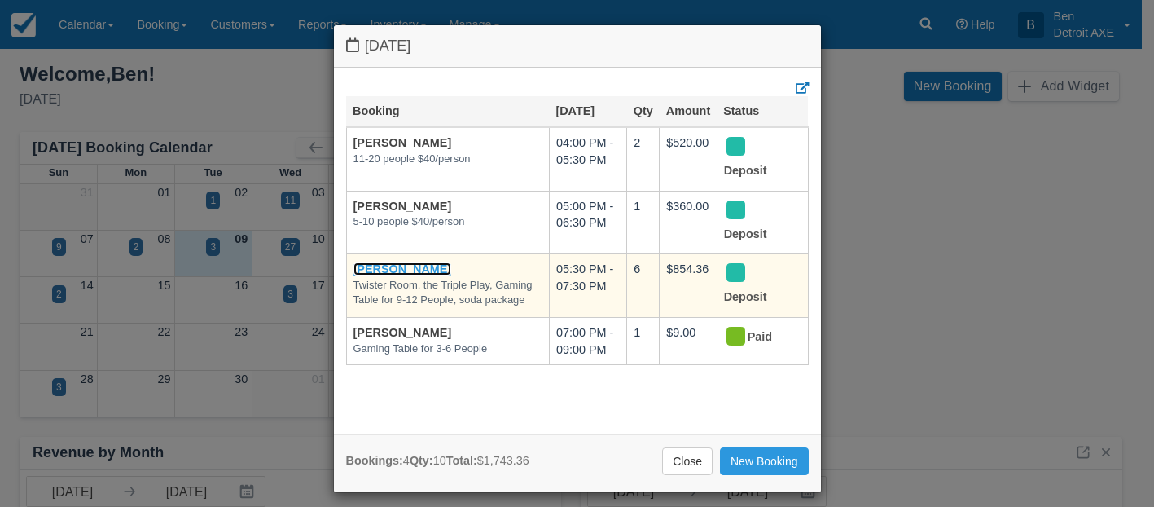
click at [389, 270] on link "Kadie Dezelski" at bounding box center [403, 268] width 99 height 13
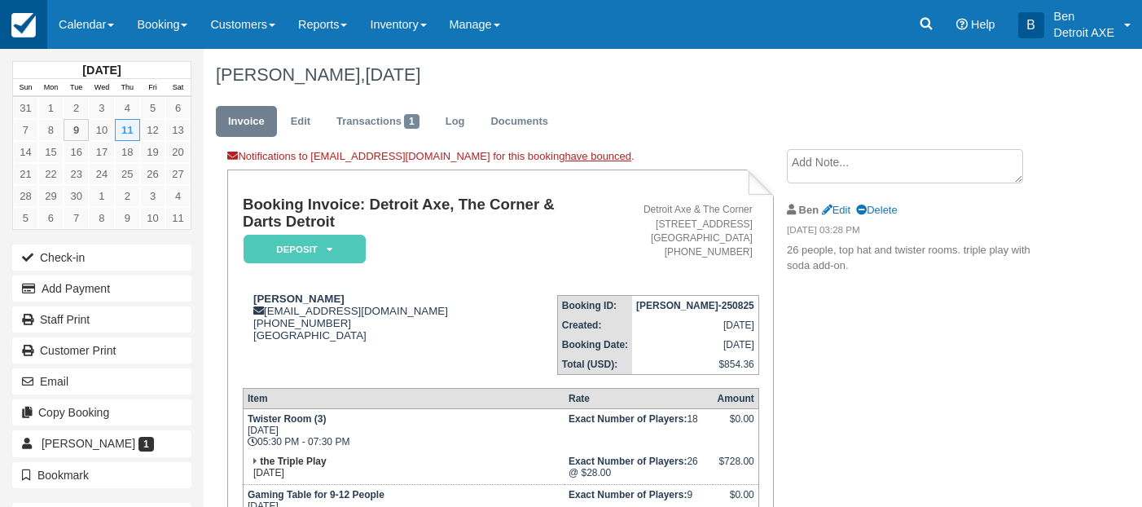
click at [23, 21] on img at bounding box center [23, 25] width 24 height 24
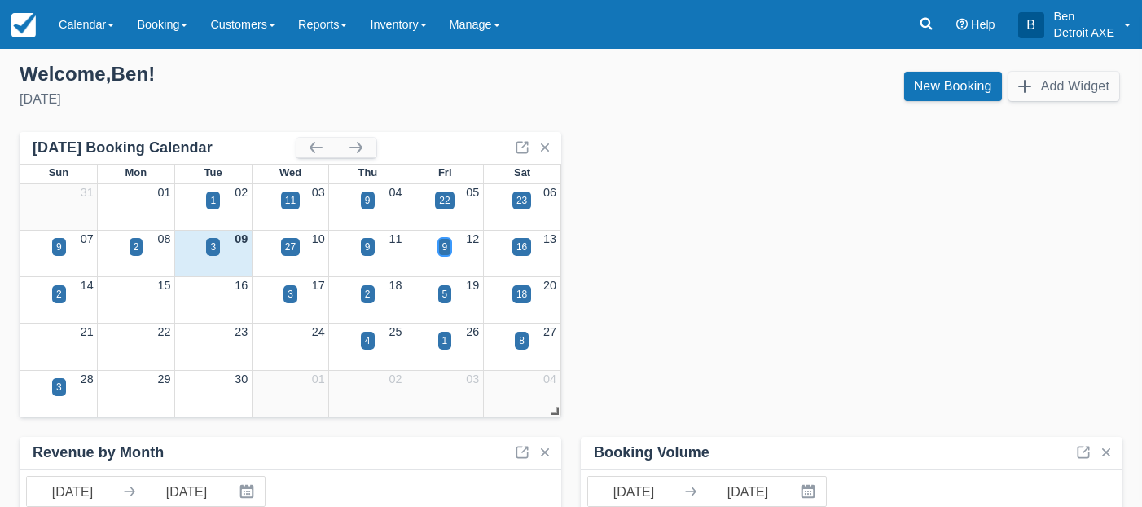
click at [446, 248] on div "9" at bounding box center [445, 246] width 6 height 15
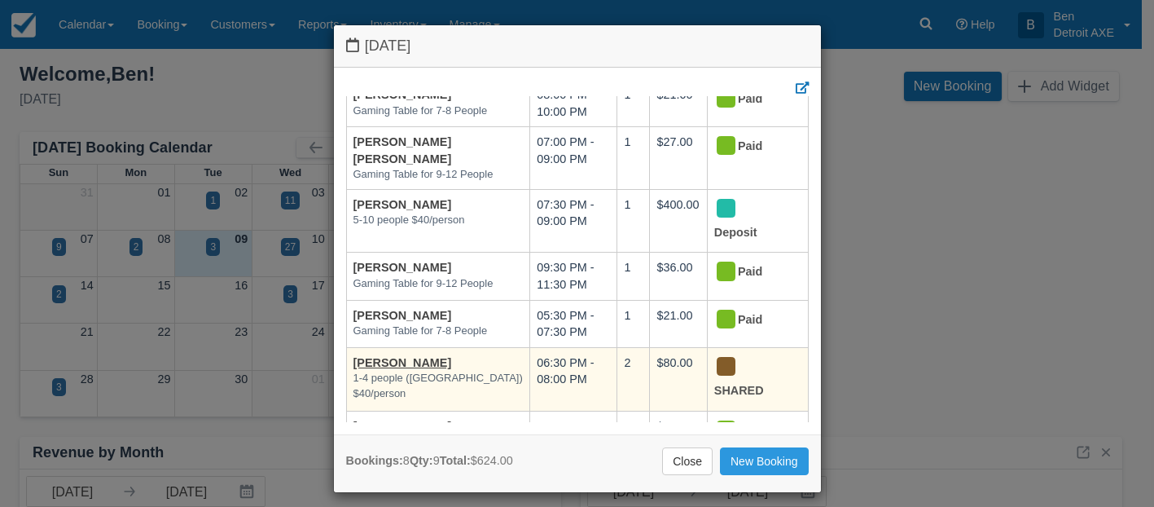
scroll to position [145, 0]
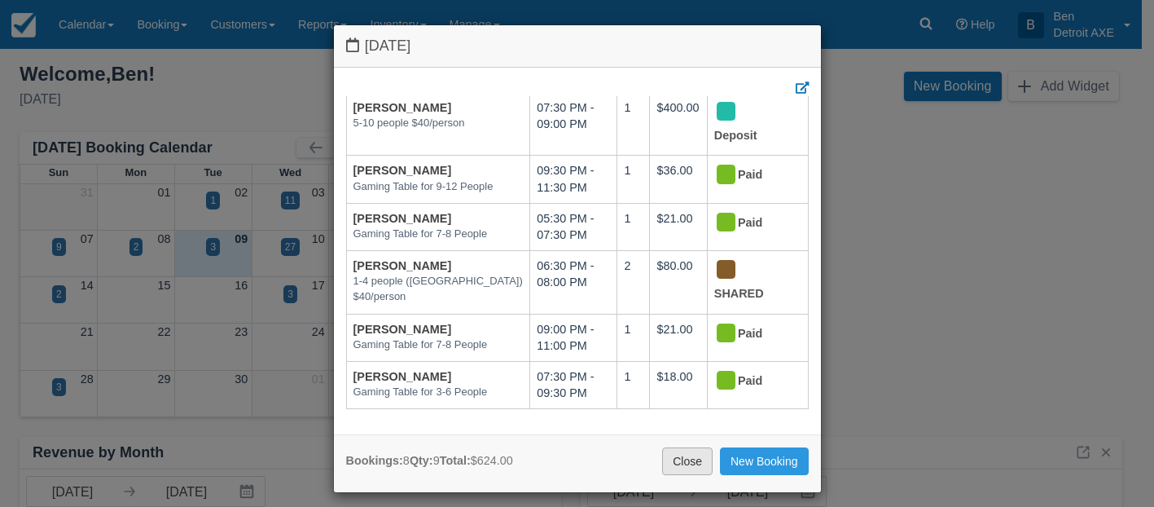
click at [696, 459] on link "Close" at bounding box center [687, 461] width 51 height 28
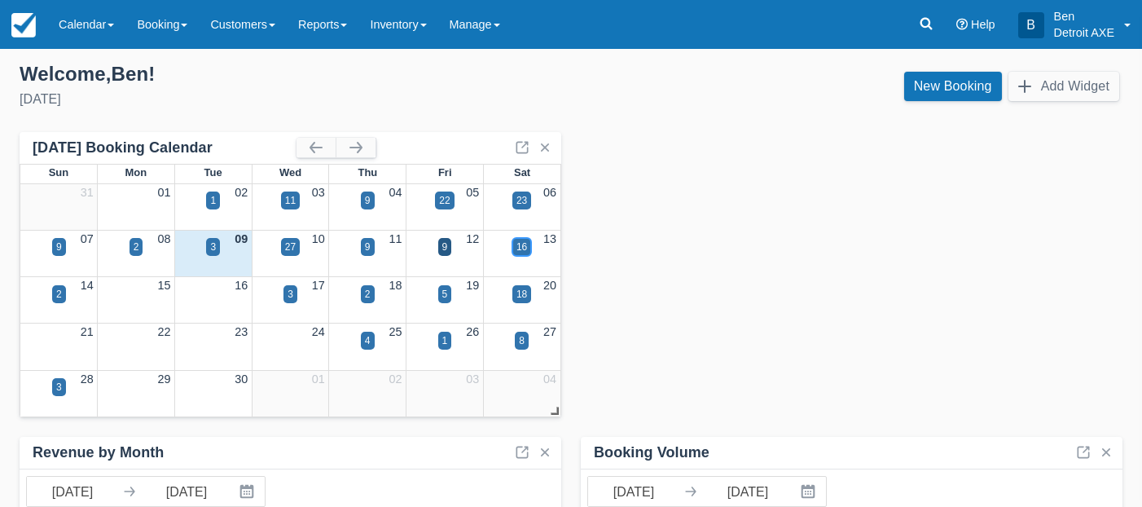
click at [520, 250] on div "16" at bounding box center [521, 246] width 11 height 15
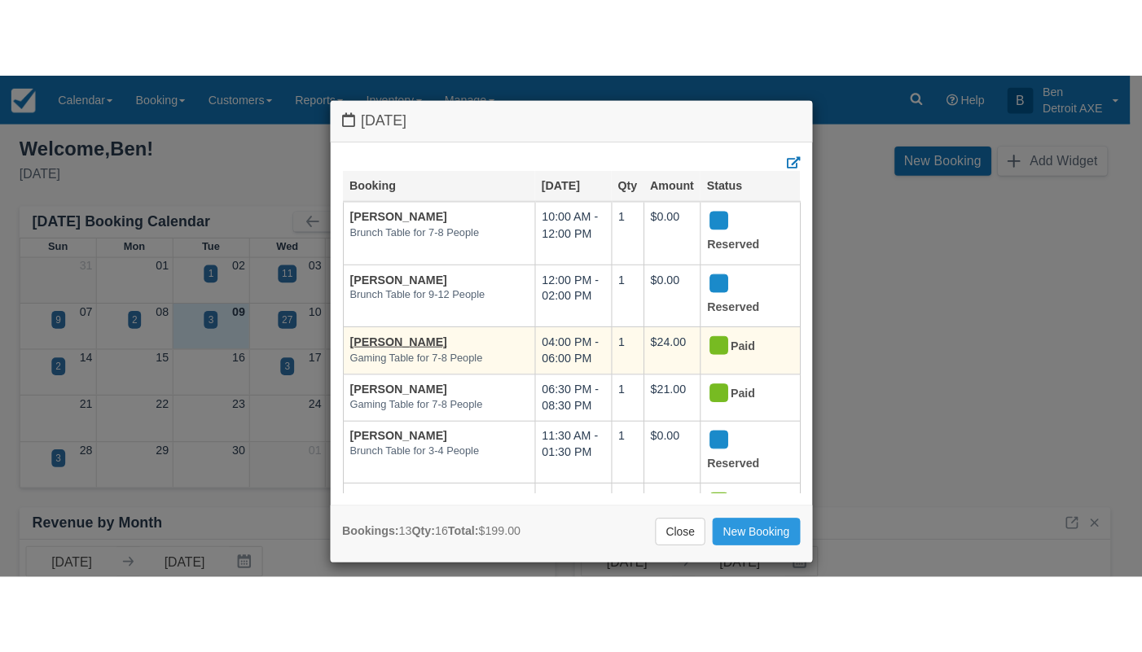
scroll to position [477, 0]
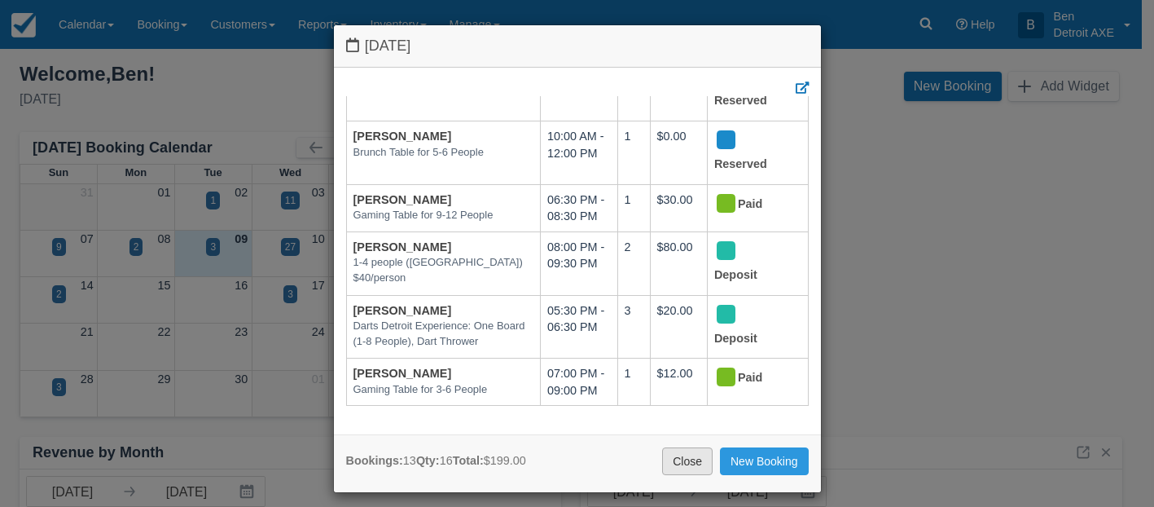
click at [666, 468] on link "Close" at bounding box center [687, 461] width 51 height 28
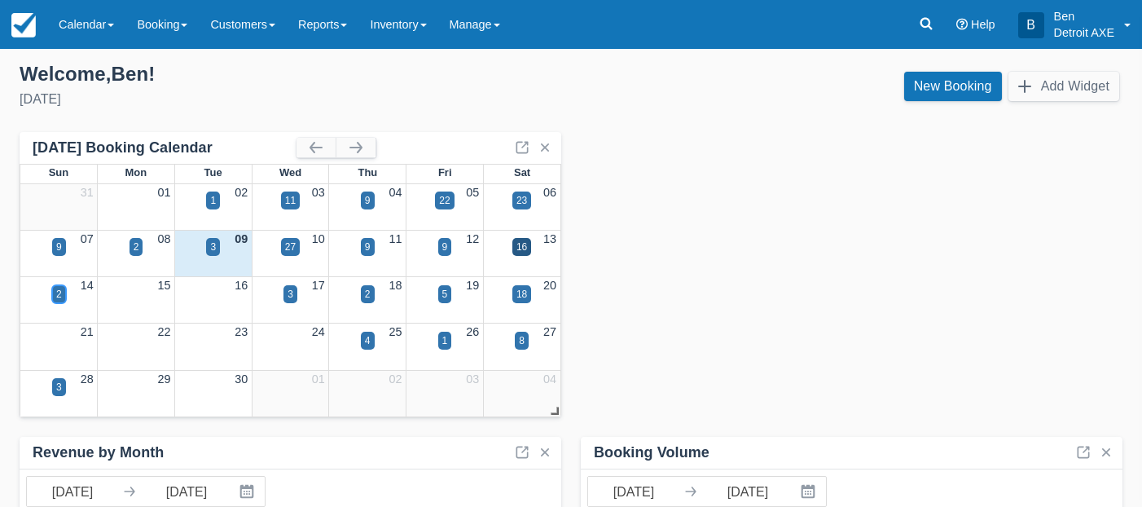
click at [59, 295] on div "2" at bounding box center [59, 294] width 6 height 15
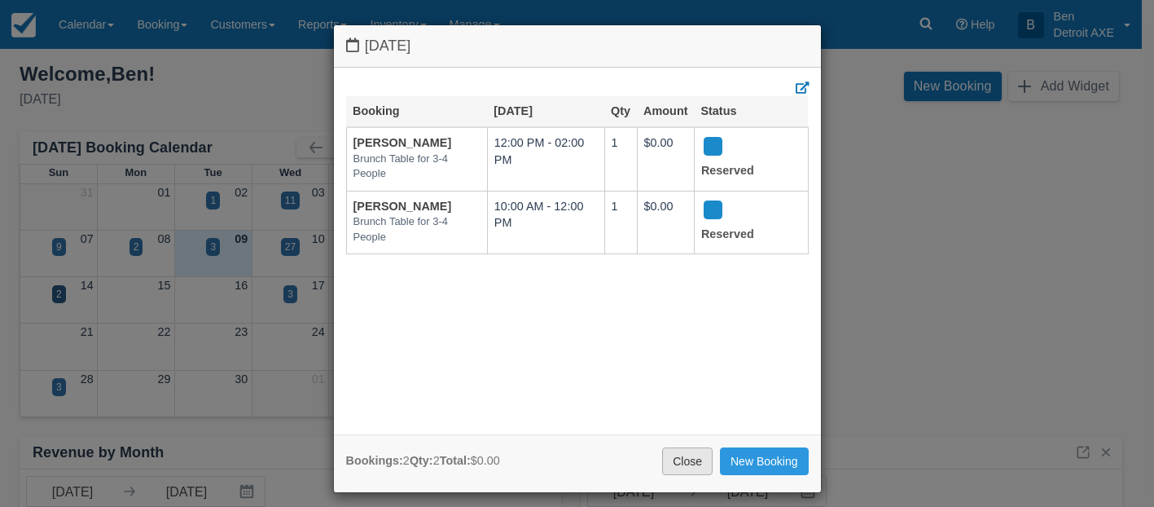
click at [667, 468] on link "Close" at bounding box center [687, 461] width 51 height 28
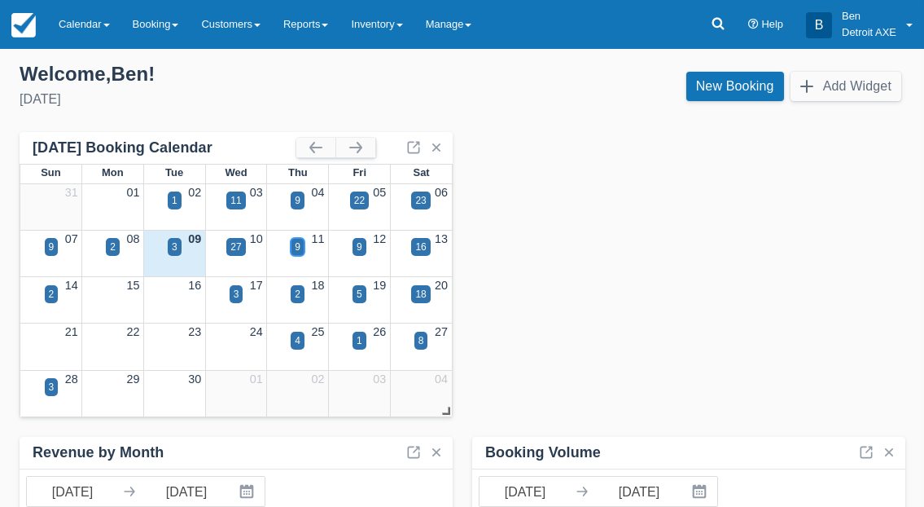
click at [301, 250] on div "9" at bounding box center [298, 246] width 6 height 15
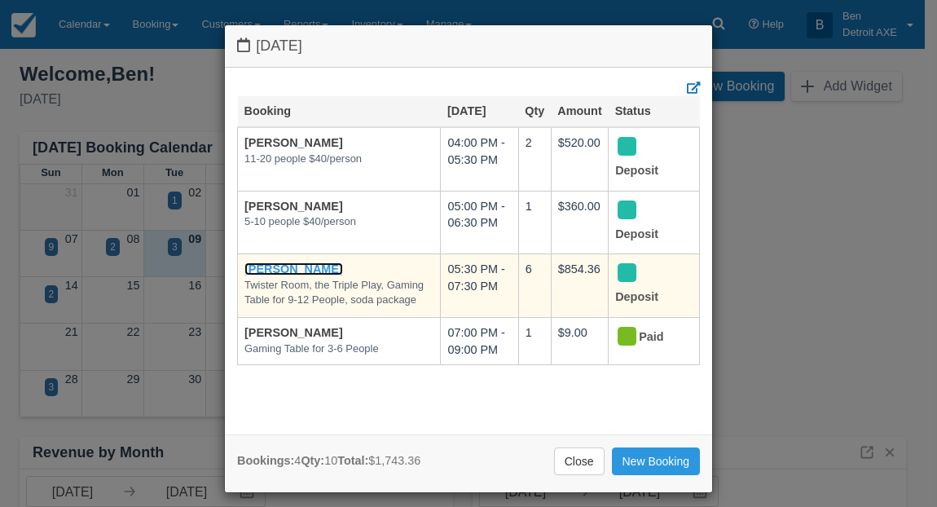
click at [313, 265] on link "[PERSON_NAME]" at bounding box center [293, 268] width 99 height 13
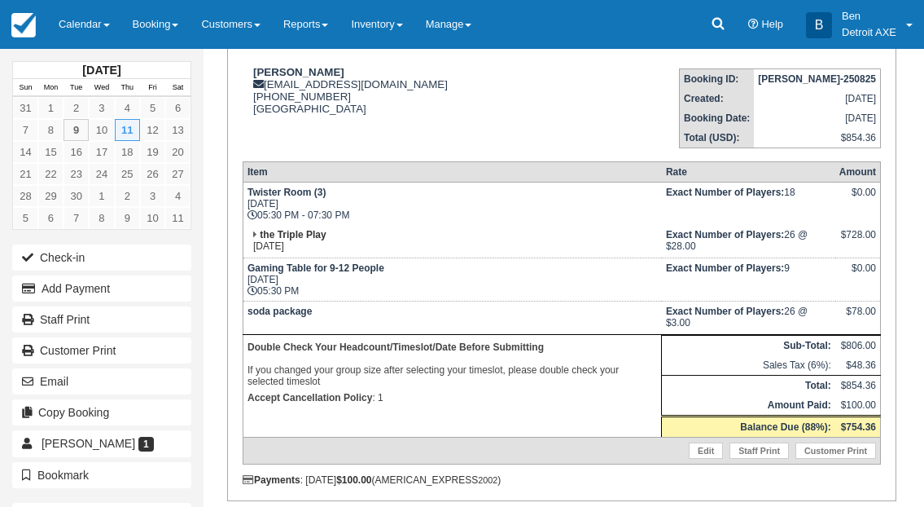
scroll to position [204, 0]
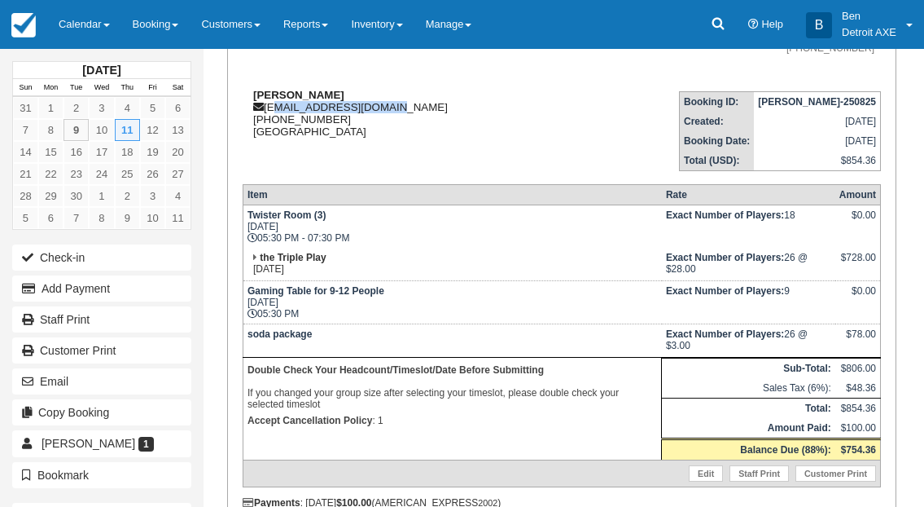
drag, startPoint x: 270, startPoint y: 108, endPoint x: 385, endPoint y: 109, distance: 114.9
click at [385, 109] on div "[PERSON_NAME] [EMAIL_ADDRESS][DOMAIN_NAME] [PHONE_NUMBER] [GEOGRAPHIC_DATA]" at bounding box center [456, 113] width 427 height 49
copy div "[EMAIL_ADDRESS][DOMAIN_NAME]"
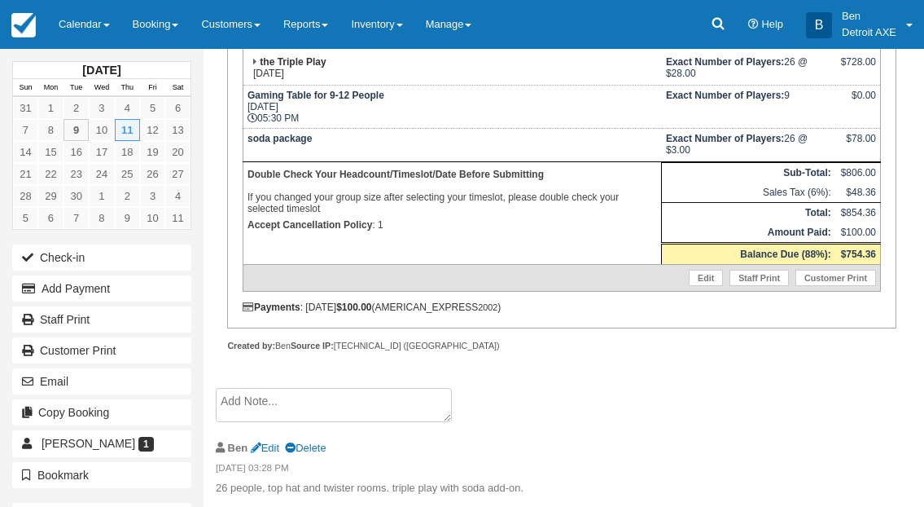
scroll to position [411, 0]
